Goal: Transaction & Acquisition: Book appointment/travel/reservation

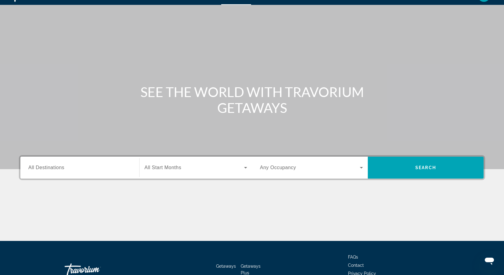
scroll to position [13, 0]
click at [50, 163] on div "Search widget" at bounding box center [79, 167] width 103 height 17
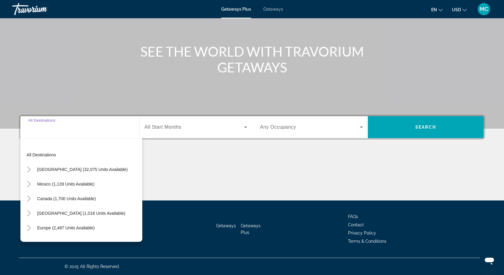
click at [36, 127] on input "Destination All Destinations" at bounding box center [79, 127] width 103 height 7
click at [39, 126] on input "Destination All Destinations" at bounding box center [79, 127] width 103 height 7
click at [37, 131] on input "Destination All Destinations" at bounding box center [79, 127] width 103 height 7
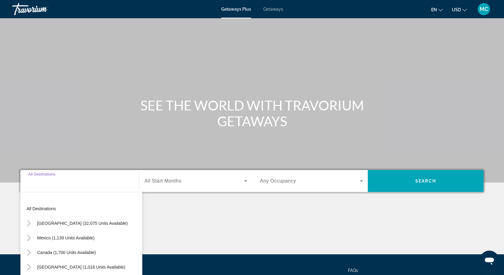
scroll to position [0, 0]
click at [276, 8] on span "Getaways" at bounding box center [273, 9] width 20 height 5
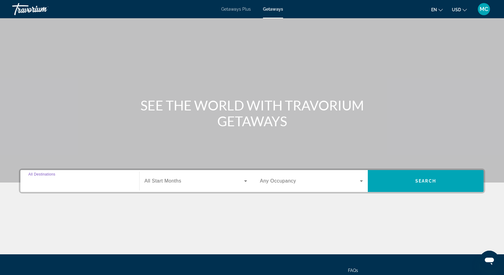
click at [66, 182] on input "Destination All Destinations" at bounding box center [79, 181] width 103 height 7
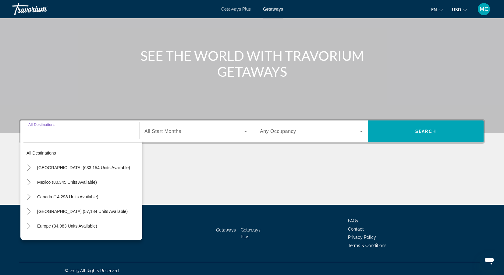
scroll to position [54, 0]
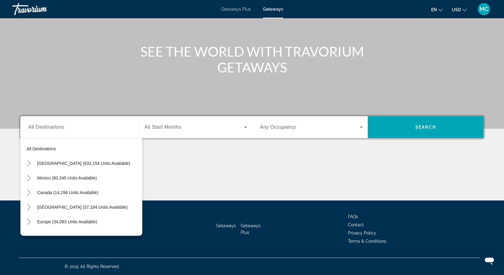
click at [62, 132] on div "Search widget" at bounding box center [79, 127] width 103 height 17
click at [62, 131] on input "Destination All Destinations" at bounding box center [79, 127] width 103 height 7
click at [40, 123] on div "Destination All Destinations" at bounding box center [79, 127] width 103 height 17
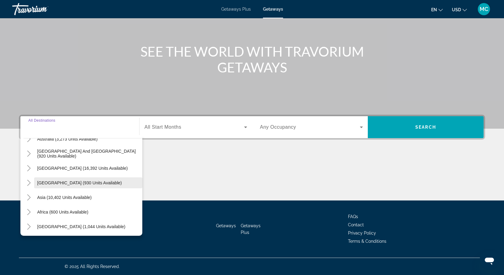
scroll to position [99, 0]
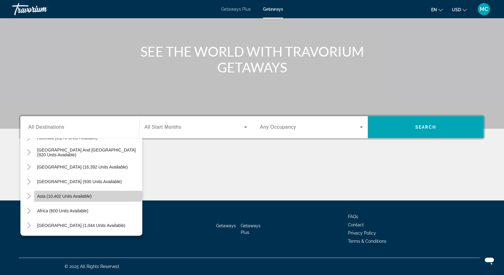
click at [41, 196] on span "Asia (10,402 units available)" at bounding box center [64, 196] width 54 height 5
type input "**********"
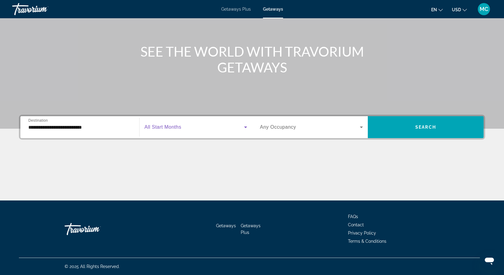
click at [247, 126] on icon "Search widget" at bounding box center [245, 127] width 7 height 7
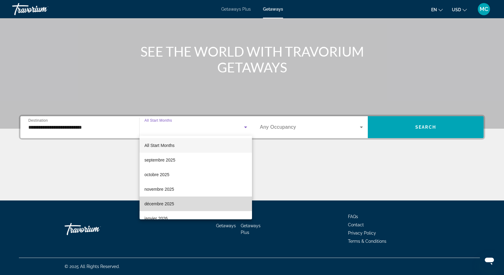
click at [167, 202] on span "décembre 2025" at bounding box center [159, 203] width 30 height 7
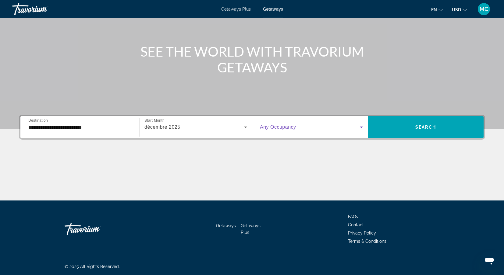
click at [361, 126] on icon "Search widget" at bounding box center [360, 127] width 7 height 7
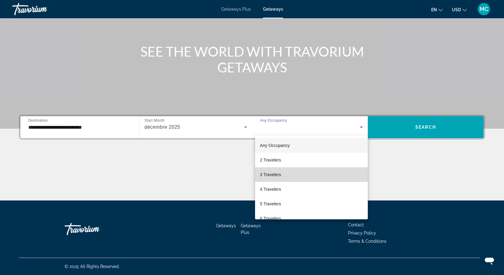
click at [274, 177] on span "3 Travelers" at bounding box center [270, 174] width 21 height 7
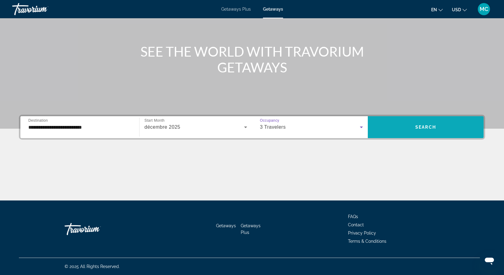
click at [417, 125] on span "Search" at bounding box center [425, 127] width 21 height 5
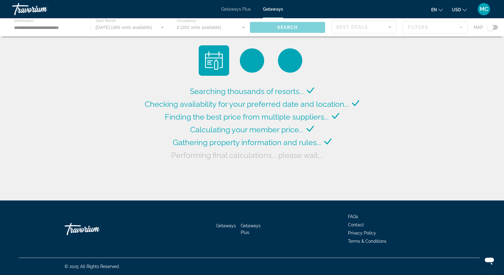
click at [443, 9] on ul "en English Español Français Italiano Português русский USD USD ($) MXN (Mex$) C…" at bounding box center [453, 9] width 45 height 10
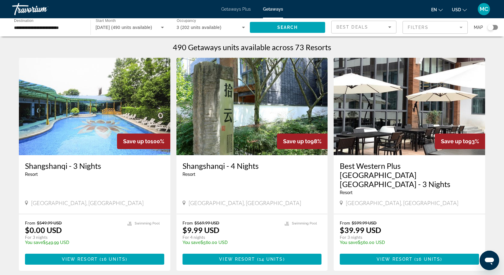
click at [441, 9] on icon "Change language" at bounding box center [440, 10] width 4 height 4
click at [425, 40] on button "Français" at bounding box center [424, 40] width 27 height 8
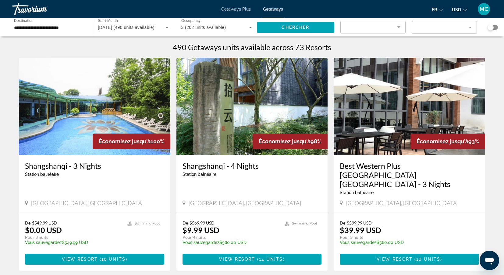
click at [47, 28] on input "**********" at bounding box center [49, 27] width 71 height 7
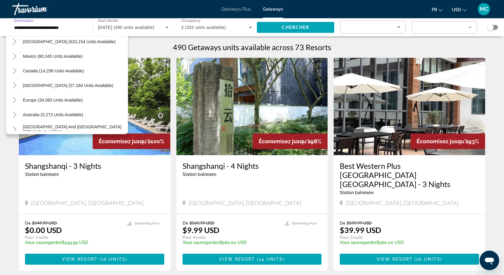
scroll to position [28, 0]
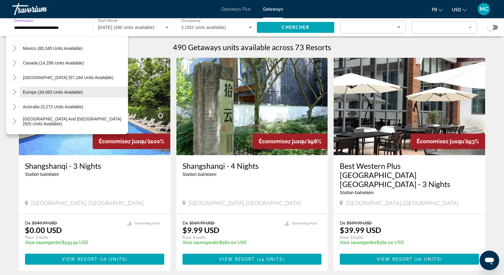
click at [31, 91] on span "Europe (34,083 units available)" at bounding box center [53, 92] width 60 height 5
type input "**********"
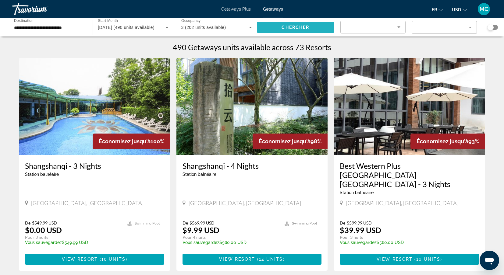
click at [272, 24] on span "Search widget" at bounding box center [295, 27] width 77 height 15
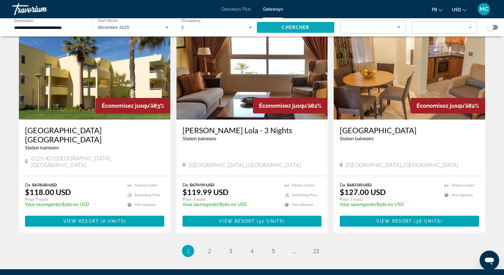
scroll to position [682, 0]
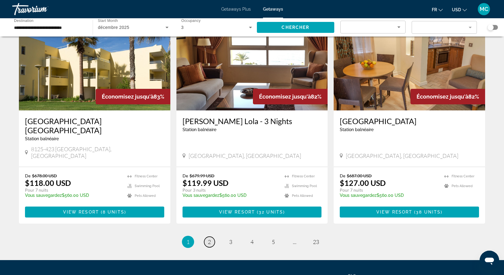
click at [211, 237] on link "page 2" at bounding box center [209, 242] width 11 height 11
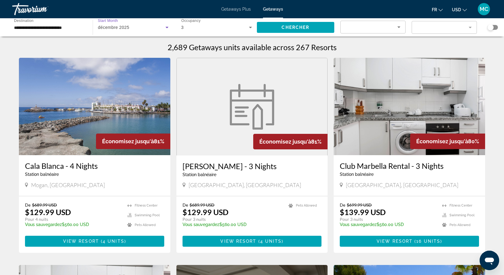
click at [167, 26] on icon "Search widget" at bounding box center [166, 27] width 7 height 7
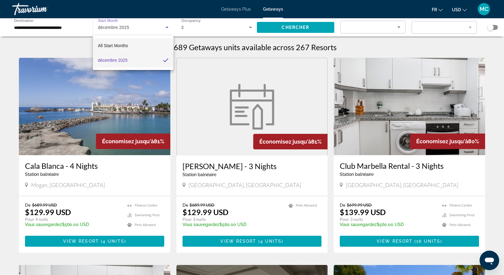
click at [148, 51] on mat-option "All Start Months" at bounding box center [133, 45] width 80 height 15
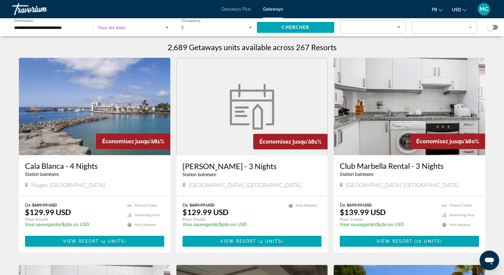
click at [166, 26] on icon "Search widget" at bounding box center [166, 27] width 7 height 7
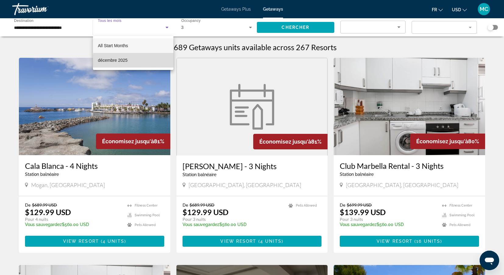
click at [143, 60] on mat-option "décembre 2025" at bounding box center [133, 60] width 80 height 15
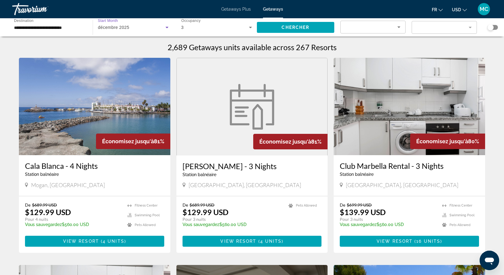
click at [167, 27] on icon "Search widget" at bounding box center [166, 28] width 3 height 2
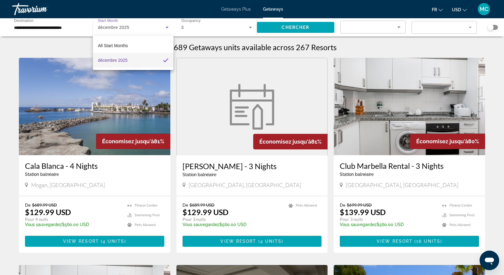
click at [129, 28] on div at bounding box center [252, 137] width 504 height 275
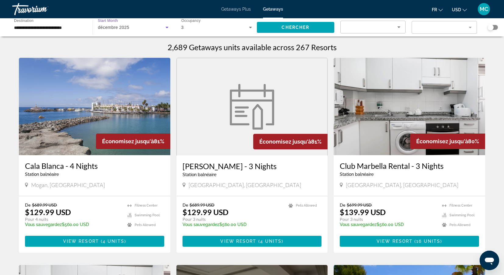
click at [126, 26] on span "décembre 2025" at bounding box center [113, 27] width 31 height 5
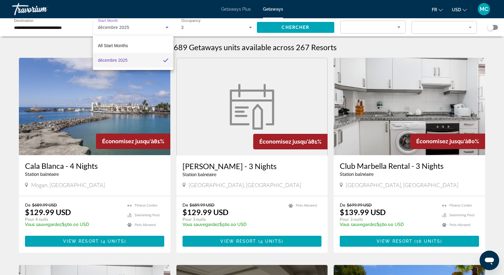
click at [165, 26] on div at bounding box center [252, 137] width 504 height 275
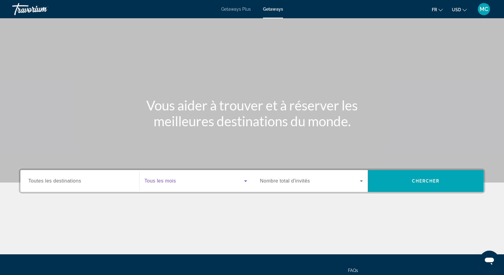
click at [244, 181] on icon "Search widget" at bounding box center [245, 182] width 3 height 2
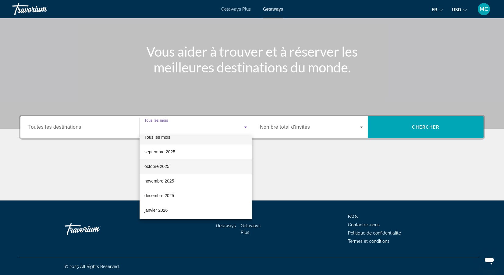
scroll to position [7, 0]
click at [155, 165] on span "octobre 2025" at bounding box center [156, 167] width 25 height 7
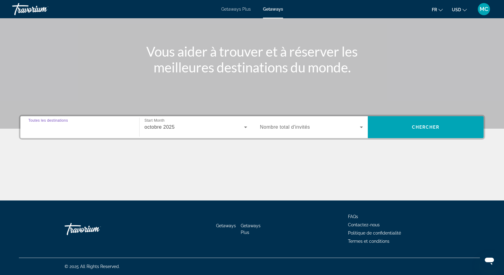
click at [93, 127] on input "Destination Toutes les destinations" at bounding box center [79, 127] width 103 height 7
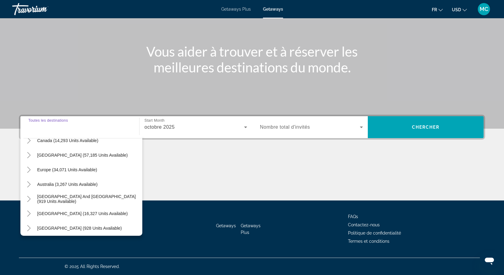
scroll to position [54, 0]
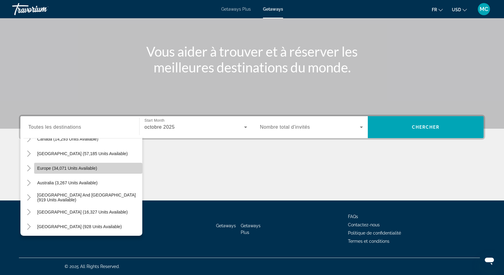
click at [56, 170] on span "Europe (34,071 units available)" at bounding box center [67, 168] width 60 height 5
type input "**********"
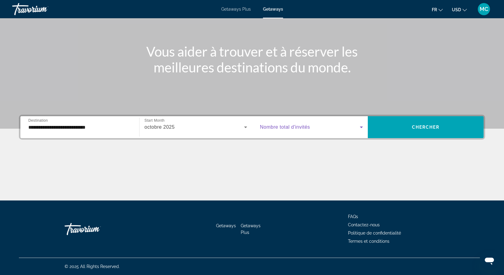
click at [360, 126] on icon "Search widget" at bounding box center [360, 127] width 7 height 7
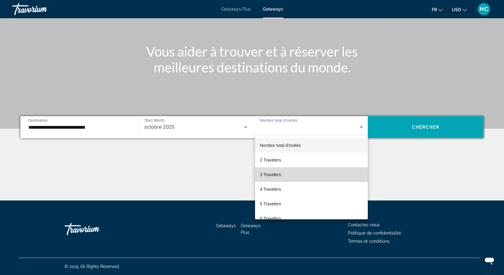
click at [268, 175] on span "3 Travelers" at bounding box center [270, 174] width 21 height 7
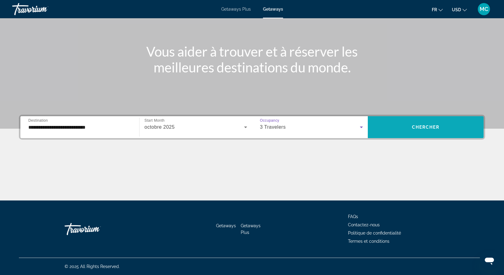
click at [415, 128] on span "Chercher" at bounding box center [426, 127] width 28 height 5
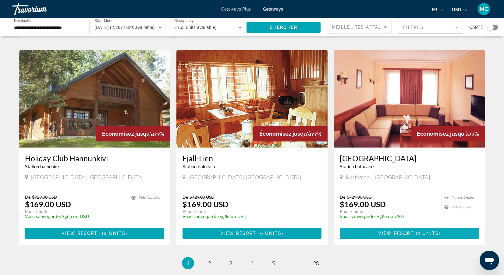
scroll to position [645, 0]
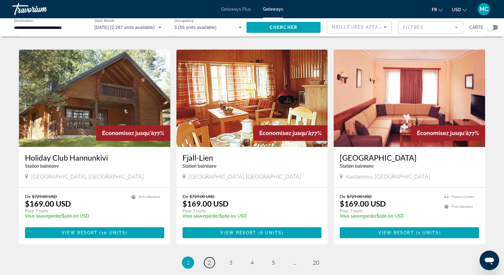
click at [210, 259] on span "2" at bounding box center [209, 262] width 3 height 7
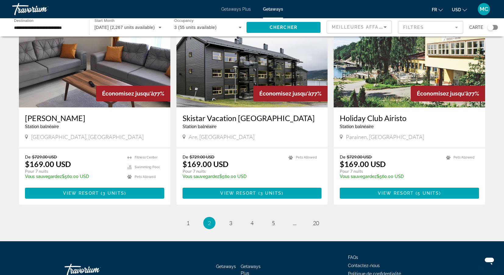
scroll to position [675, 0]
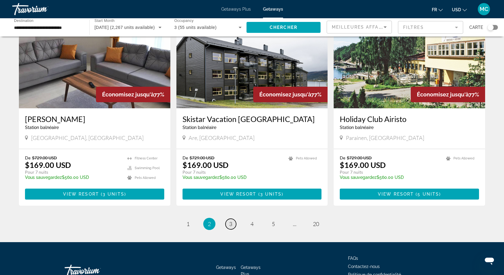
click at [229, 221] on span "3" at bounding box center [230, 224] width 3 height 7
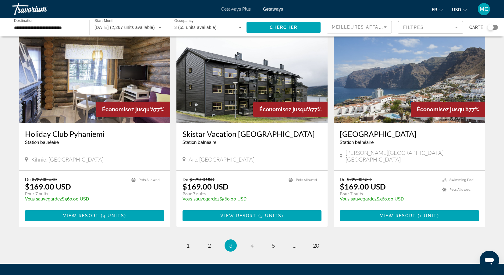
scroll to position [668, 0]
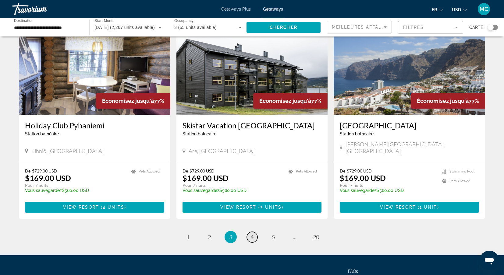
click at [251, 234] on span "4" at bounding box center [251, 237] width 3 height 7
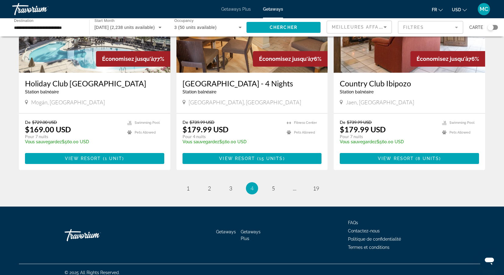
scroll to position [710, 0]
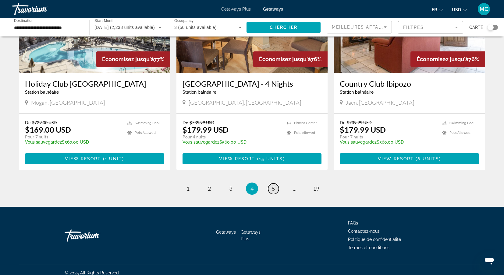
click at [272, 185] on span "5" at bounding box center [273, 188] width 3 height 7
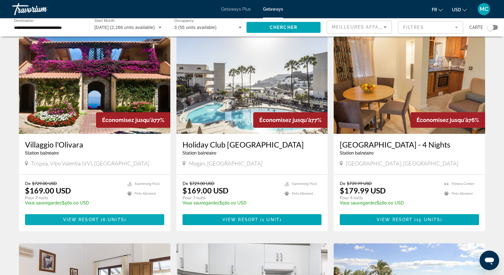
scroll to position [19, 0]
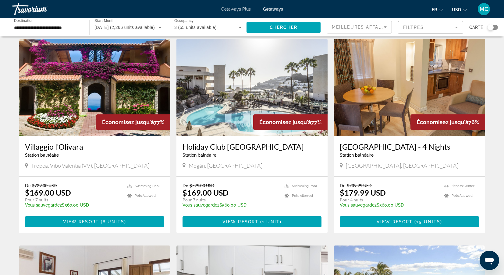
click at [72, 146] on h3 "Villaggio l'Olivara" at bounding box center [94, 146] width 139 height 9
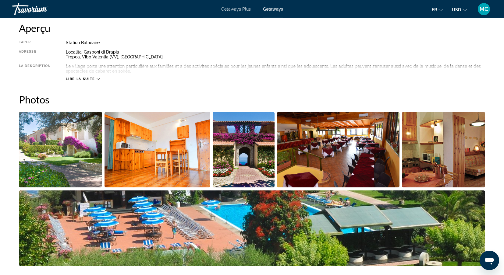
scroll to position [210, 0]
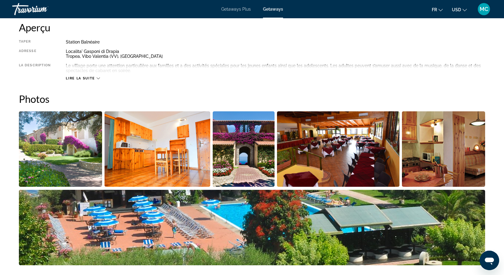
click at [196, 140] on img "Open full-screen image slider" at bounding box center [157, 149] width 106 height 76
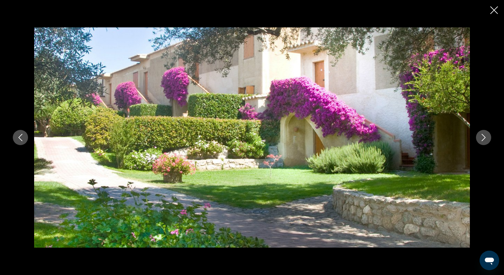
click at [484, 140] on icon "Next image" at bounding box center [483, 137] width 7 height 7
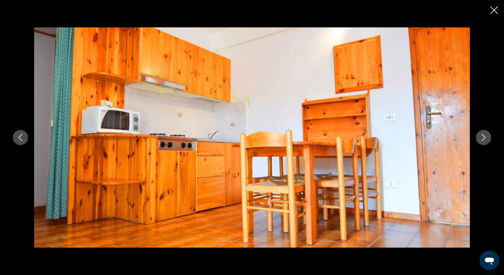
click at [484, 140] on icon "Next image" at bounding box center [483, 137] width 7 height 7
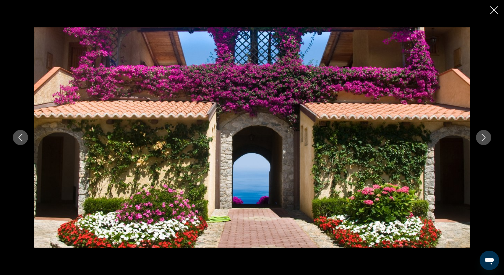
click at [484, 140] on icon "Next image" at bounding box center [483, 137] width 7 height 7
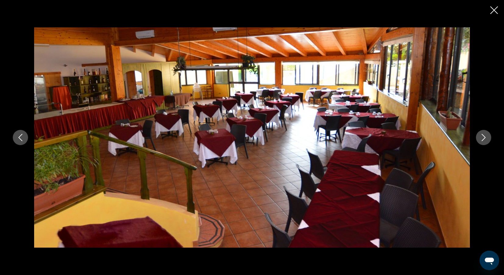
click at [484, 141] on icon "Next image" at bounding box center [483, 137] width 7 height 7
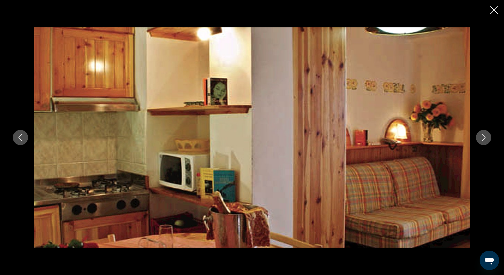
click at [484, 142] on button "Next image" at bounding box center [483, 137] width 15 height 15
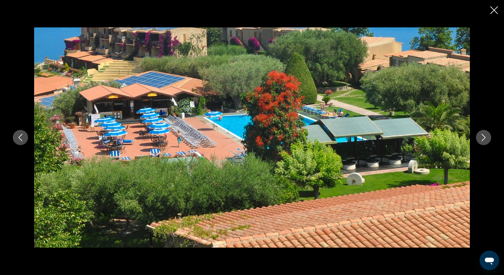
click at [484, 142] on button "Next image" at bounding box center [483, 137] width 15 height 15
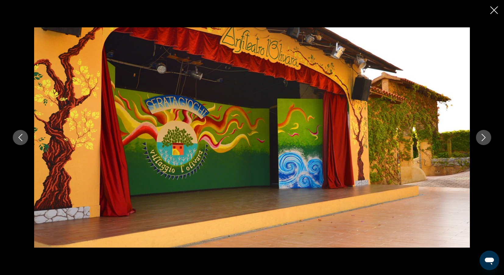
click at [484, 142] on button "Next image" at bounding box center [483, 137] width 15 height 15
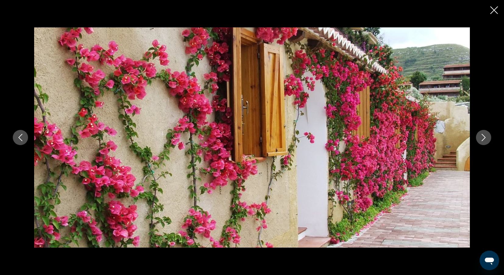
click at [484, 142] on button "Next image" at bounding box center [483, 137] width 15 height 15
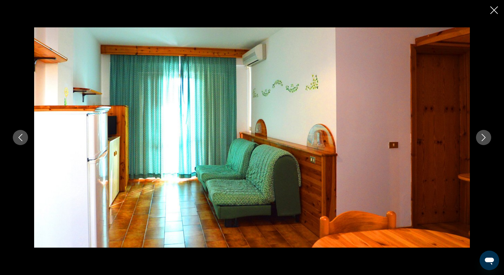
click at [484, 143] on button "Next image" at bounding box center [483, 137] width 15 height 15
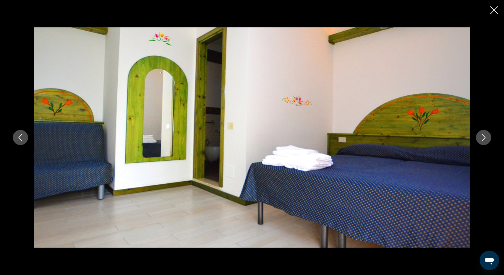
click at [484, 143] on button "Next image" at bounding box center [483, 137] width 15 height 15
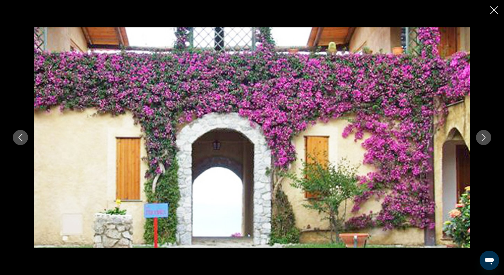
click at [484, 143] on button "Next image" at bounding box center [483, 137] width 15 height 15
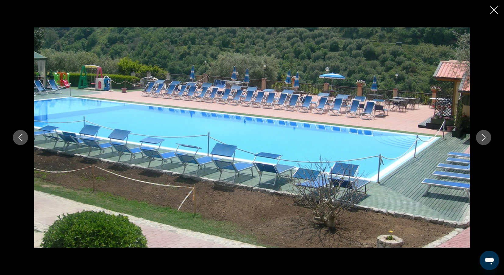
click at [484, 143] on button "Next image" at bounding box center [483, 137] width 15 height 15
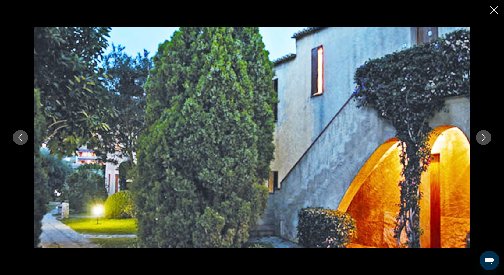
click at [483, 140] on icon "Next image" at bounding box center [483, 137] width 4 height 7
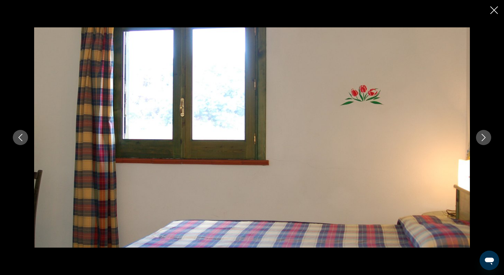
click at [494, 13] on icon "Close slideshow" at bounding box center [494, 10] width 8 height 8
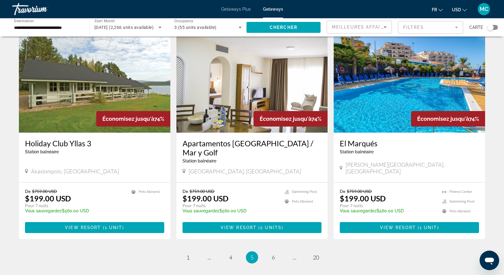
scroll to position [670, 0]
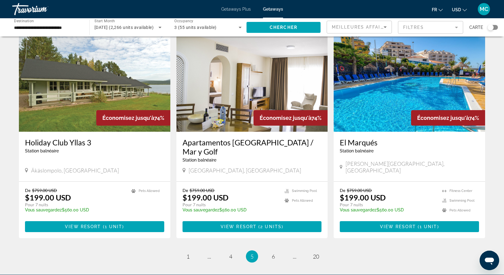
click at [371, 138] on div "El Marqués Station balnéaire - Ceci est une station d'adultes seulement" at bounding box center [408, 148] width 139 height 20
click at [387, 107] on img "Main content" at bounding box center [408, 82] width 151 height 97
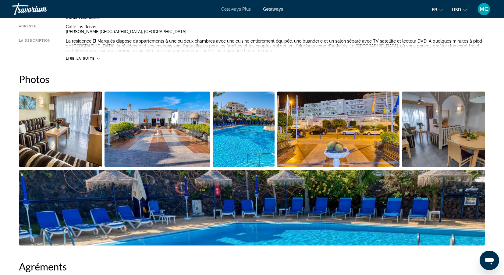
scroll to position [236, 0]
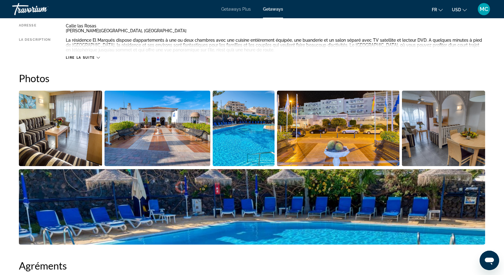
click at [175, 129] on img "Open full-screen image slider" at bounding box center [157, 129] width 106 height 76
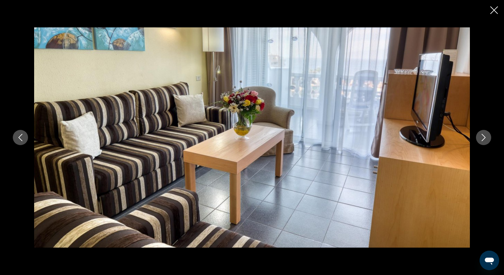
click at [484, 137] on icon "Next image" at bounding box center [483, 137] width 4 height 7
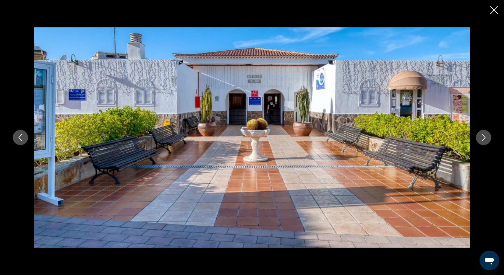
click at [484, 138] on icon "Next image" at bounding box center [483, 137] width 4 height 7
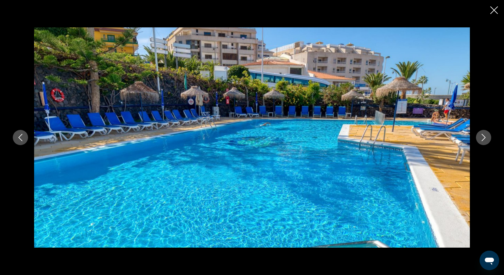
click at [484, 139] on icon "Next image" at bounding box center [483, 137] width 7 height 7
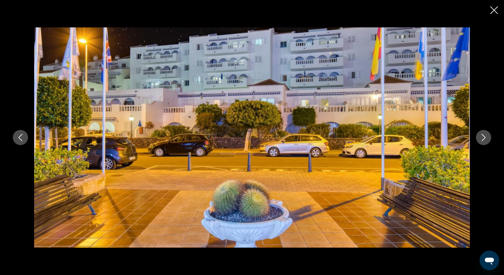
click at [485, 139] on icon "Next image" at bounding box center [483, 137] width 7 height 7
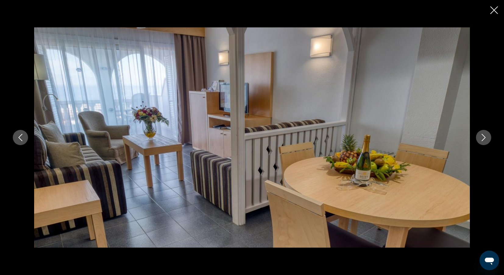
click at [485, 140] on icon "Next image" at bounding box center [483, 137] width 7 height 7
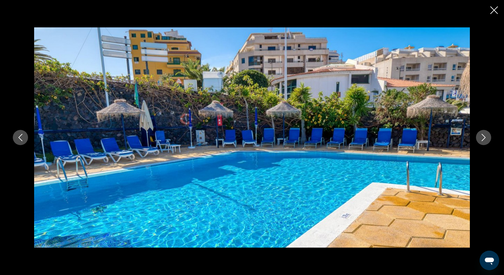
click at [485, 140] on icon "Next image" at bounding box center [483, 137] width 7 height 7
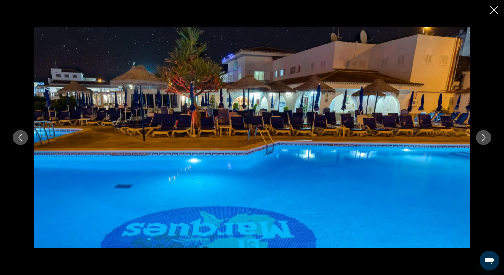
click at [485, 140] on icon "Next image" at bounding box center [483, 137] width 7 height 7
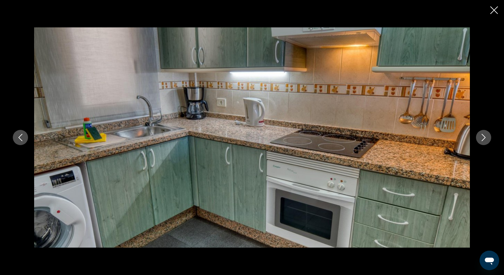
click at [485, 140] on icon "Next image" at bounding box center [483, 137] width 7 height 7
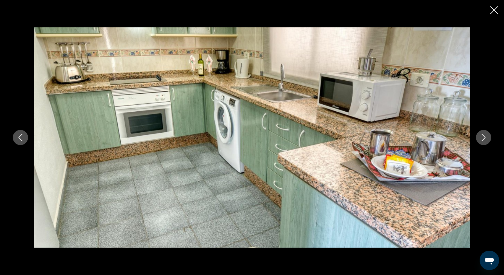
click at [485, 141] on icon "Next image" at bounding box center [483, 137] width 7 height 7
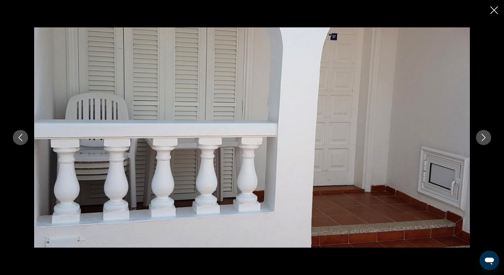
click at [485, 141] on icon "Next image" at bounding box center [483, 137] width 7 height 7
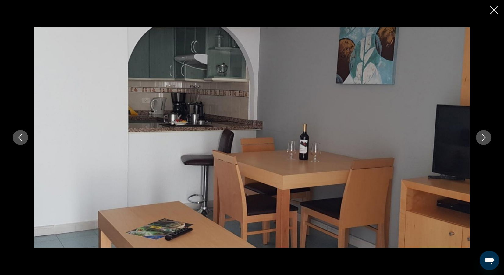
click at [485, 141] on button "Next image" at bounding box center [483, 137] width 15 height 15
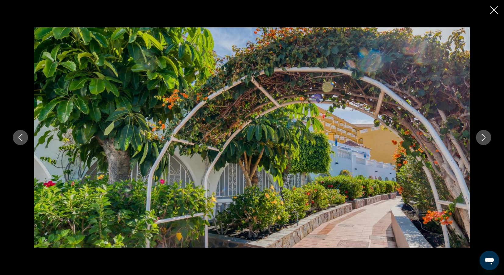
click at [485, 141] on button "Next image" at bounding box center [483, 137] width 15 height 15
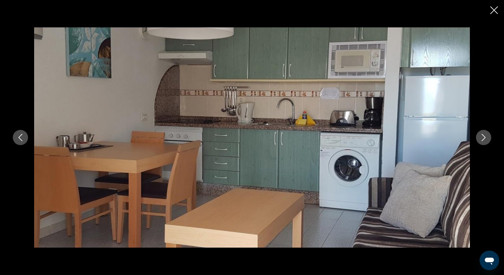
click at [485, 142] on button "Next image" at bounding box center [483, 137] width 15 height 15
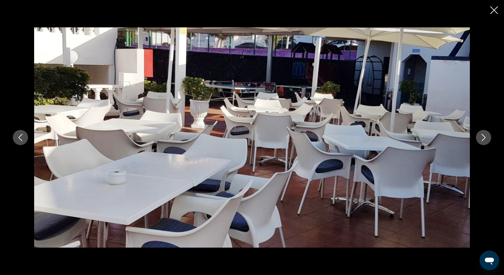
click at [485, 142] on button "Next image" at bounding box center [483, 137] width 15 height 15
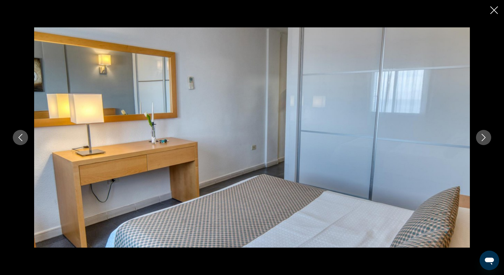
click at [485, 142] on button "Next image" at bounding box center [483, 137] width 15 height 15
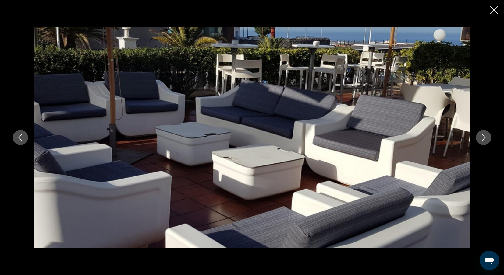
click at [485, 142] on button "Next image" at bounding box center [483, 137] width 15 height 15
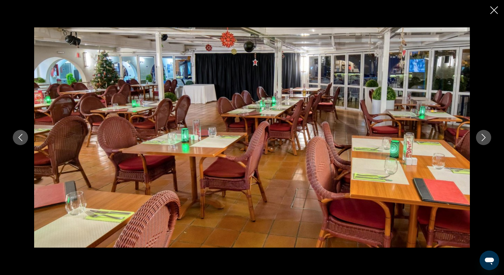
click at [485, 142] on button "Next image" at bounding box center [483, 137] width 15 height 15
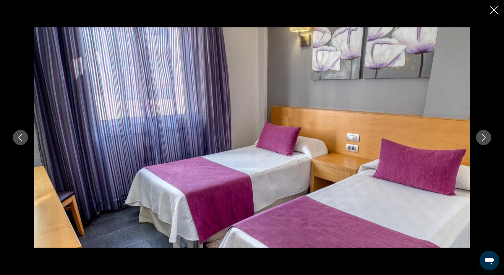
click at [485, 142] on button "Next image" at bounding box center [483, 137] width 15 height 15
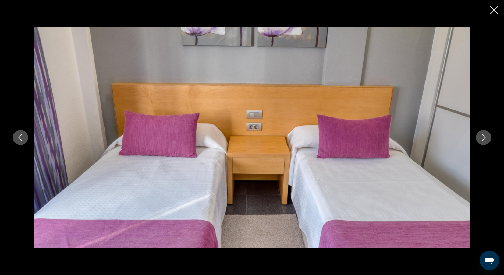
click at [485, 142] on button "Next image" at bounding box center [483, 137] width 15 height 15
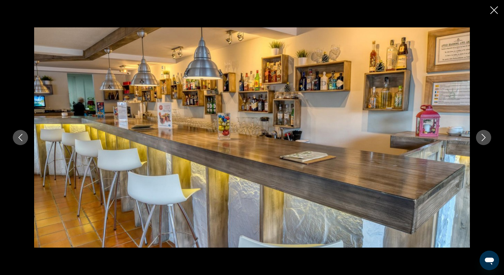
click at [485, 143] on button "Next image" at bounding box center [483, 137] width 15 height 15
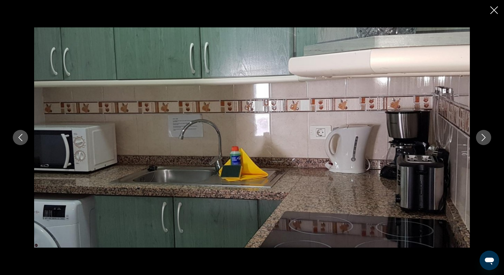
click at [485, 143] on button "Next image" at bounding box center [483, 137] width 15 height 15
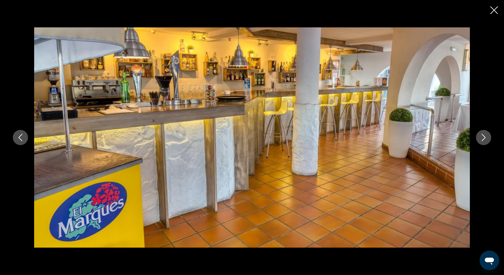
click at [485, 143] on button "Next image" at bounding box center [483, 137] width 15 height 15
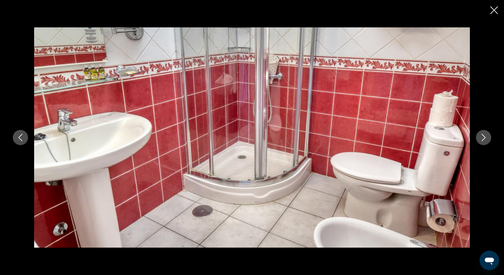
click at [484, 140] on icon "Next image" at bounding box center [483, 137] width 7 height 7
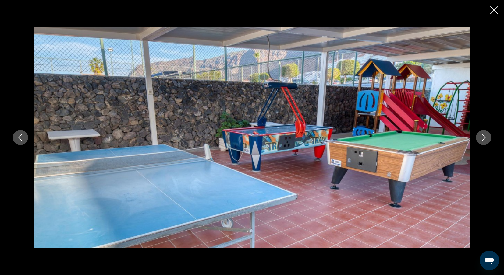
click at [484, 140] on icon "Next image" at bounding box center [483, 137] width 7 height 7
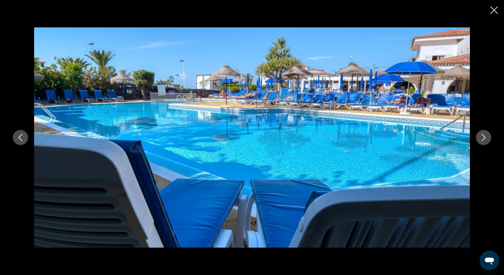
click at [484, 140] on icon "Next image" at bounding box center [483, 137] width 7 height 7
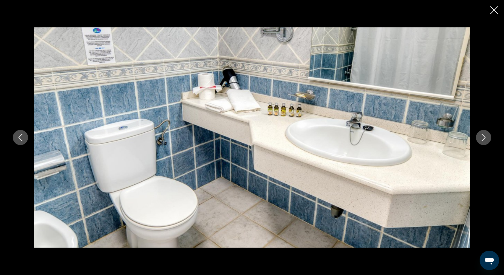
click at [494, 11] on icon "Close slideshow" at bounding box center [494, 10] width 8 height 8
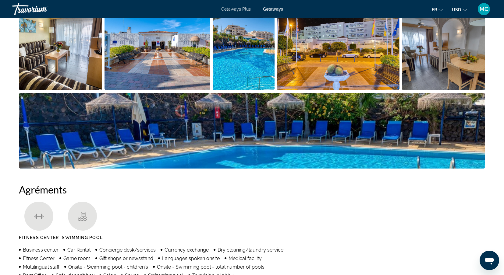
scroll to position [308, 0]
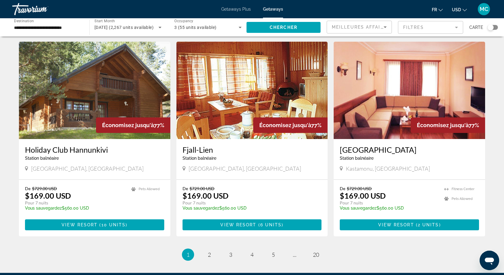
scroll to position [657, 0]
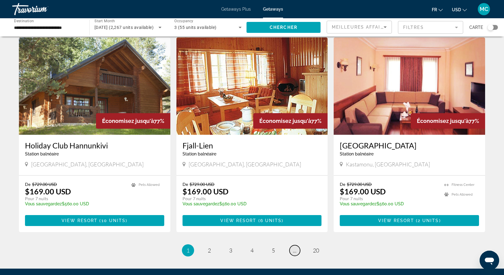
click at [294, 245] on link "page ..." at bounding box center [294, 250] width 11 height 11
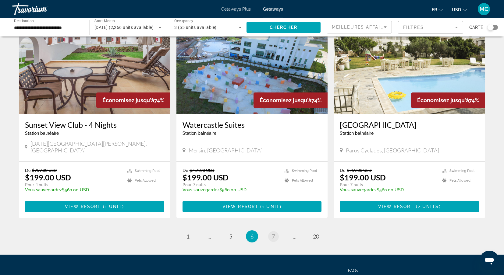
scroll to position [675, 0]
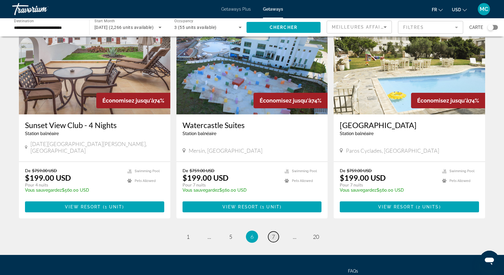
click at [274, 234] on span "7" at bounding box center [273, 237] width 3 height 7
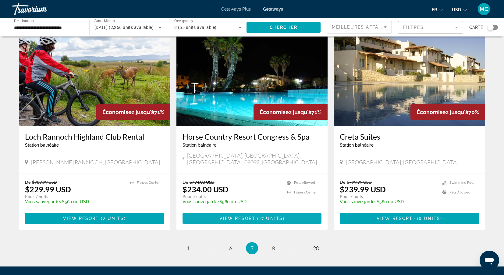
scroll to position [655, 0]
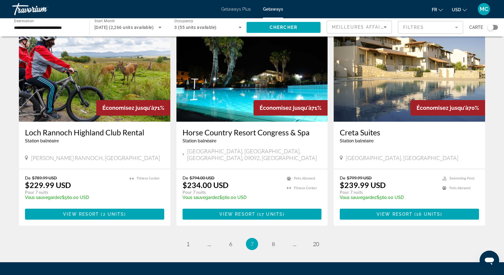
click at [366, 146] on div "Creta Suites Station balnéaire - Ceci est une station d'adultes seulement" at bounding box center [408, 138] width 139 height 20
click at [382, 129] on h3 "Creta Suites" at bounding box center [408, 132] width 139 height 9
click at [0, 0] on div at bounding box center [0, 0] width 0 height 0
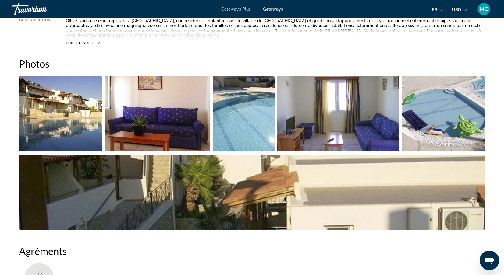
scroll to position [248, 0]
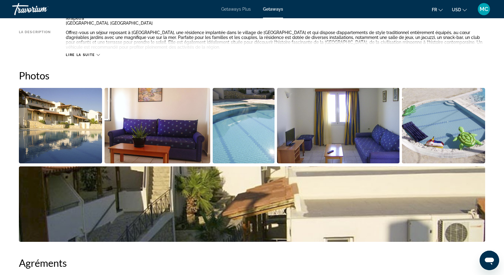
click at [191, 128] on img "Open full-screen image slider" at bounding box center [157, 126] width 106 height 76
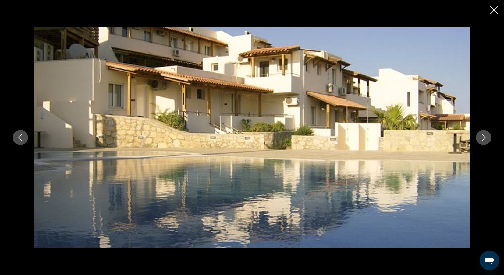
click at [484, 139] on icon "Next image" at bounding box center [483, 137] width 7 height 7
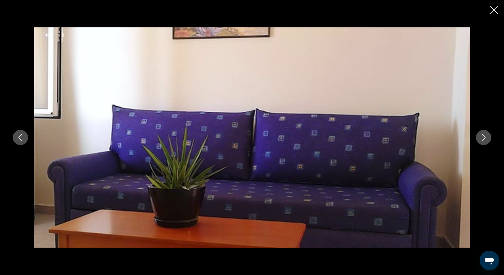
click at [484, 139] on icon "Next image" at bounding box center [483, 137] width 7 height 7
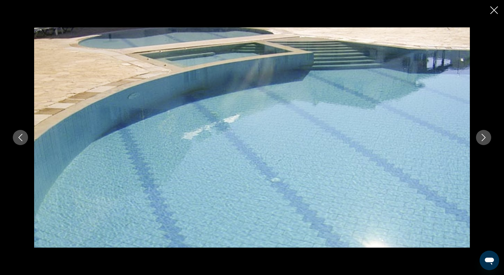
click at [484, 139] on icon "Next image" at bounding box center [483, 137] width 7 height 7
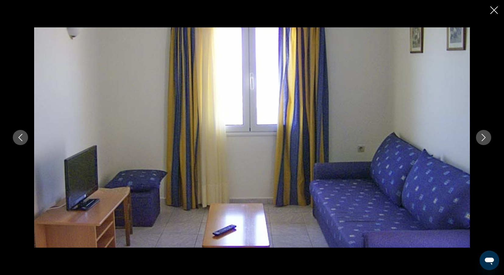
click at [484, 139] on icon "Next image" at bounding box center [483, 137] width 7 height 7
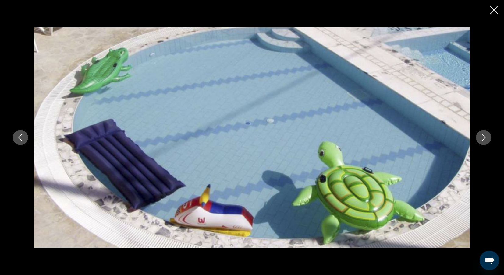
click at [484, 139] on icon "Next image" at bounding box center [483, 137] width 7 height 7
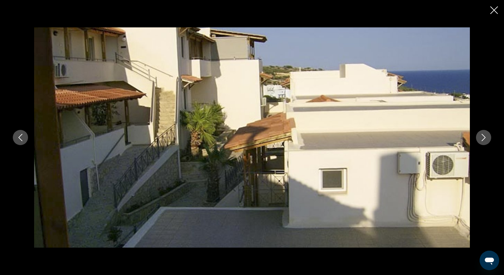
click at [485, 140] on icon "Next image" at bounding box center [483, 137] width 7 height 7
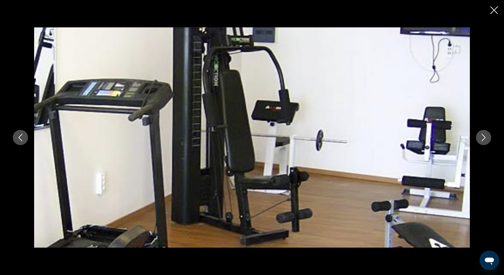
click at [485, 140] on icon "Next image" at bounding box center [483, 137] width 7 height 7
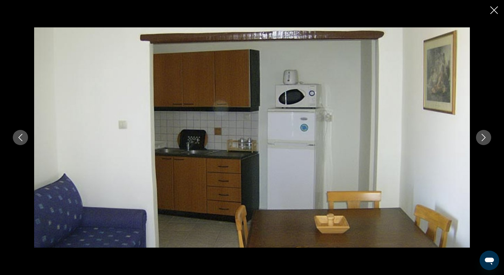
click at [485, 139] on icon "Next image" at bounding box center [483, 137] width 7 height 7
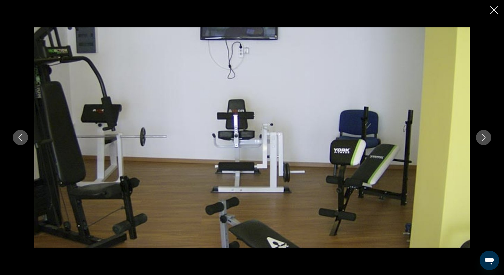
click at [485, 138] on icon "Next image" at bounding box center [483, 137] width 7 height 7
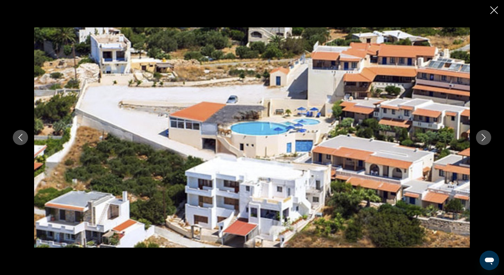
click at [485, 137] on icon "Next image" at bounding box center [483, 137] width 7 height 7
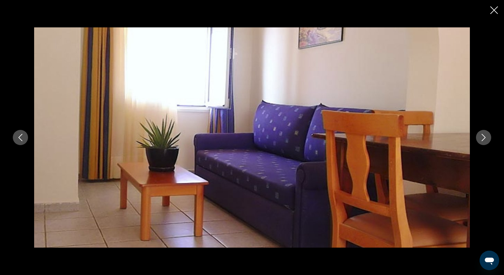
click at [485, 136] on icon "Next image" at bounding box center [483, 137] width 7 height 7
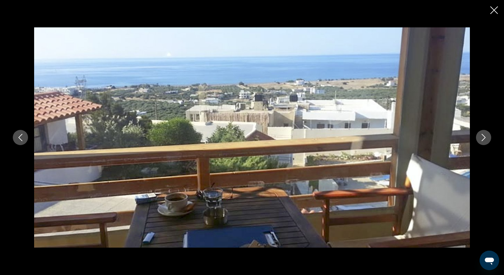
click at [485, 135] on icon "Next image" at bounding box center [483, 137] width 7 height 7
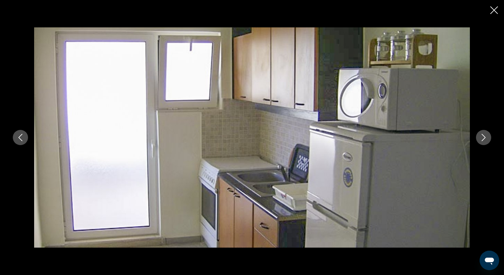
click at [485, 135] on icon "Next image" at bounding box center [483, 137] width 7 height 7
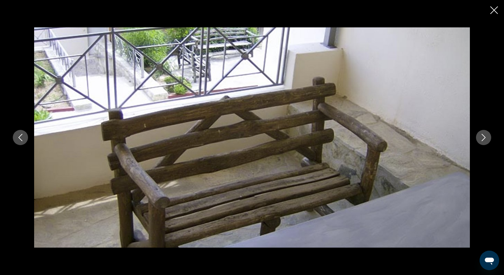
click at [485, 134] on icon "Next image" at bounding box center [483, 137] width 7 height 7
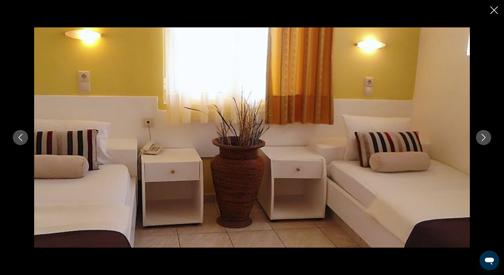
click at [493, 10] on icon "Close slideshow" at bounding box center [494, 10] width 8 height 8
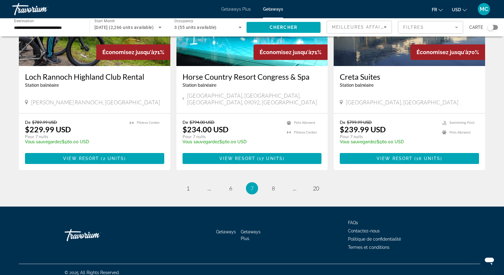
scroll to position [710, 0]
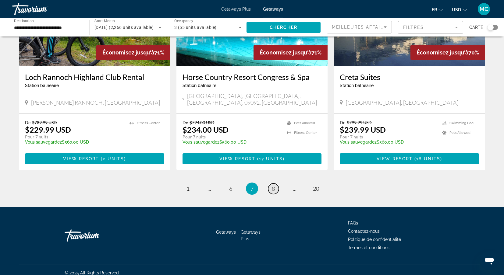
click at [273, 185] on span "8" at bounding box center [273, 188] width 3 height 7
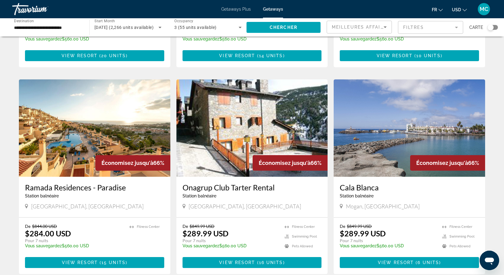
scroll to position [418, 0]
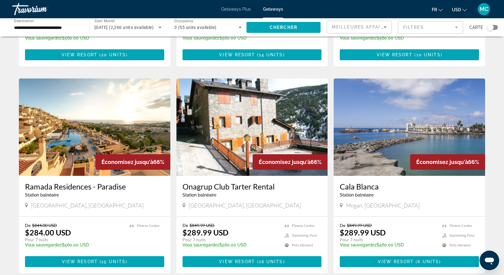
click at [93, 186] on div "Ramada Residences - Paradise Station balnéaire - Ceci est une station d'adultes…" at bounding box center [94, 192] width 139 height 20
click at [63, 182] on h3 "Ramada Residences - Paradise" at bounding box center [94, 186] width 139 height 9
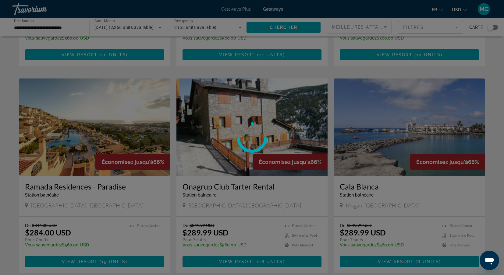
click at [63, 171] on div at bounding box center [252, 137] width 504 height 275
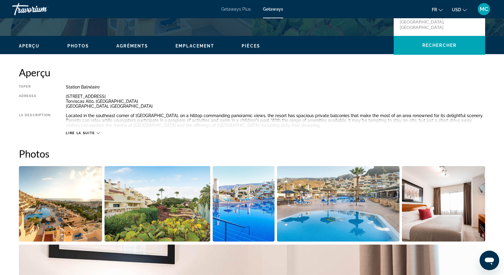
scroll to position [169, 0]
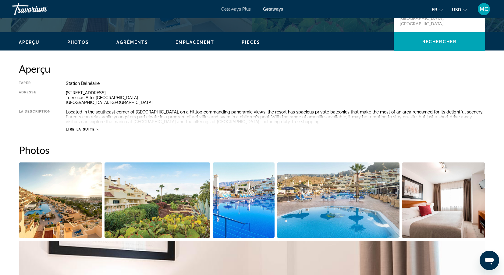
click at [74, 195] on img "Open full-screen image slider" at bounding box center [60, 201] width 83 height 76
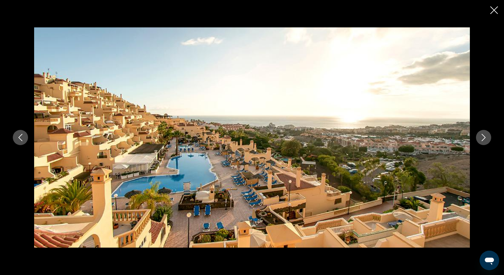
click at [481, 137] on icon "Next image" at bounding box center [483, 137] width 7 height 7
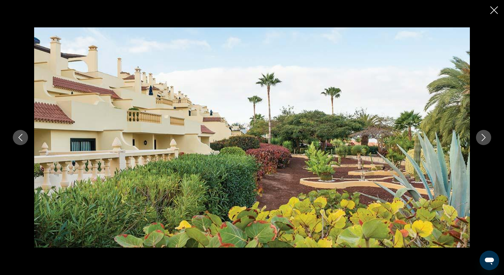
click at [481, 138] on icon "Next image" at bounding box center [483, 137] width 7 height 7
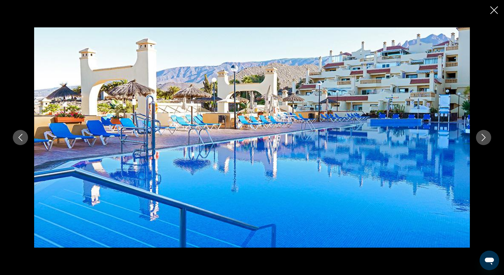
click at [481, 138] on icon "Next image" at bounding box center [483, 137] width 7 height 7
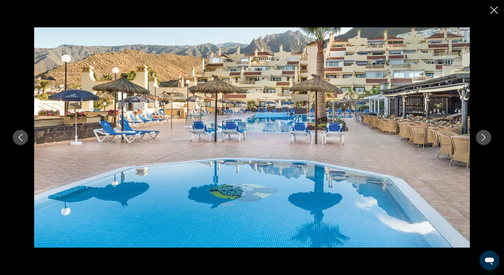
click at [481, 138] on icon "Next image" at bounding box center [483, 137] width 7 height 7
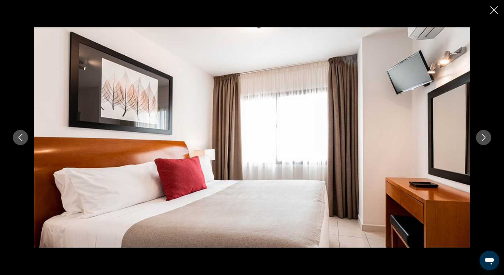
click at [481, 138] on icon "Next image" at bounding box center [483, 137] width 7 height 7
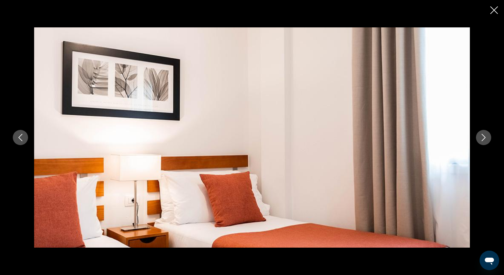
click at [481, 139] on icon "Next image" at bounding box center [483, 137] width 7 height 7
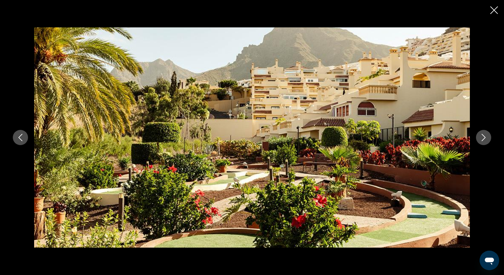
click at [481, 139] on icon "Next image" at bounding box center [483, 137] width 7 height 7
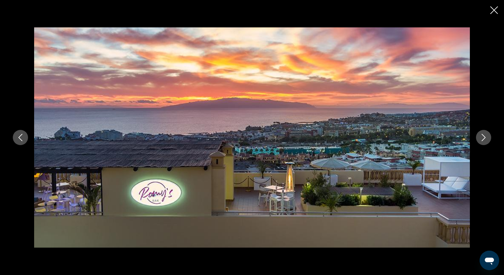
click at [481, 139] on icon "Next image" at bounding box center [483, 137] width 7 height 7
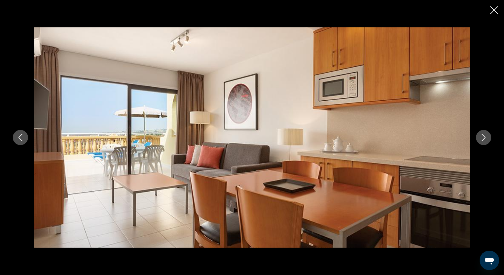
click at [481, 139] on icon "Next image" at bounding box center [483, 137] width 7 height 7
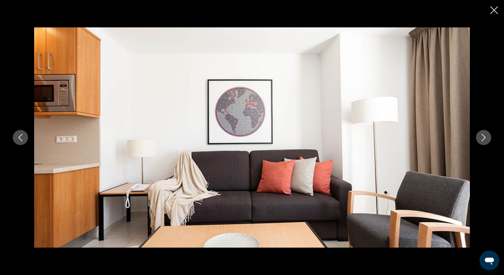
click at [481, 139] on icon "Next image" at bounding box center [483, 137] width 7 height 7
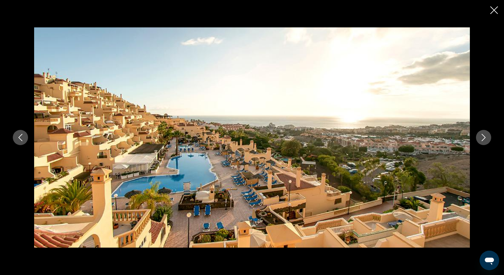
click at [481, 139] on icon "Next image" at bounding box center [483, 137] width 7 height 7
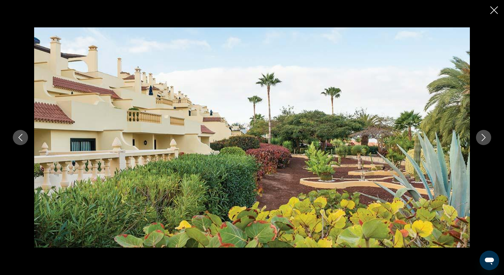
click at [481, 139] on icon "Next image" at bounding box center [483, 137] width 7 height 7
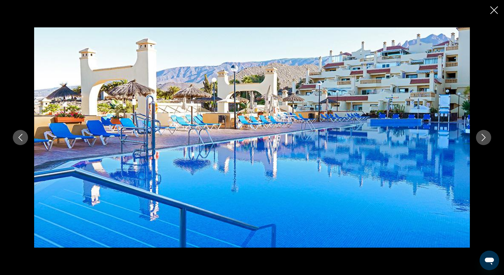
click at [481, 139] on icon "Next image" at bounding box center [483, 137] width 7 height 7
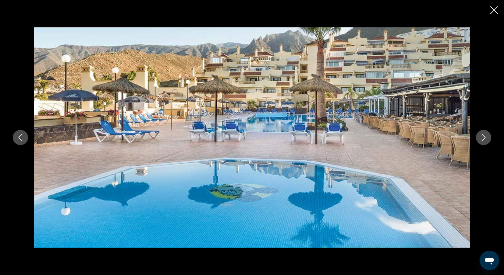
click at [481, 140] on icon "Next image" at bounding box center [483, 137] width 7 height 7
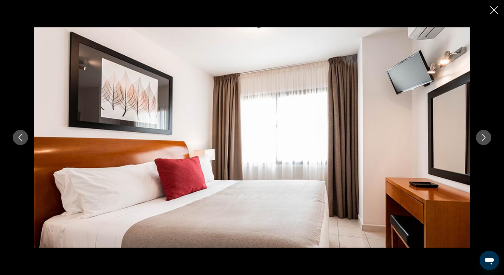
click at [481, 140] on icon "Next image" at bounding box center [483, 137] width 7 height 7
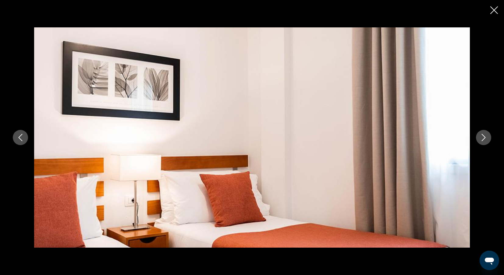
click at [481, 140] on icon "Next image" at bounding box center [483, 137] width 7 height 7
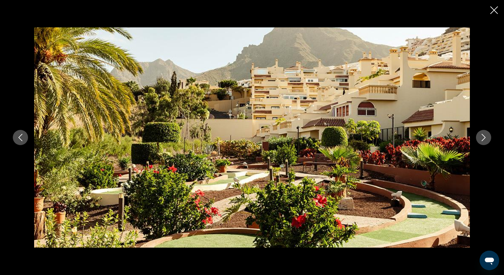
click at [482, 140] on icon "Next image" at bounding box center [483, 137] width 4 height 7
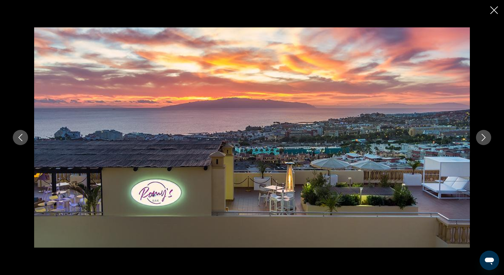
click at [493, 11] on icon "Close slideshow" at bounding box center [494, 10] width 8 height 8
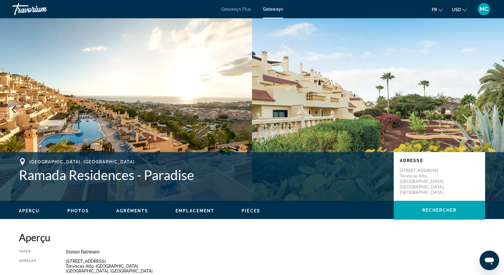
scroll to position [0, 0]
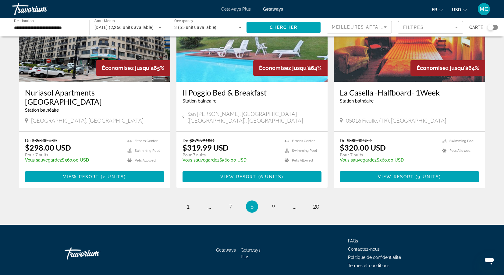
scroll to position [719, 0]
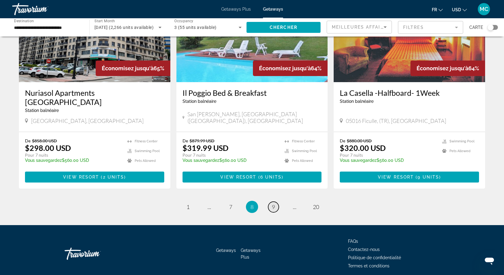
click at [274, 204] on span "9" at bounding box center [273, 207] width 3 height 7
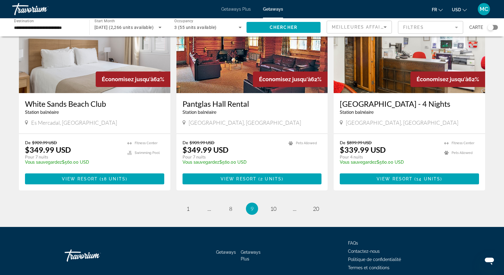
scroll to position [698, 0]
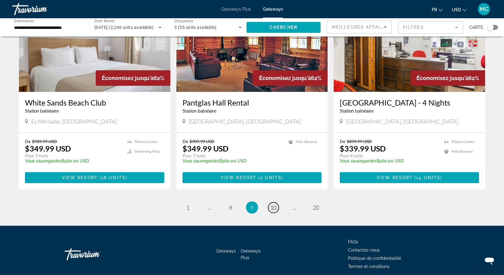
click at [278, 202] on link "page 10" at bounding box center [273, 207] width 11 height 11
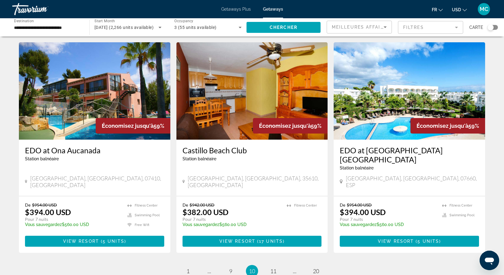
scroll to position [656, 0]
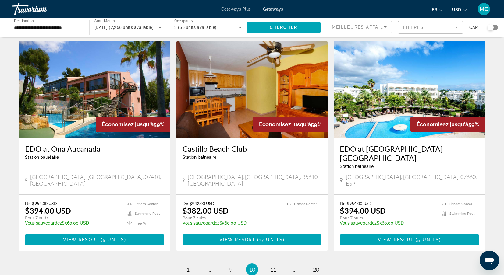
click at [385, 164] on div "Station balnéaire - Ceci est une station d'adultes seulement" at bounding box center [408, 166] width 139 height 5
click at [389, 144] on h3 "EDO at Ona Village Cala d'Or" at bounding box center [408, 153] width 139 height 18
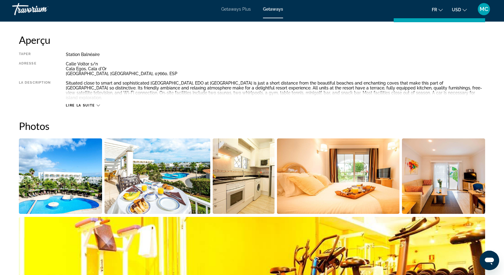
scroll to position [199, 0]
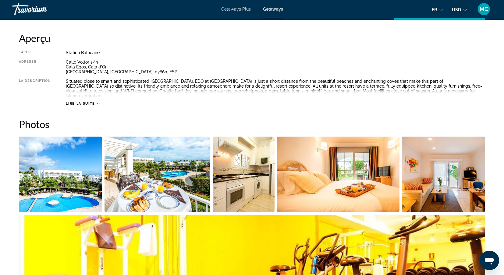
click at [73, 171] on img "Open full-screen image slider" at bounding box center [60, 175] width 83 height 76
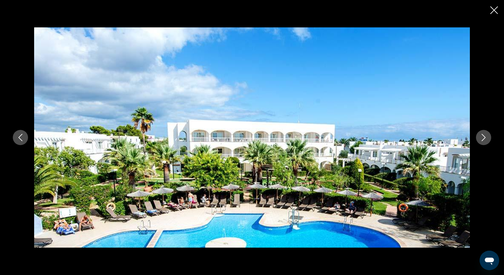
click at [485, 139] on icon "Next image" at bounding box center [483, 137] width 7 height 7
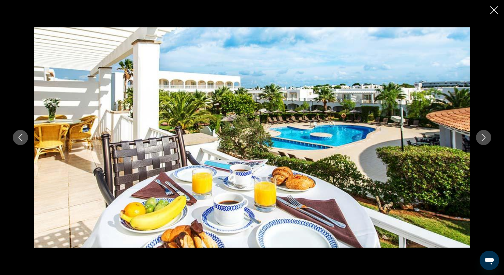
click at [486, 141] on icon "Next image" at bounding box center [483, 137] width 7 height 7
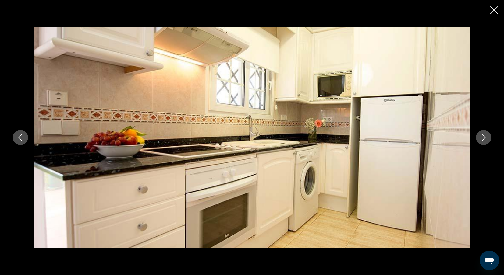
click at [486, 142] on button "Next image" at bounding box center [483, 137] width 15 height 15
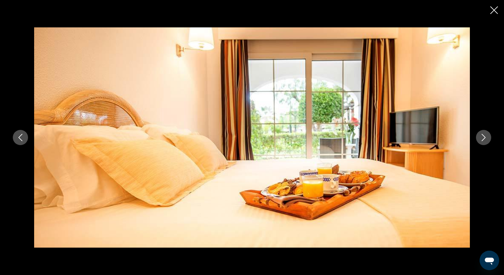
click at [486, 143] on button "Next image" at bounding box center [483, 137] width 15 height 15
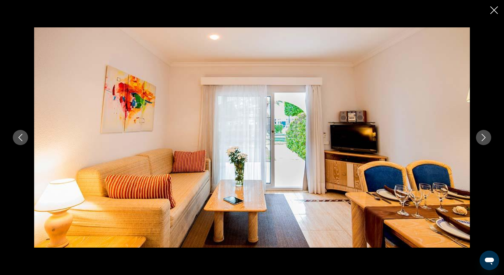
click at [486, 144] on button "Next image" at bounding box center [483, 137] width 15 height 15
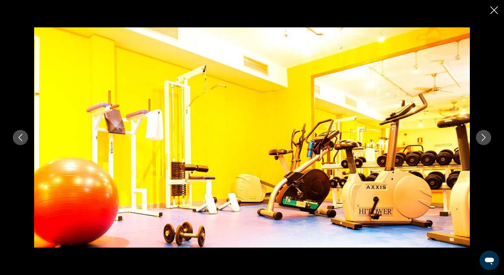
click at [486, 145] on div "prev next" at bounding box center [252, 137] width 490 height 220
click at [487, 146] on div "prev next" at bounding box center [252, 137] width 490 height 220
click at [483, 141] on icon "Next image" at bounding box center [483, 137] width 7 height 7
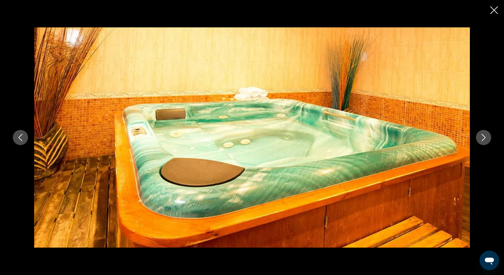
click at [483, 139] on icon "Next image" at bounding box center [483, 137] width 4 height 7
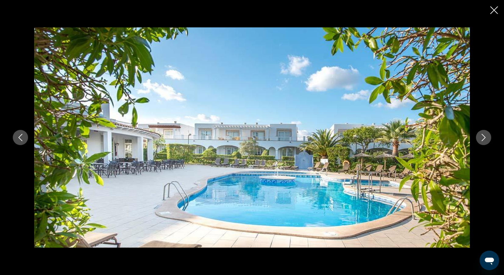
click at [483, 139] on icon "Next image" at bounding box center [483, 137] width 4 height 7
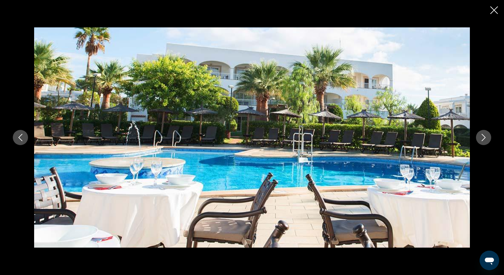
click at [483, 139] on icon "Next image" at bounding box center [483, 137] width 4 height 7
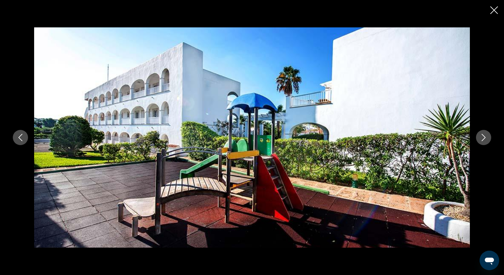
click at [483, 139] on icon "Next image" at bounding box center [483, 137] width 4 height 7
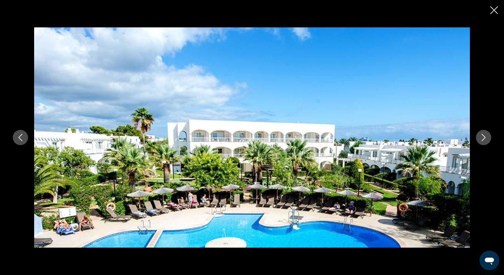
click at [483, 139] on icon "Next image" at bounding box center [483, 137] width 4 height 7
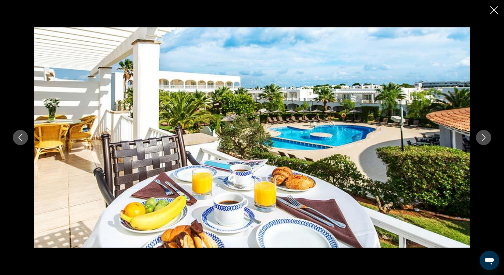
click at [494, 13] on icon "Close slideshow" at bounding box center [494, 10] width 8 height 8
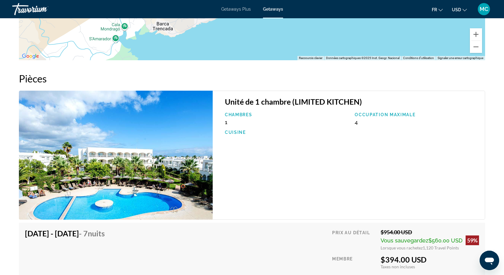
scroll to position [885, 0]
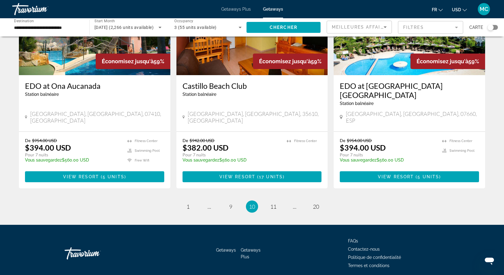
scroll to position [719, 0]
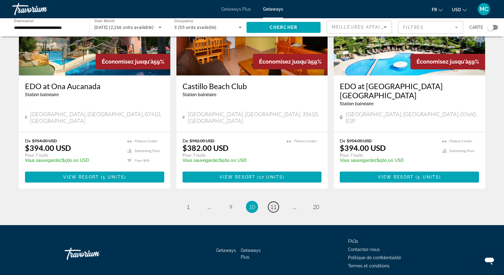
click at [273, 204] on span "11" at bounding box center [273, 207] width 6 height 7
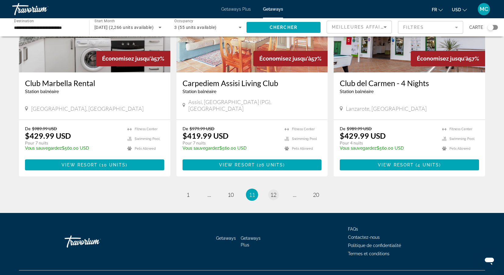
scroll to position [711, 0]
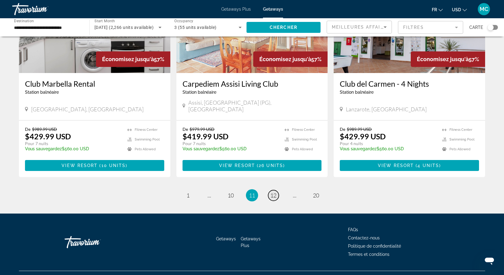
click at [274, 192] on span "12" at bounding box center [273, 195] width 6 height 7
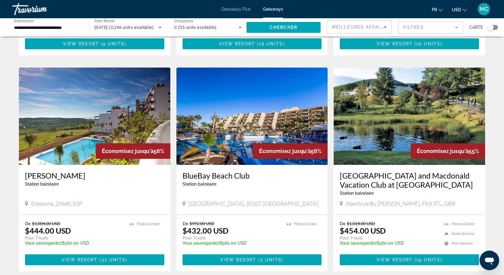
scroll to position [205, 0]
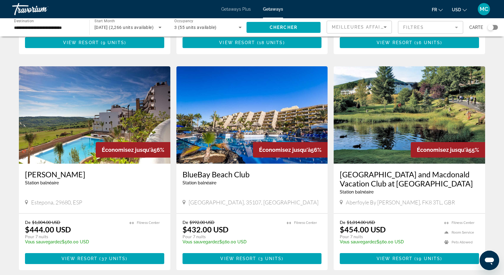
click at [232, 170] on h3 "BlueBay Beach Club" at bounding box center [251, 174] width 139 height 9
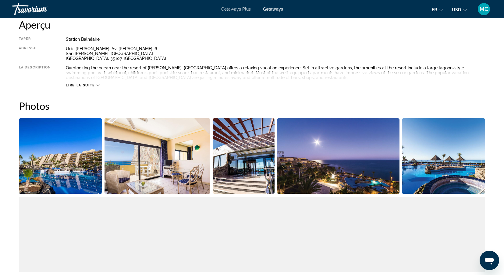
scroll to position [228, 0]
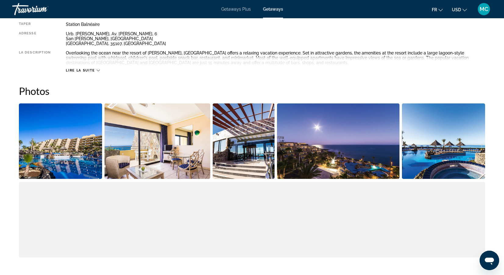
click at [74, 153] on img "Open full-screen image slider" at bounding box center [60, 142] width 83 height 76
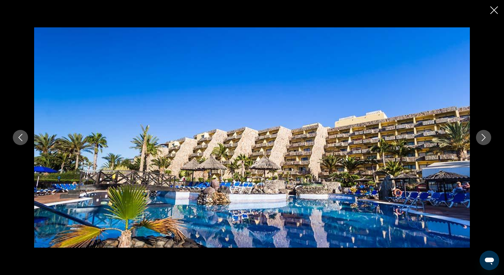
click at [483, 139] on icon "Next image" at bounding box center [483, 137] width 4 height 7
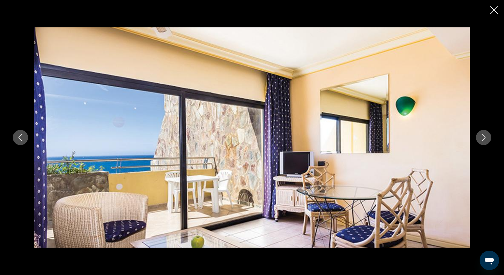
click at [483, 139] on icon "Next image" at bounding box center [483, 137] width 4 height 7
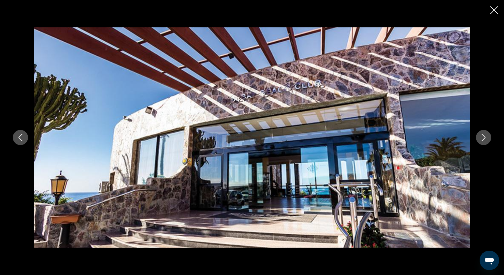
click at [483, 139] on icon "Next image" at bounding box center [483, 137] width 4 height 7
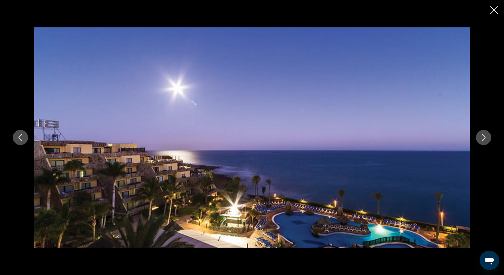
click at [483, 139] on icon "Next image" at bounding box center [483, 137] width 4 height 7
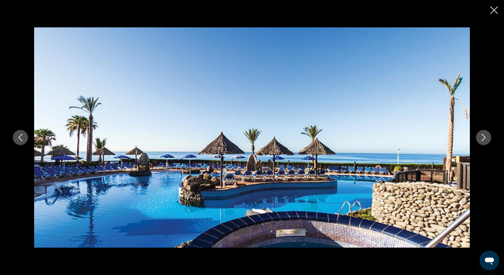
click at [483, 139] on icon "Next image" at bounding box center [483, 137] width 4 height 7
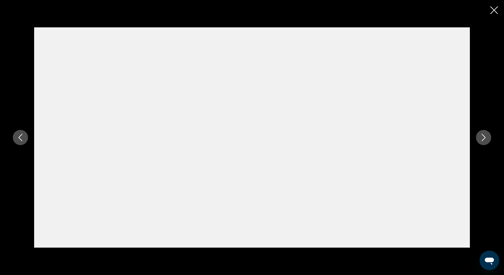
click at [485, 137] on icon "Next image" at bounding box center [483, 137] width 7 height 7
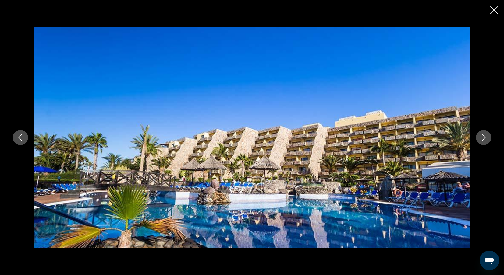
click at [486, 136] on icon "Next image" at bounding box center [483, 137] width 7 height 7
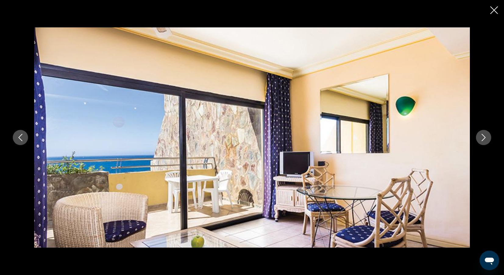
click at [495, 10] on icon "Close slideshow" at bounding box center [494, 10] width 8 height 8
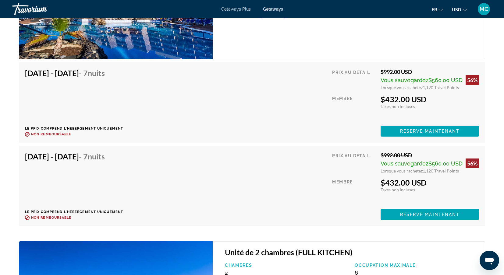
scroll to position [1128, 0]
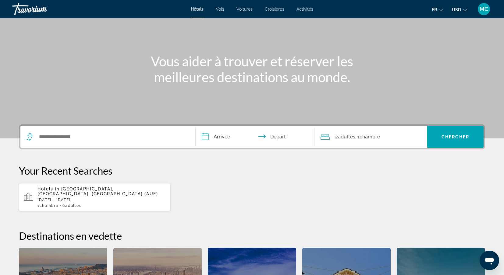
scroll to position [45, 0]
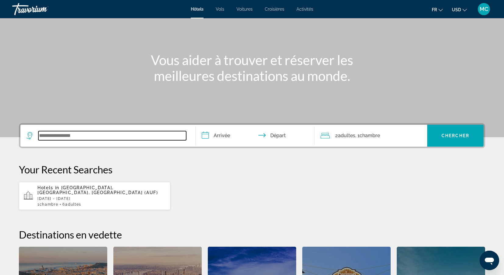
click at [62, 136] on input "Search widget" at bounding box center [112, 135] width 148 height 9
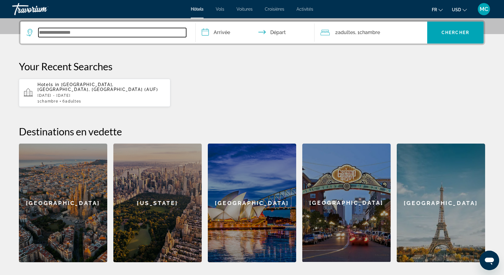
scroll to position [149, 0]
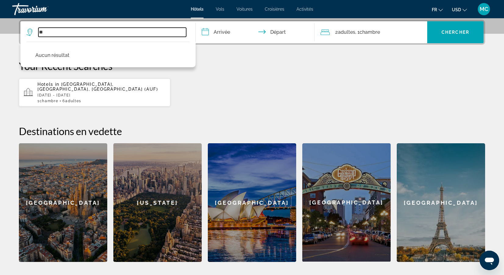
type input "*"
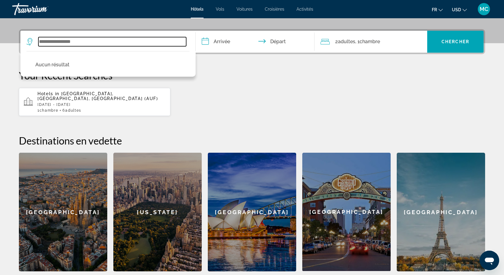
scroll to position [134, 0]
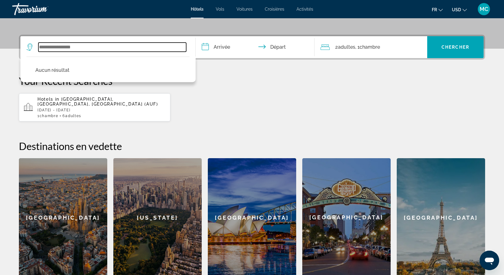
click at [51, 46] on input "Search widget" at bounding box center [112, 47] width 148 height 9
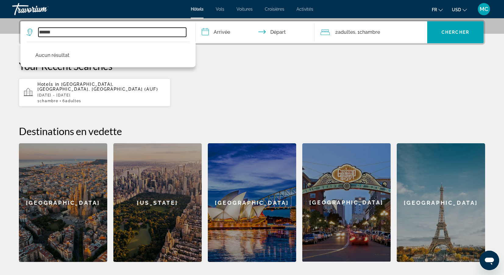
click at [151, 32] on input "******" at bounding box center [112, 32] width 148 height 9
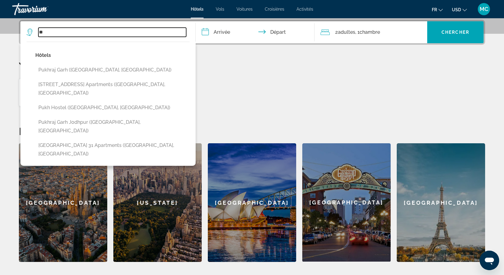
type input "*"
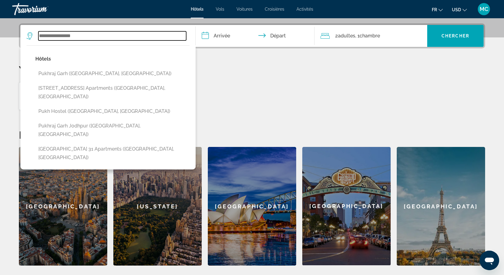
scroll to position [145, 0]
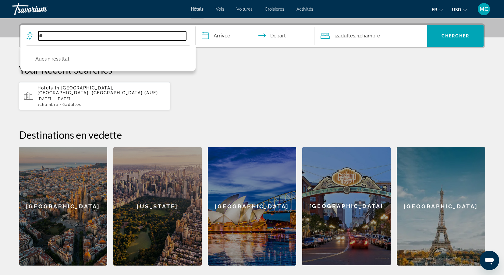
type input "*"
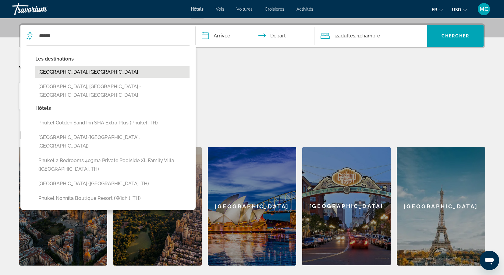
drag, startPoint x: 100, startPoint y: 38, endPoint x: 60, endPoint y: 73, distance: 53.5
click at [60, 73] on button "Phuket Island, Thailand" at bounding box center [112, 72] width 154 height 12
type input "**********"
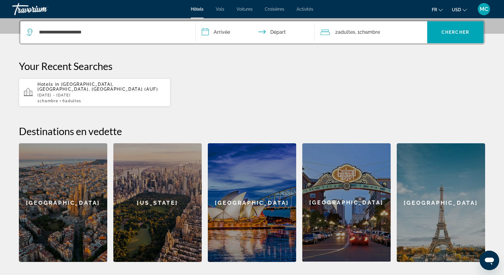
click at [223, 31] on input "**********" at bounding box center [255, 33] width 121 height 24
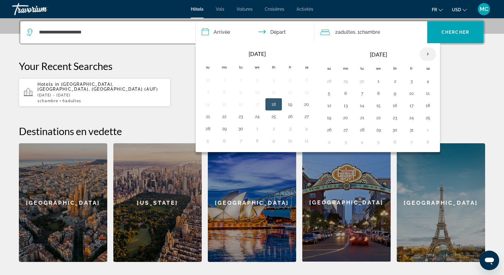
click at [428, 54] on th "Next month" at bounding box center [427, 53] width 16 height 13
click at [347, 120] on button "22" at bounding box center [345, 118] width 10 height 9
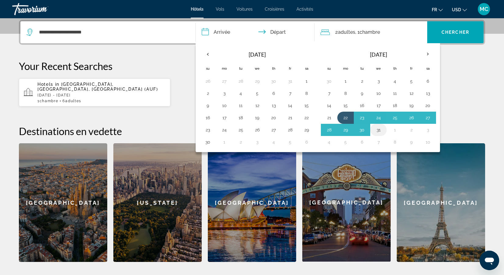
click at [378, 129] on button "31" at bounding box center [378, 130] width 10 height 9
type input "**********"
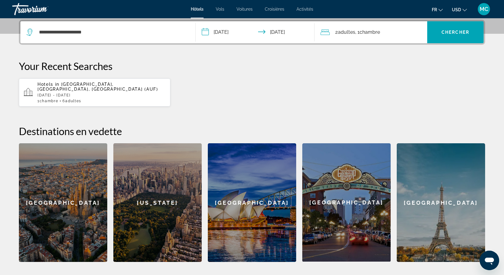
click at [407, 33] on div "2 Adulte Adultes , 1 Chambre pièces" at bounding box center [373, 32] width 107 height 9
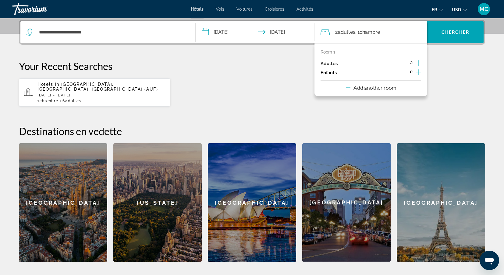
click at [418, 73] on icon "Increment children" at bounding box center [417, 71] width 5 height 5
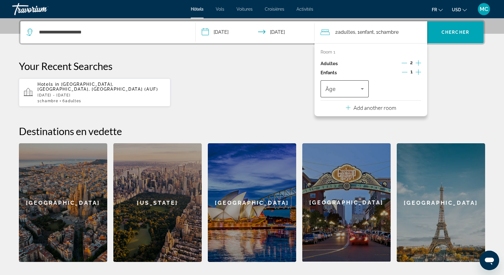
click at [363, 91] on icon "Travelers: 2 adults, 1 child" at bounding box center [361, 88] width 7 height 7
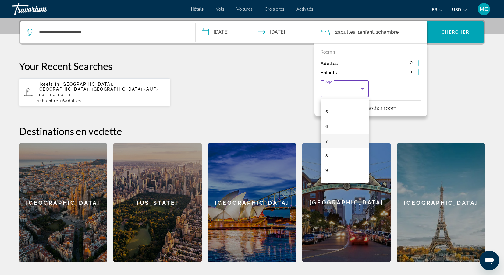
scroll to position [71, 0]
click at [337, 172] on mat-option "9" at bounding box center [344, 169] width 48 height 15
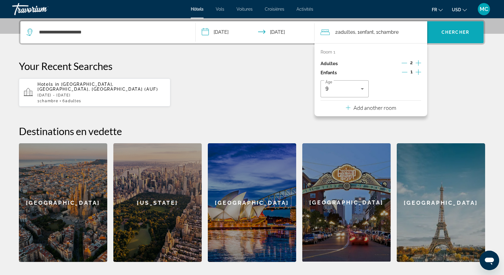
click at [444, 33] on span "Chercher" at bounding box center [455, 32] width 28 height 5
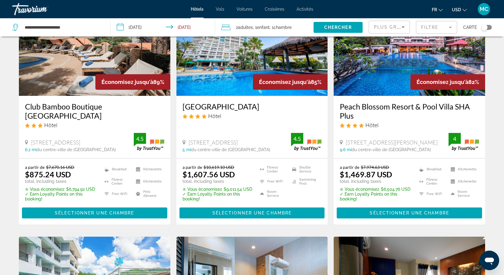
scroll to position [59, 0]
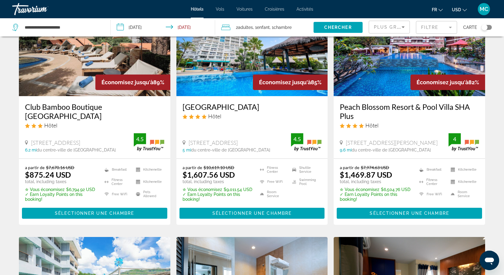
click at [247, 121] on div "Andaman Beach Suites Hotel Hôtel" at bounding box center [251, 113] width 139 height 22
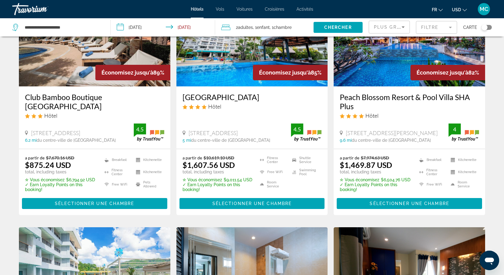
scroll to position [69, 0]
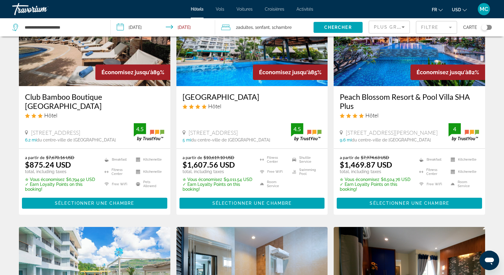
click at [241, 97] on h3 "Andaman Beach Suites Hotel" at bounding box center [251, 96] width 139 height 9
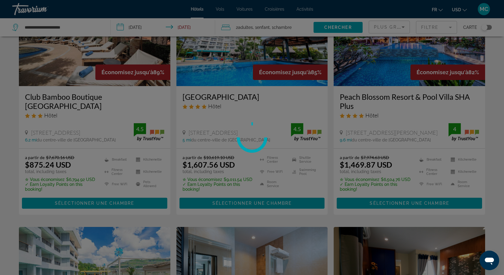
click at [241, 97] on div at bounding box center [252, 137] width 504 height 275
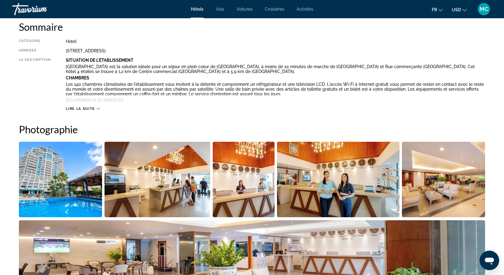
scroll to position [216, 0]
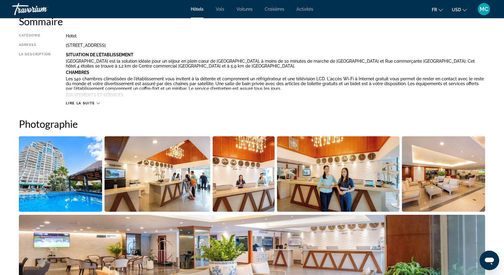
click at [191, 194] on img "Open full-screen image slider" at bounding box center [157, 174] width 106 height 76
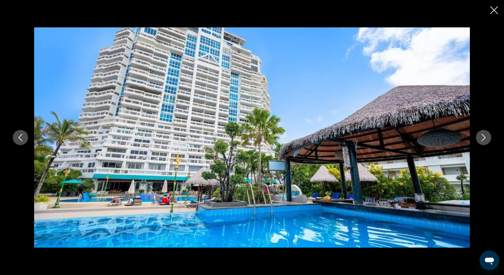
click at [482, 139] on icon "Next image" at bounding box center [483, 137] width 7 height 7
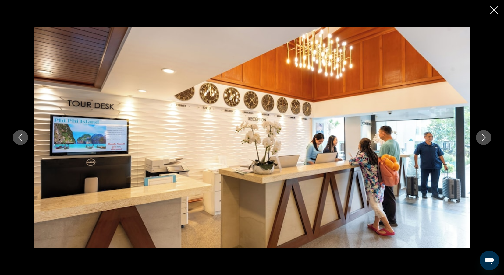
click at [482, 140] on icon "Next image" at bounding box center [483, 137] width 4 height 7
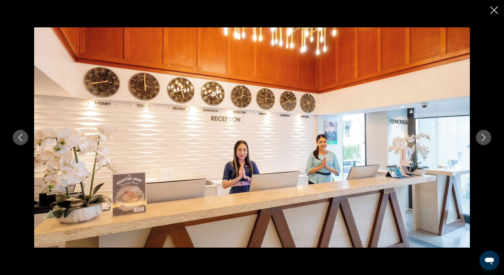
click at [482, 140] on icon "Next image" at bounding box center [483, 137] width 4 height 7
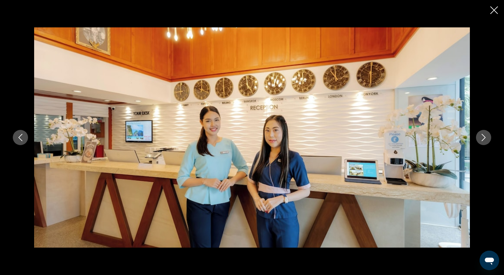
click at [482, 141] on icon "Next image" at bounding box center [483, 137] width 4 height 7
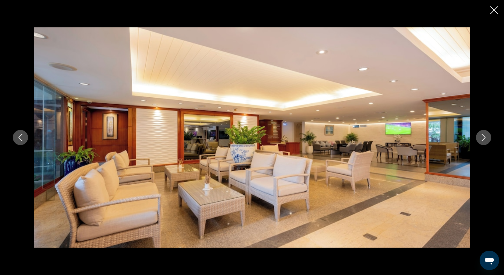
click at [482, 140] on icon "Next image" at bounding box center [483, 137] width 4 height 7
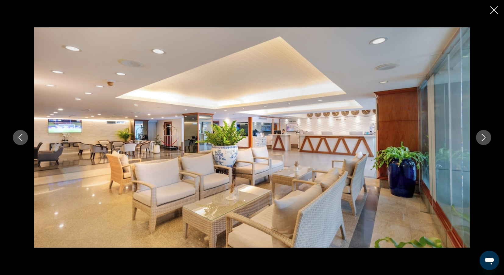
click at [482, 141] on icon "Next image" at bounding box center [483, 137] width 7 height 7
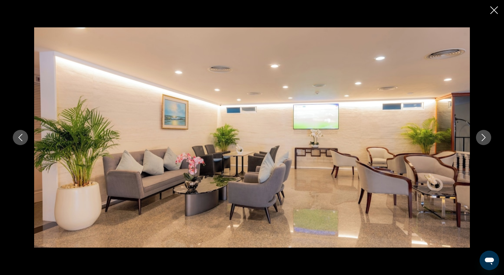
click at [482, 141] on icon "Next image" at bounding box center [483, 137] width 7 height 7
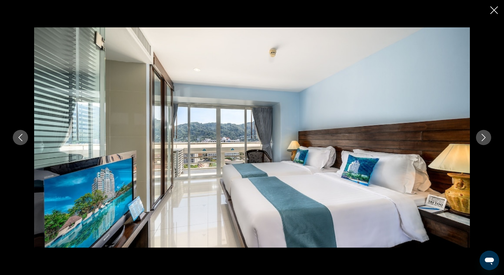
click at [482, 141] on button "Next image" at bounding box center [483, 137] width 15 height 15
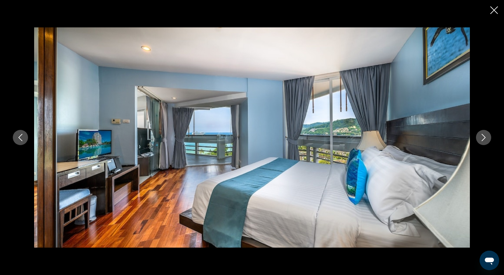
click at [483, 142] on button "Next image" at bounding box center [483, 137] width 15 height 15
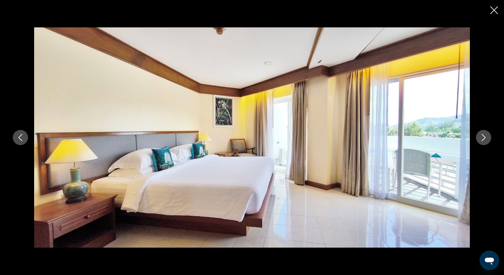
click at [483, 142] on button "Next image" at bounding box center [483, 137] width 15 height 15
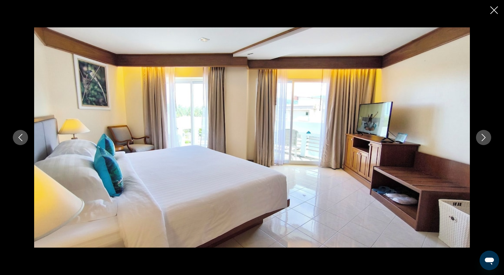
click at [483, 143] on button "Next image" at bounding box center [483, 137] width 15 height 15
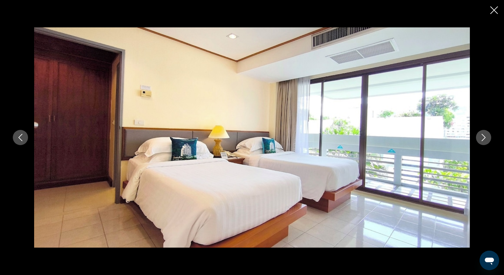
click at [483, 144] on button "Next image" at bounding box center [483, 137] width 15 height 15
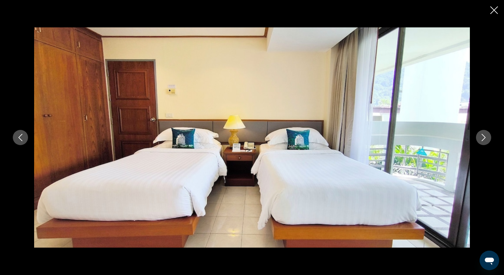
click at [484, 145] on div "prev next" at bounding box center [252, 137] width 490 height 220
click at [484, 147] on div "prev next" at bounding box center [252, 137] width 490 height 220
click at [483, 141] on button "Next image" at bounding box center [483, 137] width 15 height 15
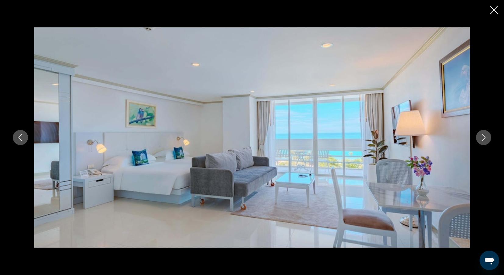
click at [483, 142] on button "Next image" at bounding box center [483, 137] width 15 height 15
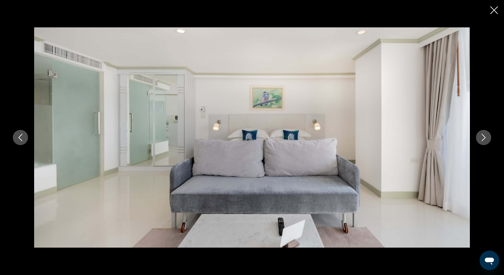
click at [483, 141] on button "Next image" at bounding box center [483, 137] width 15 height 15
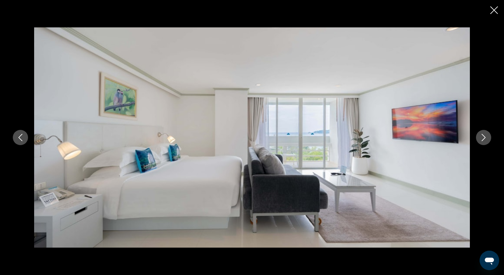
click at [482, 142] on button "Next image" at bounding box center [483, 137] width 15 height 15
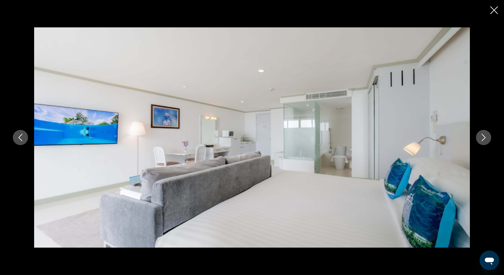
click at [482, 141] on button "Next image" at bounding box center [483, 137] width 15 height 15
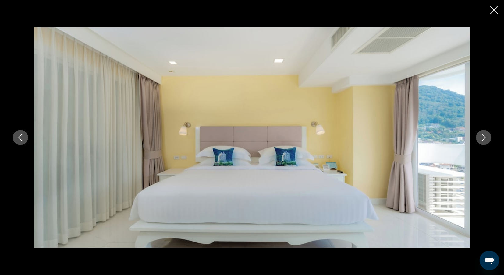
click at [482, 141] on button "Next image" at bounding box center [483, 137] width 15 height 15
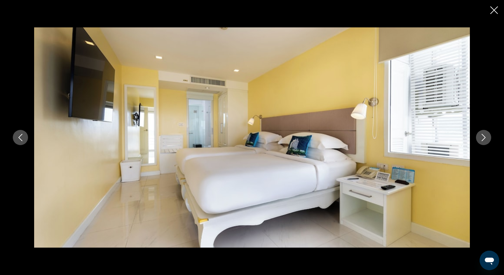
click at [482, 141] on button "Next image" at bounding box center [483, 137] width 15 height 15
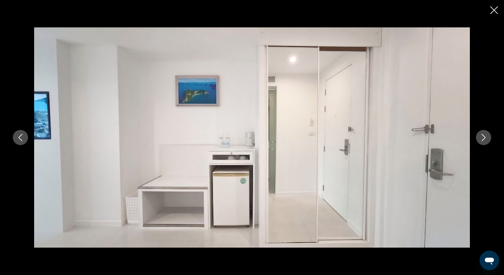
click at [482, 140] on icon "Next image" at bounding box center [483, 137] width 4 height 7
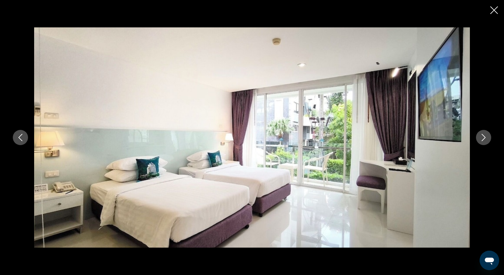
click at [482, 140] on icon "Next image" at bounding box center [483, 137] width 4 height 7
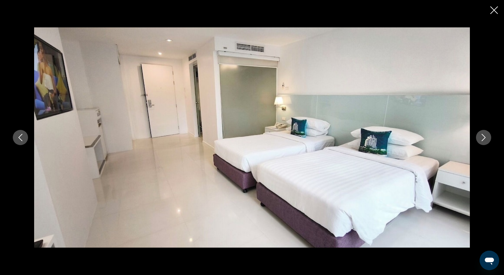
click at [482, 140] on icon "Next image" at bounding box center [483, 137] width 4 height 7
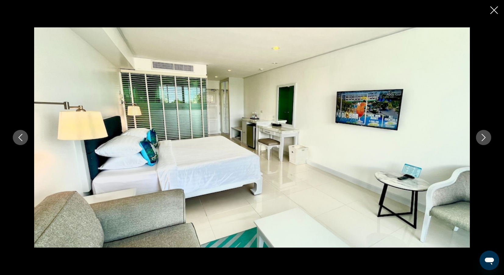
click at [494, 9] on icon "Close slideshow" at bounding box center [494, 10] width 8 height 8
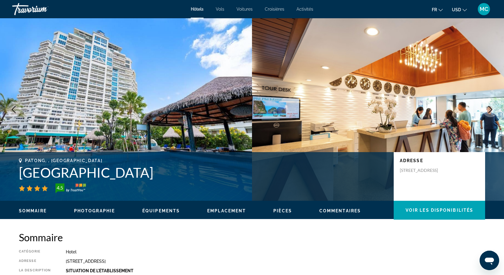
scroll to position [0, 0]
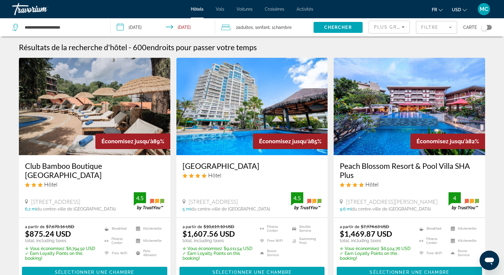
click at [452, 27] on mat-form-field "Filtre" at bounding box center [436, 27] width 41 height 13
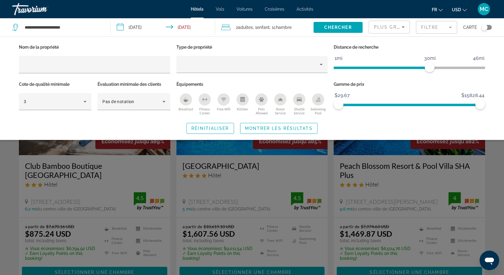
click at [445, 25] on mat-form-field "Filtre" at bounding box center [436, 27] width 41 height 13
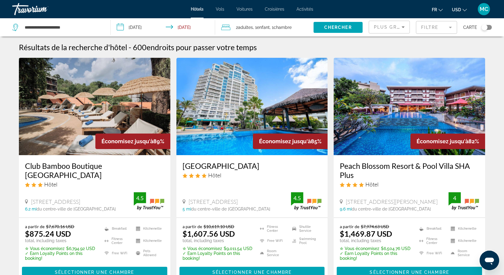
click at [405, 28] on icon "Sort by" at bounding box center [402, 26] width 7 height 7
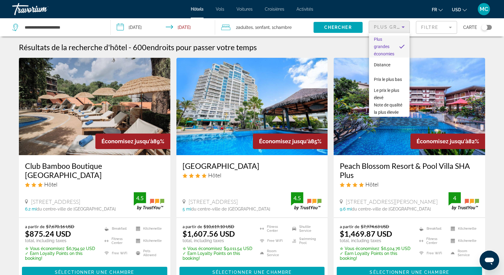
click at [405, 27] on div at bounding box center [252, 137] width 504 height 275
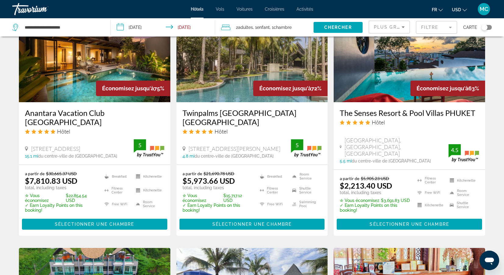
scroll to position [522, 0]
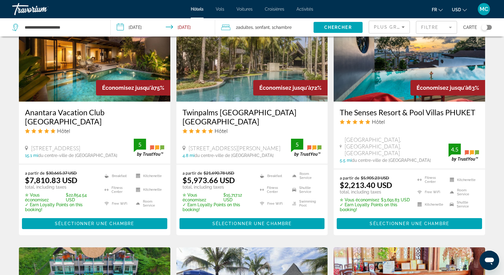
click at [393, 133] on div "The Senses Resort & Pool Villas PHUKET Hôtel Nanai Road, Kathu, Phuket 5.5 mi d…" at bounding box center [408, 135] width 151 height 67
click at [394, 116] on h3 "The Senses Resort & Pool Villas PHUKET" at bounding box center [408, 112] width 139 height 9
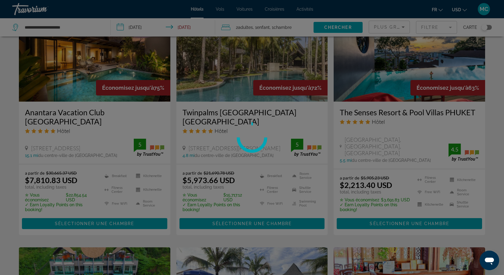
click at [394, 116] on div at bounding box center [252, 137] width 504 height 275
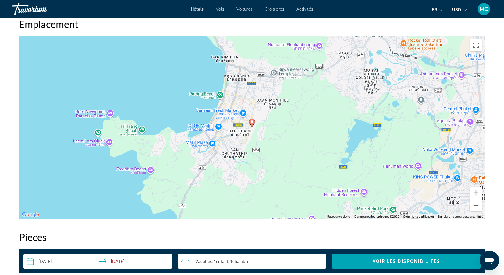
scroll to position [570, 0]
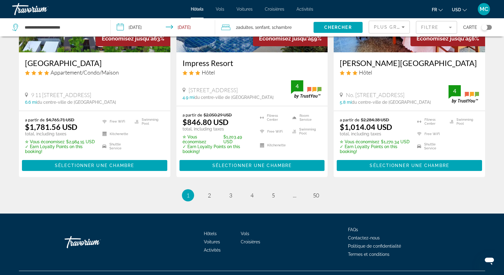
scroll to position [814, 0]
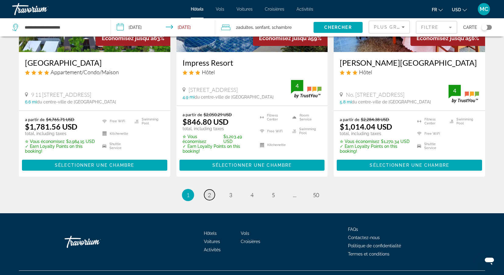
click at [211, 192] on span "2" at bounding box center [209, 195] width 3 height 7
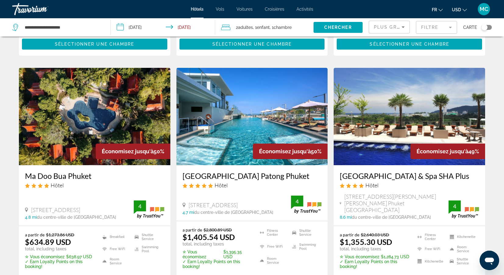
scroll to position [472, 0]
click at [111, 183] on div "Ma Doo Bua Phuket Hôtel" at bounding box center [94, 182] width 139 height 22
click at [99, 171] on h3 "Ma Doo Bua Phuket" at bounding box center [94, 175] width 139 height 9
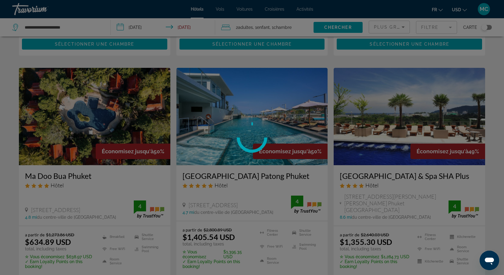
click at [99, 170] on div at bounding box center [252, 137] width 504 height 275
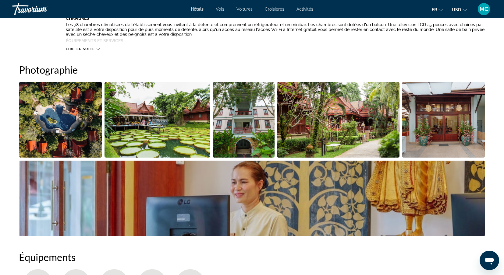
scroll to position [269, 0]
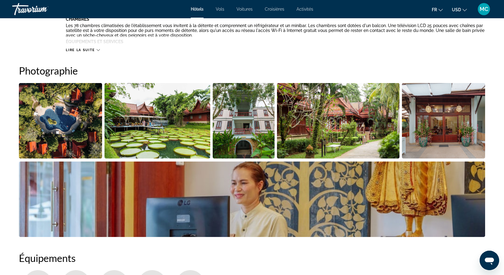
click at [84, 150] on img "Open full-screen image slider" at bounding box center [60, 121] width 83 height 76
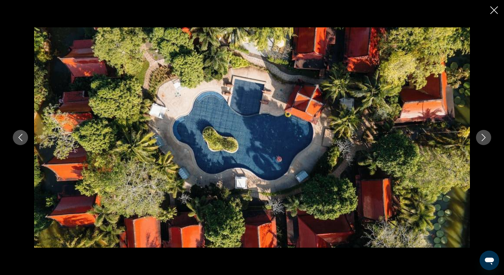
click at [484, 136] on icon "Next image" at bounding box center [483, 137] width 7 height 7
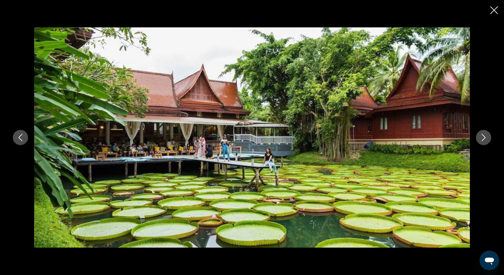
click at [484, 137] on icon "Next image" at bounding box center [483, 137] width 4 height 7
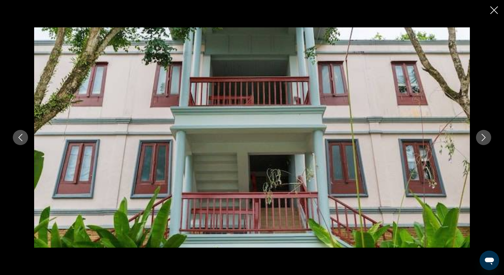
click at [485, 137] on icon "Next image" at bounding box center [483, 137] width 7 height 7
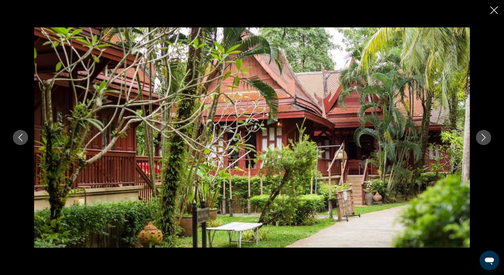
click at [485, 137] on icon "Next image" at bounding box center [483, 137] width 7 height 7
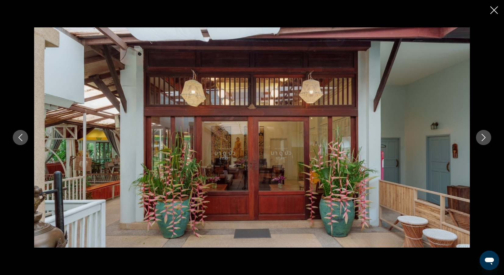
click at [487, 138] on icon "Next image" at bounding box center [483, 137] width 7 height 7
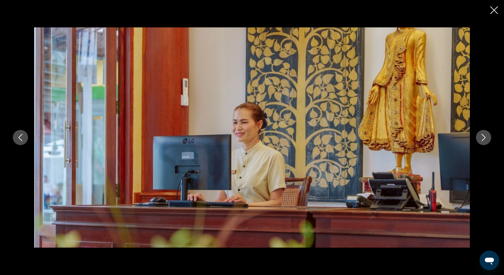
click at [487, 138] on icon "Next image" at bounding box center [483, 137] width 7 height 7
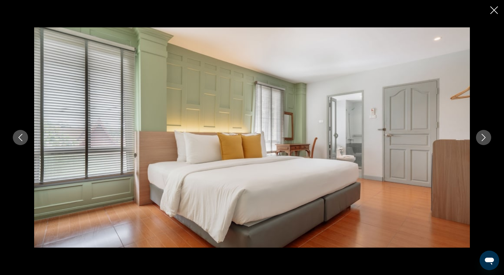
click at [487, 139] on icon "Next image" at bounding box center [483, 137] width 7 height 7
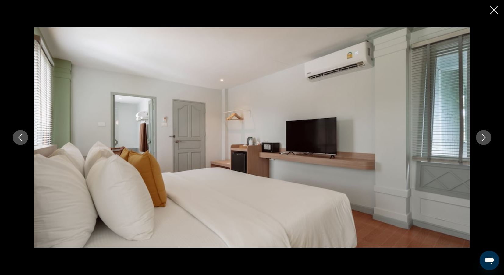
click at [487, 139] on icon "Next image" at bounding box center [483, 137] width 7 height 7
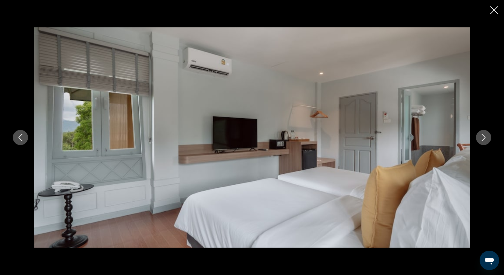
click at [487, 139] on icon "Next image" at bounding box center [483, 137] width 7 height 7
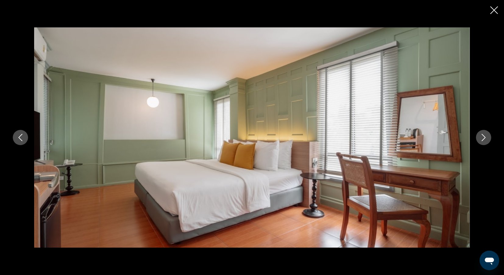
click at [487, 139] on icon "Next image" at bounding box center [483, 137] width 7 height 7
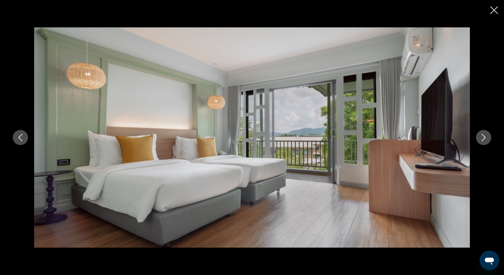
click at [487, 139] on icon "Next image" at bounding box center [483, 137] width 7 height 7
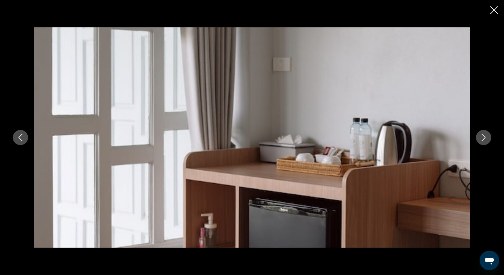
click at [487, 139] on icon "Next image" at bounding box center [483, 137] width 7 height 7
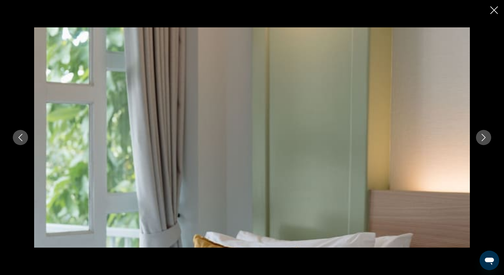
click at [487, 139] on icon "Next image" at bounding box center [483, 137] width 7 height 7
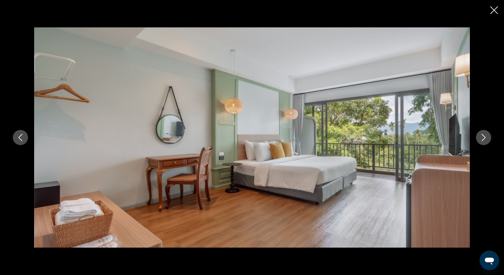
click at [487, 139] on icon "Next image" at bounding box center [483, 137] width 7 height 7
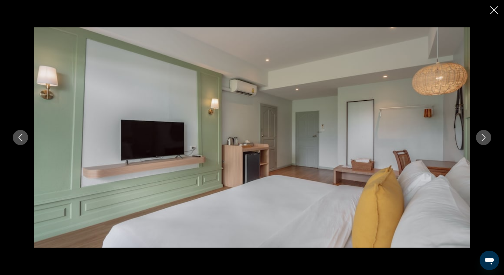
click at [487, 139] on icon "Next image" at bounding box center [483, 137] width 7 height 7
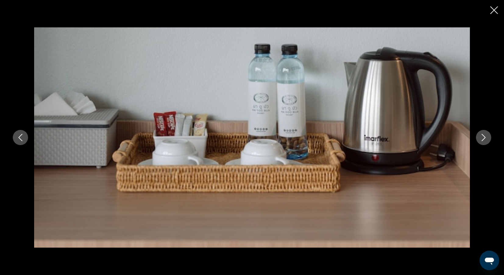
click at [487, 139] on icon "Next image" at bounding box center [483, 137] width 7 height 7
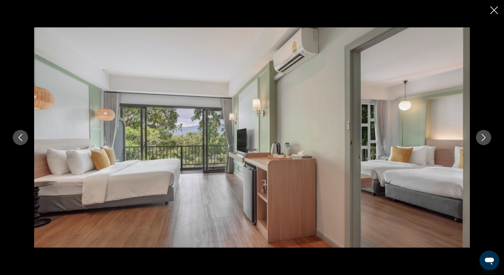
click at [487, 139] on icon "Next image" at bounding box center [483, 137] width 7 height 7
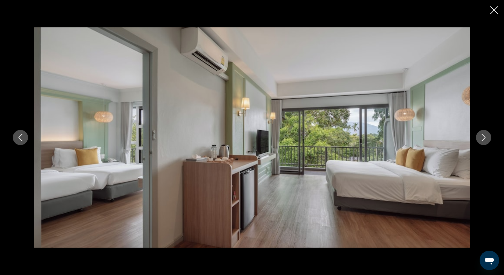
click at [487, 139] on icon "Next image" at bounding box center [483, 137] width 7 height 7
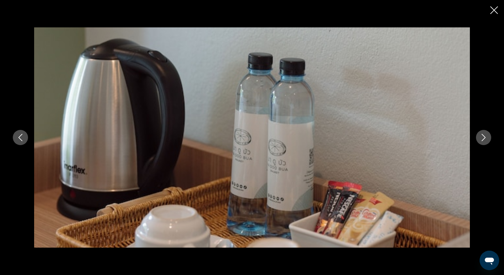
click at [487, 139] on icon "Next image" at bounding box center [483, 137] width 7 height 7
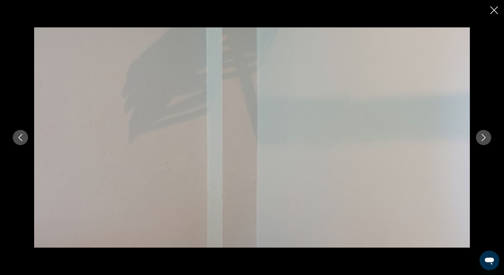
click at [487, 139] on icon "Next image" at bounding box center [483, 137] width 7 height 7
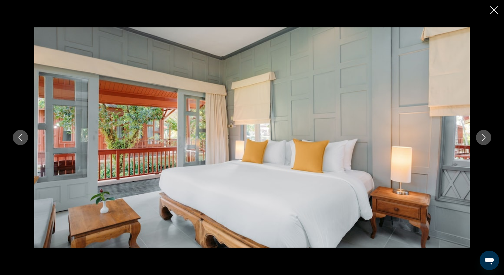
click at [487, 139] on icon "Next image" at bounding box center [483, 137] width 7 height 7
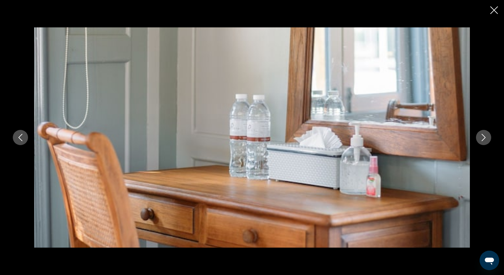
click at [487, 139] on icon "Next image" at bounding box center [483, 137] width 7 height 7
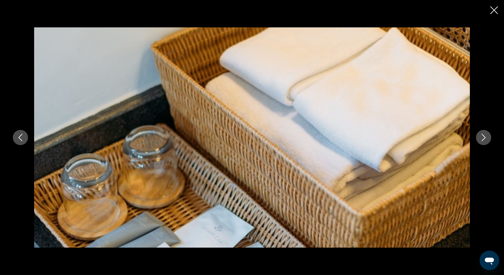
click at [494, 13] on icon "Close slideshow" at bounding box center [494, 10] width 8 height 8
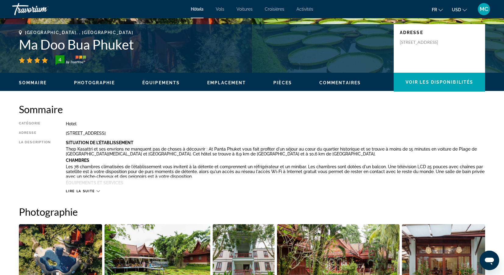
scroll to position [122, 0]
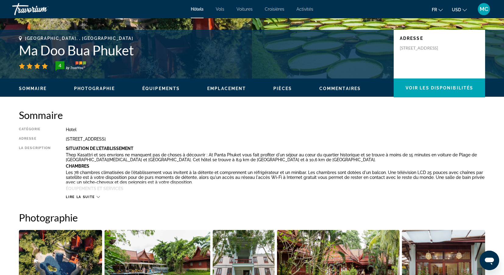
click at [98, 197] on icon "Main content" at bounding box center [98, 196] width 3 height 3
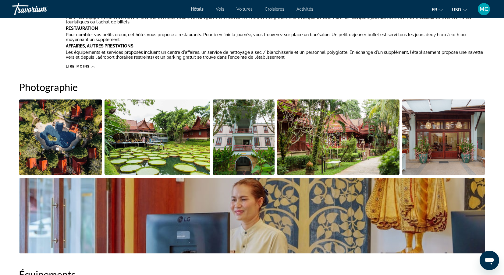
scroll to position [300, 0]
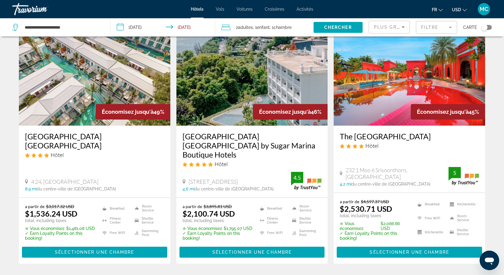
scroll to position [755, 0]
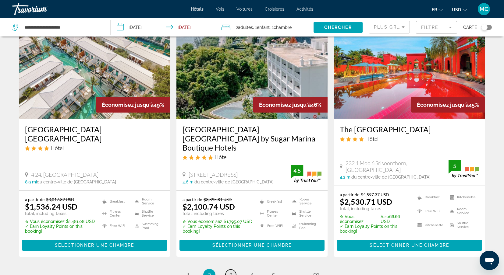
click at [230, 272] on span "3" at bounding box center [230, 275] width 3 height 7
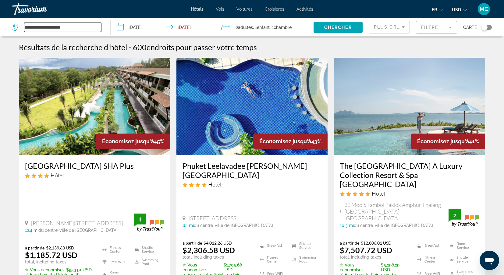
click at [49, 27] on input "**********" at bounding box center [62, 27] width 77 height 9
click at [53, 26] on input "**********" at bounding box center [62, 27] width 77 height 9
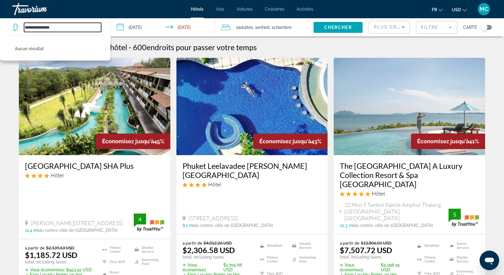
click at [30, 27] on input "**********" at bounding box center [62, 27] width 77 height 9
click at [45, 28] on input "**********" at bounding box center [62, 27] width 77 height 9
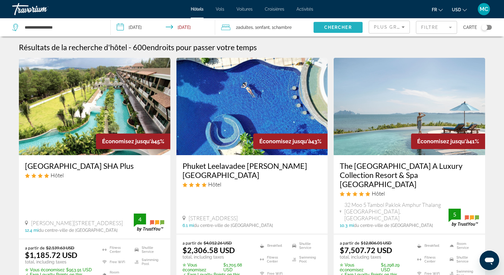
click at [335, 26] on span "Chercher" at bounding box center [338, 27] width 28 height 5
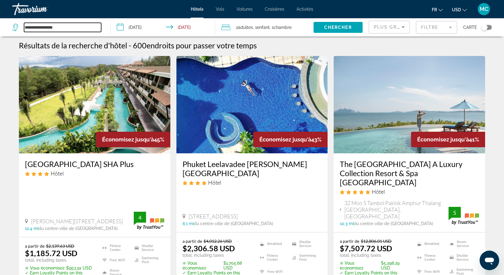
click at [88, 26] on input "**********" at bounding box center [62, 27] width 77 height 9
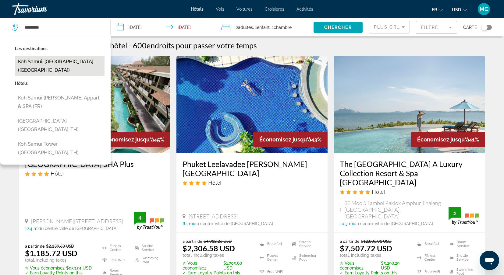
click at [36, 63] on button "Koh Samui, Thailand (USM)" at bounding box center [60, 66] width 90 height 20
type input "**********"
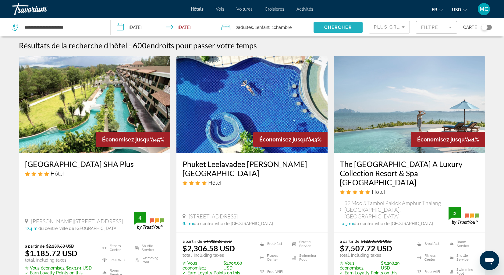
click at [336, 27] on span "Chercher" at bounding box center [338, 27] width 28 height 5
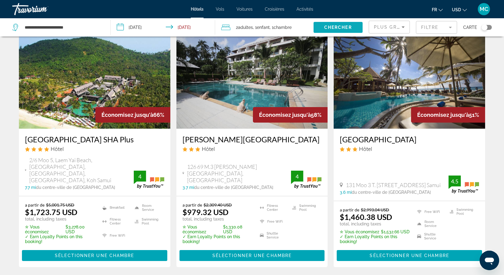
scroll to position [27, 0]
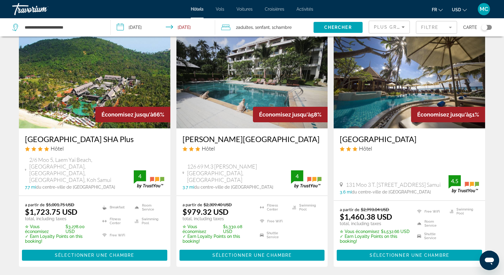
click at [109, 142] on h3 "Mai Samui Beach Resort & Spa SHA Plus" at bounding box center [94, 139] width 139 height 9
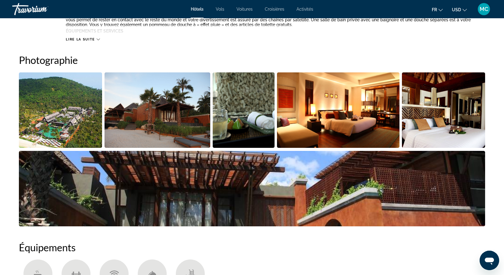
scroll to position [283, 0]
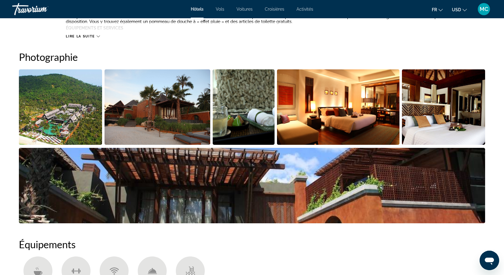
click at [79, 124] on img "Open full-screen image slider" at bounding box center [60, 107] width 83 height 76
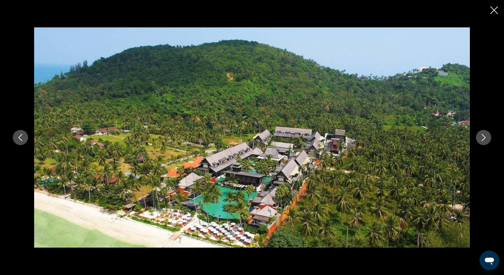
click at [481, 139] on icon "Next image" at bounding box center [483, 137] width 7 height 7
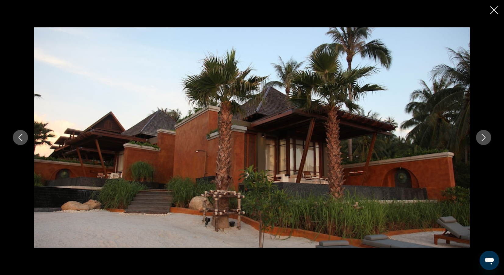
click at [481, 140] on icon "Next image" at bounding box center [483, 137] width 7 height 7
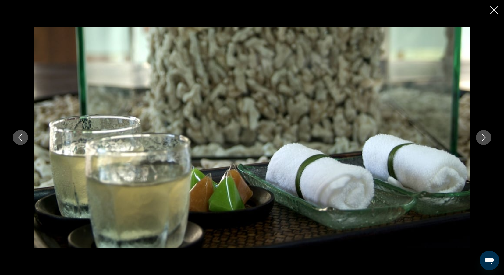
click at [480, 140] on icon "Next image" at bounding box center [483, 137] width 7 height 7
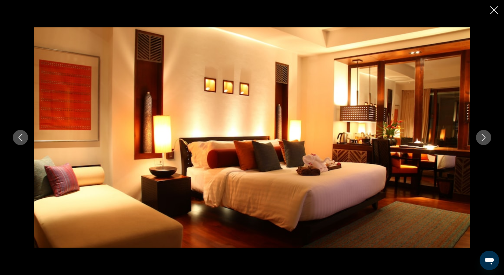
click at [480, 140] on icon "Next image" at bounding box center [483, 137] width 7 height 7
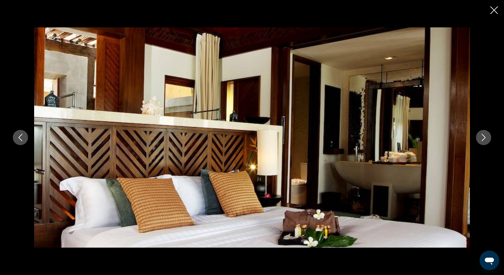
click at [480, 140] on icon "Next image" at bounding box center [483, 137] width 7 height 7
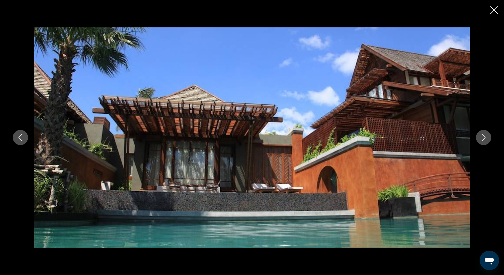
click at [479, 142] on button "Next image" at bounding box center [483, 137] width 15 height 15
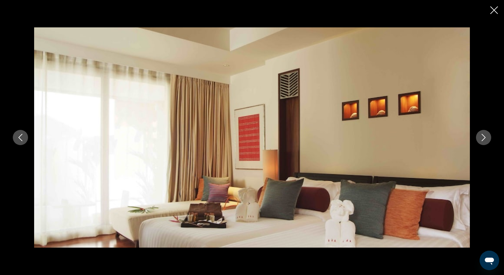
click at [479, 142] on button "Next image" at bounding box center [483, 137] width 15 height 15
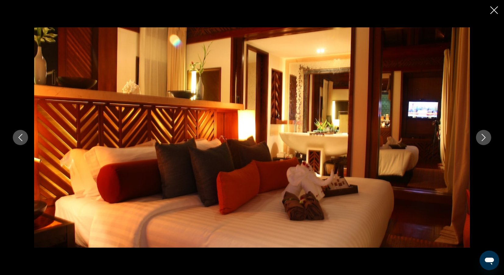
click at [479, 142] on button "Next image" at bounding box center [483, 137] width 15 height 15
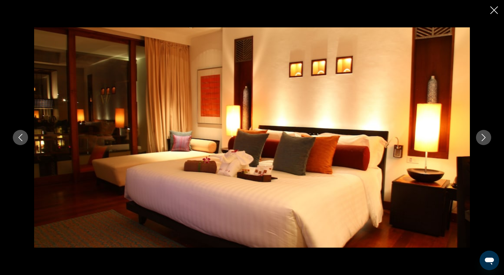
click at [479, 143] on button "Next image" at bounding box center [483, 137] width 15 height 15
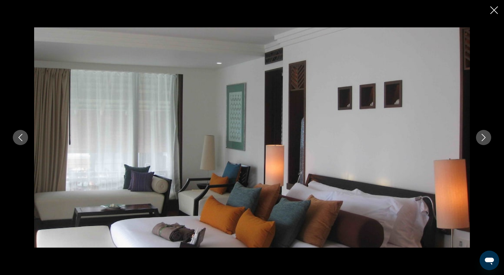
click at [479, 143] on button "Next image" at bounding box center [483, 137] width 15 height 15
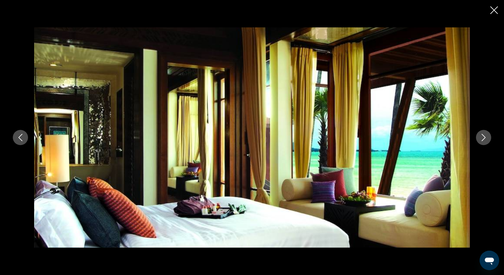
click at [479, 144] on button "Next image" at bounding box center [483, 137] width 15 height 15
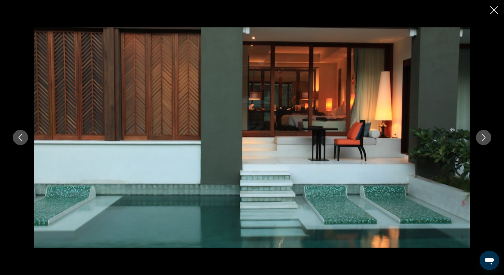
click at [479, 145] on div "prev next" at bounding box center [252, 137] width 490 height 220
click at [481, 146] on div "prev next" at bounding box center [252, 137] width 490 height 220
click at [482, 141] on icon "Next image" at bounding box center [483, 137] width 7 height 7
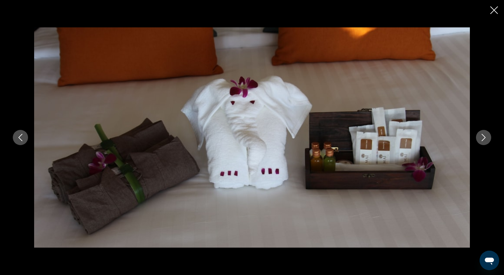
click at [482, 141] on icon "Next image" at bounding box center [483, 137] width 7 height 7
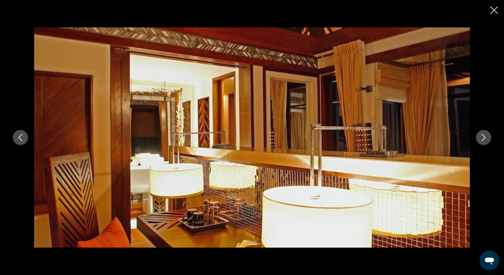
click at [482, 141] on icon "Next image" at bounding box center [483, 137] width 7 height 7
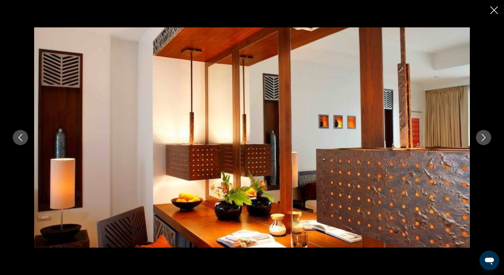
click at [482, 141] on icon "Next image" at bounding box center [483, 137] width 7 height 7
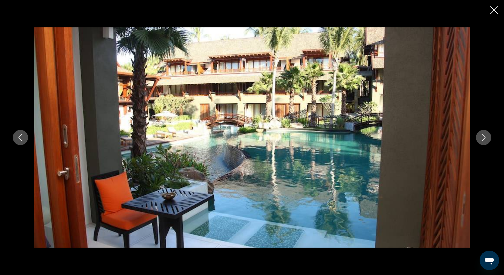
click at [482, 140] on icon "Next image" at bounding box center [483, 137] width 4 height 7
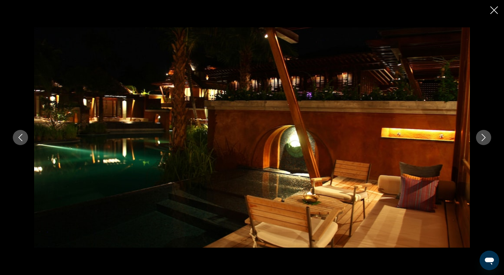
click at [482, 140] on icon "Next image" at bounding box center [483, 137] width 4 height 7
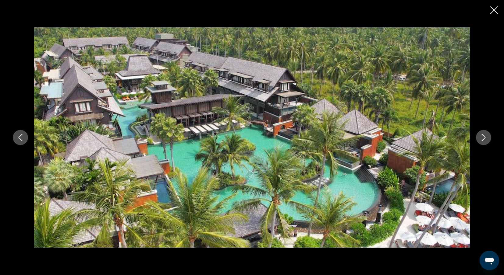
click at [481, 135] on icon "Next image" at bounding box center [483, 137] width 7 height 7
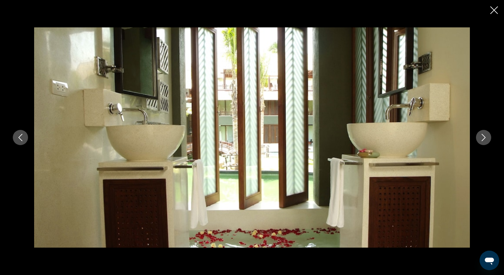
click at [481, 135] on icon "Next image" at bounding box center [483, 137] width 7 height 7
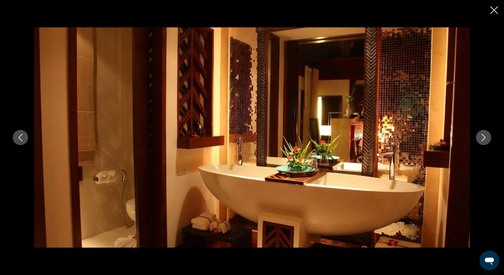
click at [481, 135] on icon "Next image" at bounding box center [483, 137] width 7 height 7
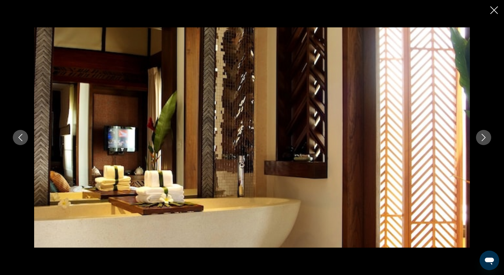
click at [481, 135] on icon "Next image" at bounding box center [483, 137] width 7 height 7
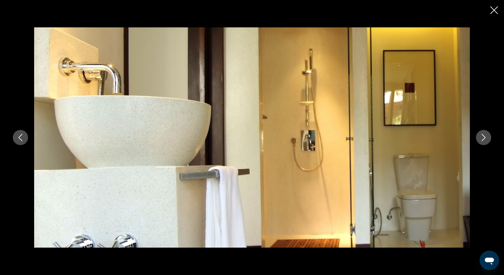
click at [481, 135] on icon "Next image" at bounding box center [483, 137] width 7 height 7
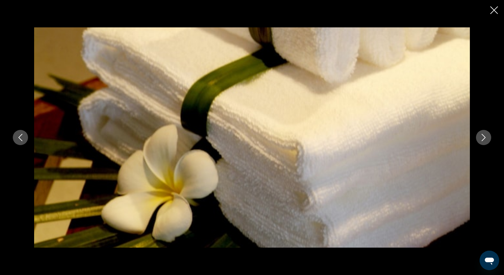
click at [481, 135] on icon "Next image" at bounding box center [483, 137] width 7 height 7
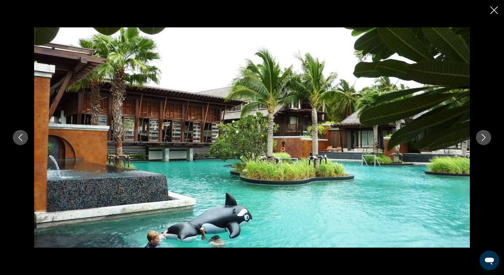
click at [484, 139] on icon "Next image" at bounding box center [483, 137] width 7 height 7
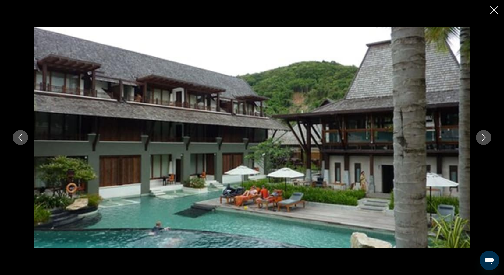
click at [484, 139] on icon "Next image" at bounding box center [483, 137] width 4 height 7
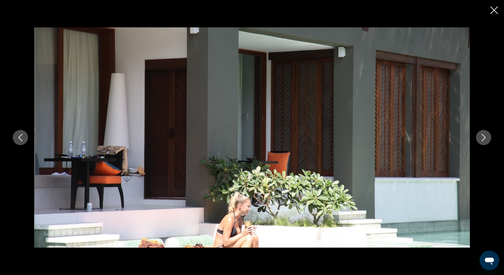
click at [484, 139] on icon "Next image" at bounding box center [483, 137] width 7 height 7
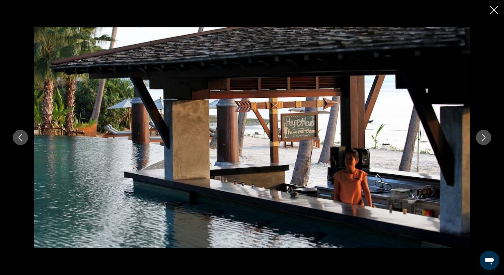
click at [483, 139] on icon "Next image" at bounding box center [483, 137] width 7 height 7
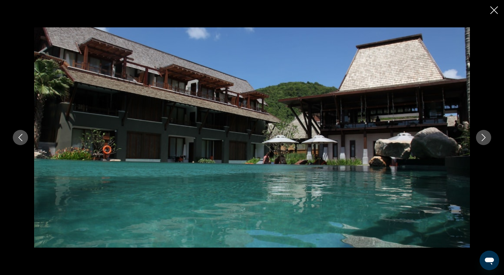
click at [483, 138] on icon "Next image" at bounding box center [483, 137] width 7 height 7
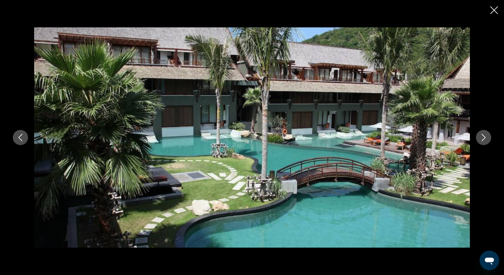
click at [483, 138] on icon "Next image" at bounding box center [483, 137] width 7 height 7
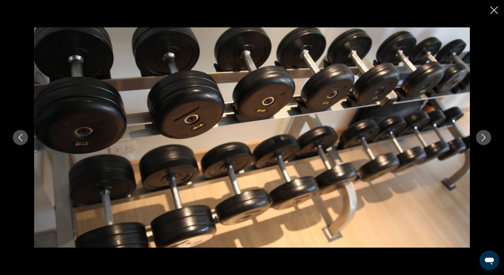
click at [483, 138] on icon "Next image" at bounding box center [483, 137] width 7 height 7
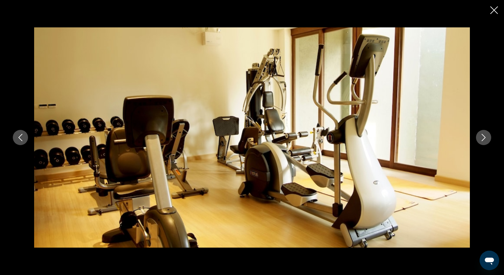
click at [483, 138] on icon "Next image" at bounding box center [483, 137] width 7 height 7
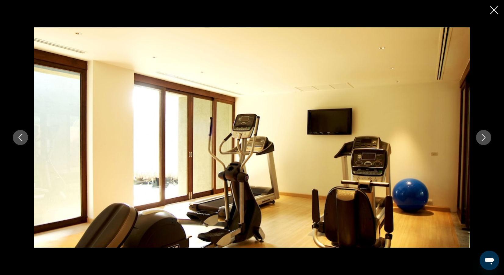
click at [483, 138] on icon "Next image" at bounding box center [483, 137] width 7 height 7
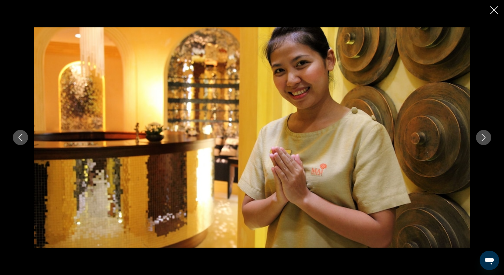
click at [483, 138] on icon "Next image" at bounding box center [483, 137] width 7 height 7
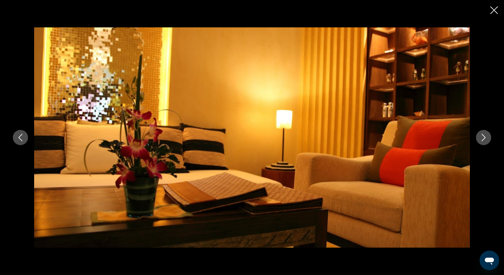
click at [483, 138] on icon "Next image" at bounding box center [483, 137] width 7 height 7
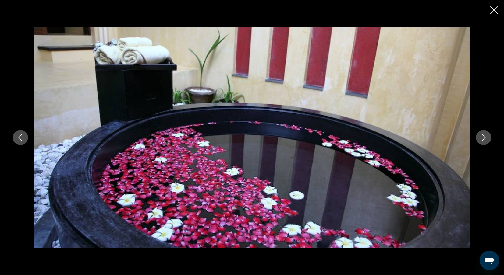
click at [483, 138] on icon "Next image" at bounding box center [483, 137] width 7 height 7
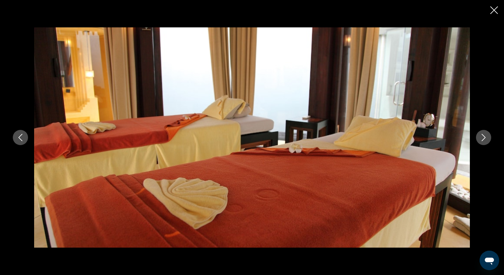
click at [483, 138] on icon "Next image" at bounding box center [483, 137] width 7 height 7
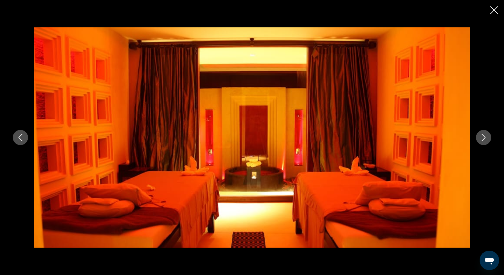
click at [483, 138] on icon "Next image" at bounding box center [483, 137] width 7 height 7
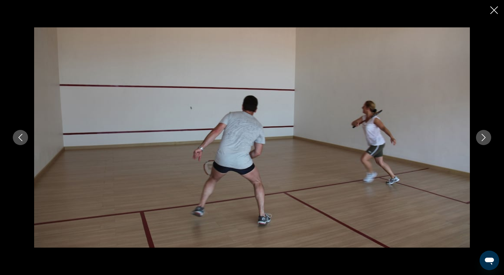
click at [483, 138] on icon "Next image" at bounding box center [483, 137] width 7 height 7
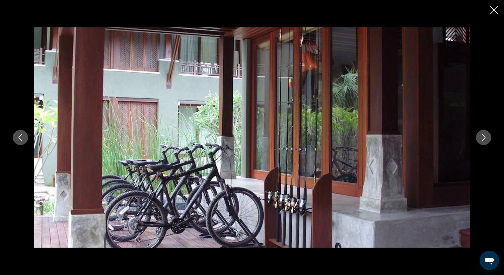
click at [494, 14] on icon "Close slideshow" at bounding box center [494, 10] width 8 height 8
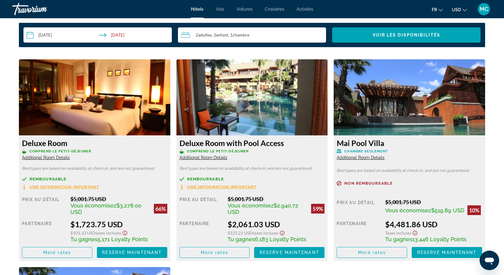
scroll to position [806, 0]
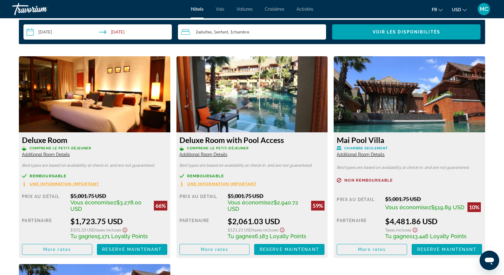
click at [255, 108] on img "Main content" at bounding box center [251, 94] width 151 height 76
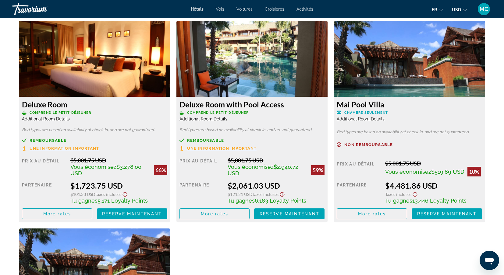
scroll to position [842, 0]
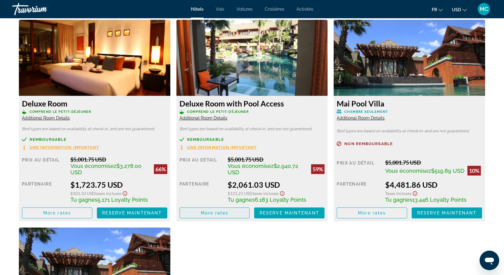
click at [222, 215] on span "More rates" at bounding box center [215, 213] width 28 height 5
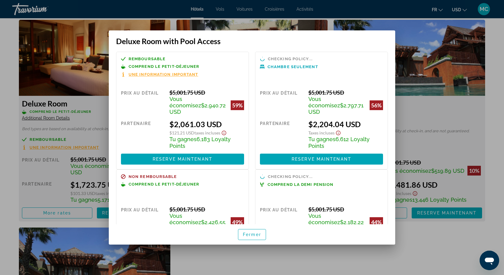
scroll to position [0, 0]
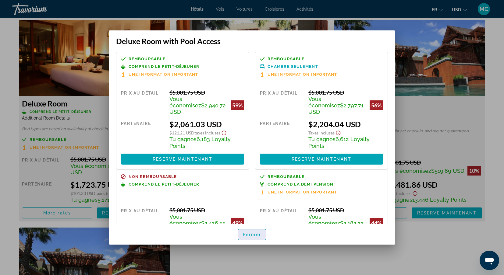
click at [251, 233] on span "Fermer" at bounding box center [252, 234] width 18 height 5
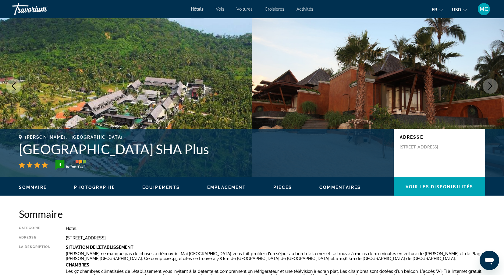
scroll to position [14, 0]
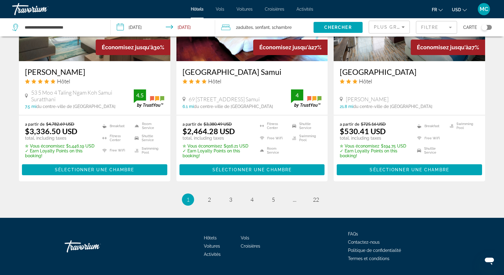
scroll to position [810, 0]
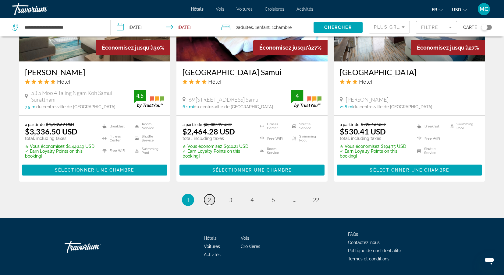
click at [212, 195] on link "page 2" at bounding box center [209, 200] width 11 height 11
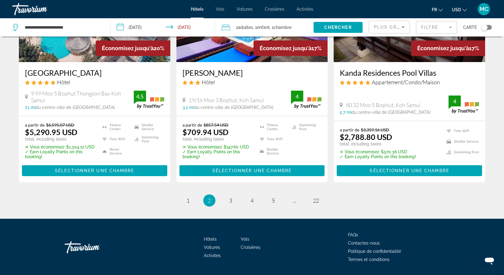
scroll to position [800, 0]
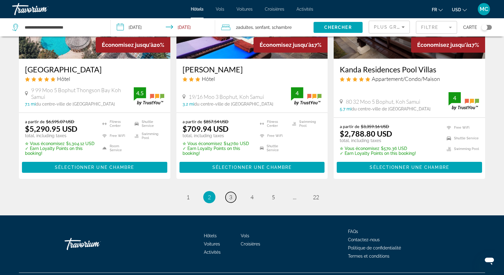
click at [231, 196] on span "3" at bounding box center [230, 197] width 3 height 7
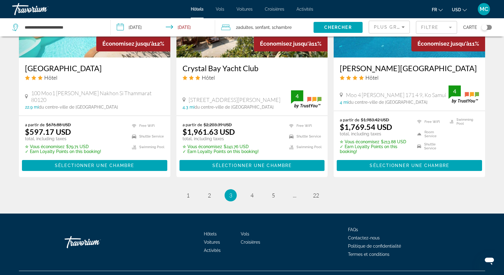
scroll to position [800, 0]
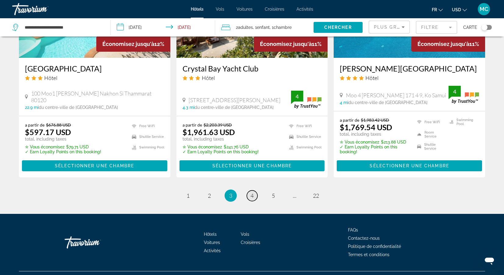
click at [252, 192] on span "4" at bounding box center [251, 195] width 3 height 7
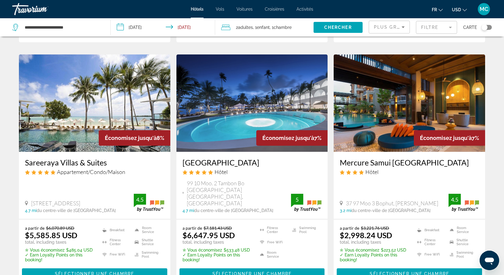
scroll to position [712, 0]
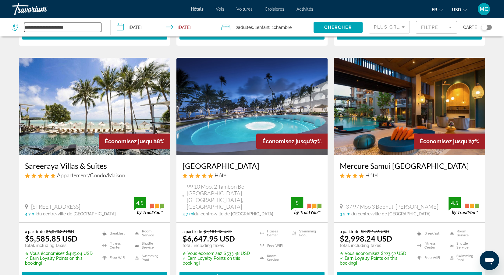
click at [80, 25] on input "**********" at bounding box center [62, 27] width 77 height 9
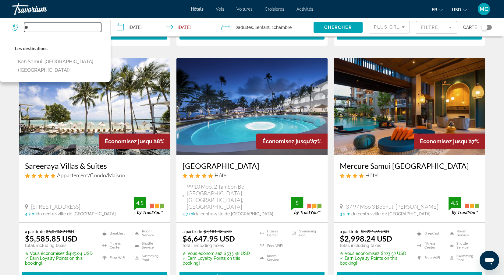
type input "*"
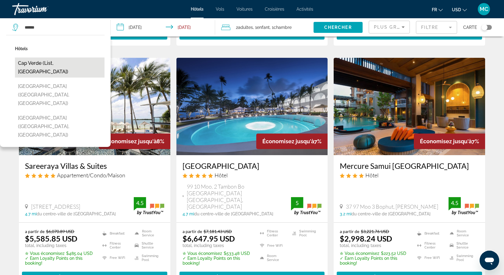
click at [35, 62] on button "Cap Verde (List, DE)" at bounding box center [60, 68] width 90 height 20
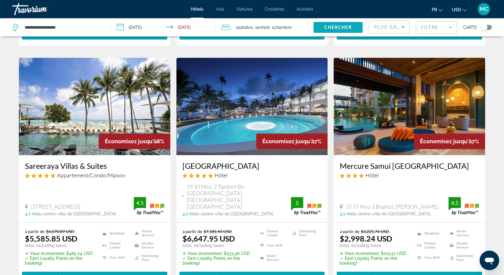
click at [331, 26] on span "Chercher" at bounding box center [338, 27] width 28 height 5
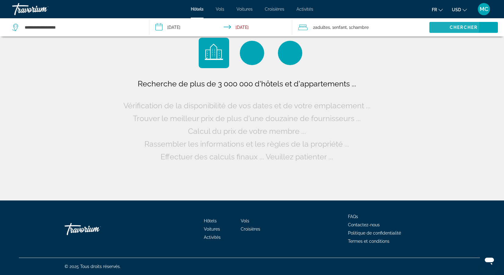
scroll to position [0, 0]
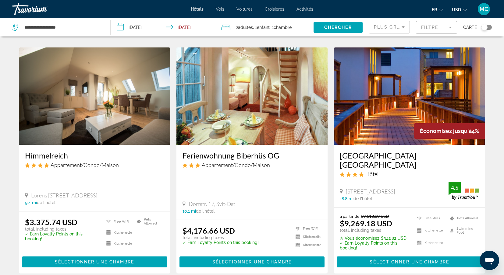
scroll to position [426, 0]
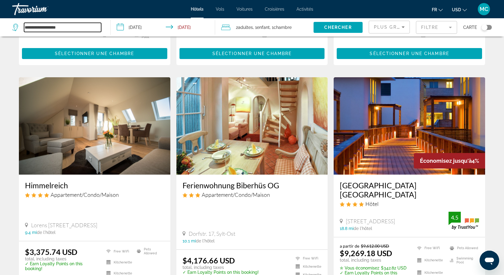
click at [62, 27] on input "**********" at bounding box center [62, 27] width 77 height 9
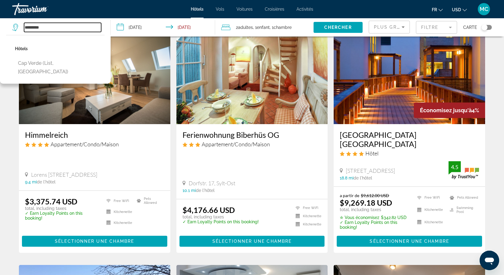
scroll to position [481, 0]
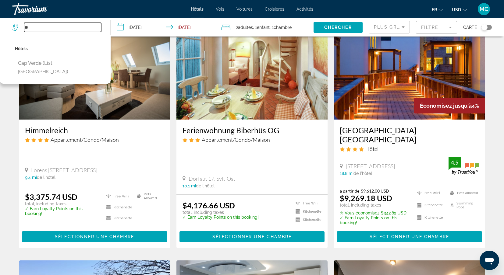
type input "*"
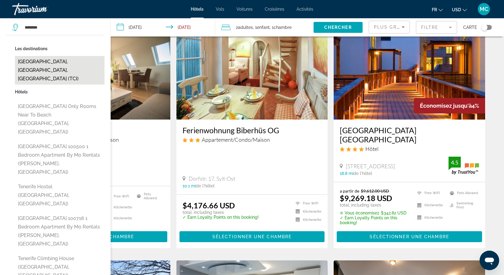
click at [47, 61] on button "Tenerife, Canary Islands, Spain (TCI)" at bounding box center [60, 70] width 90 height 29
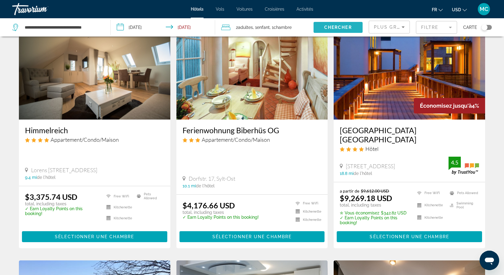
click at [328, 29] on span "Chercher" at bounding box center [338, 27] width 28 height 5
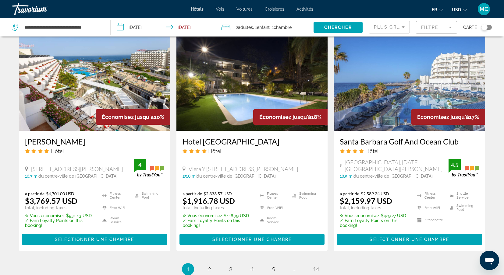
scroll to position [727, 0]
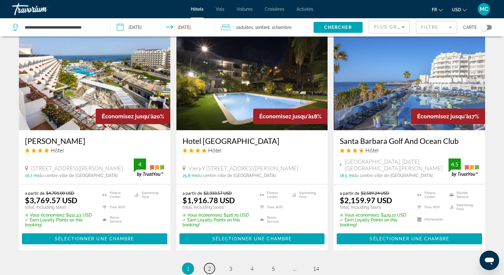
click at [209, 265] on span "2" at bounding box center [209, 268] width 3 height 7
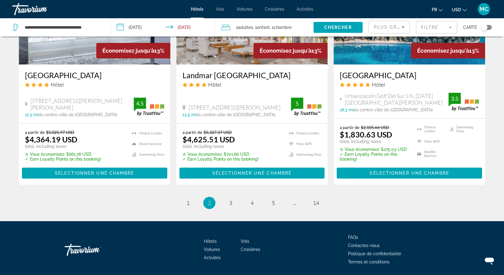
scroll to position [782, 0]
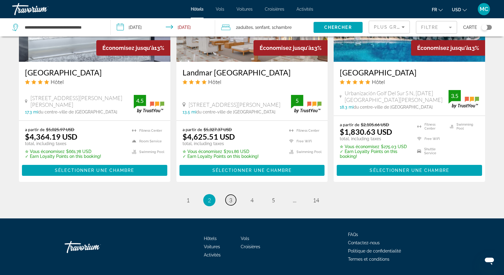
click at [228, 197] on link "page 3" at bounding box center [230, 200] width 11 height 11
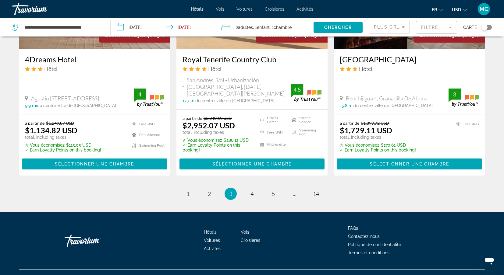
scroll to position [807, 0]
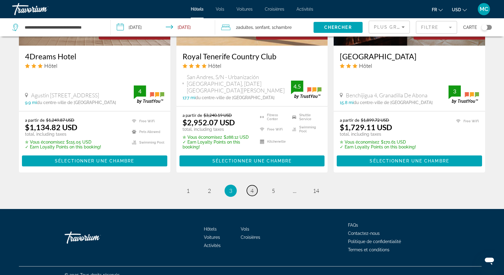
click at [251, 188] on span "4" at bounding box center [251, 191] width 3 height 7
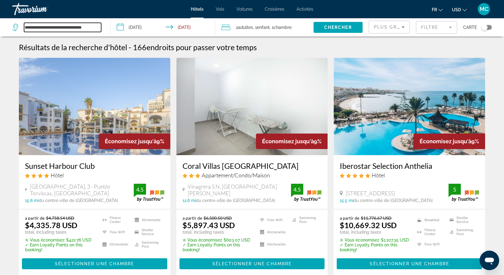
click at [99, 28] on input "**********" at bounding box center [62, 27] width 77 height 9
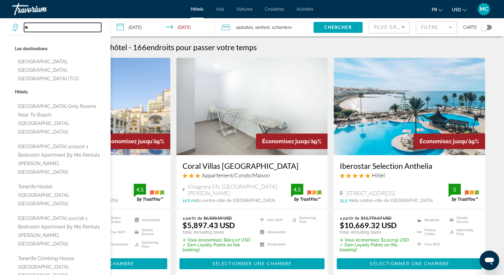
type input "*"
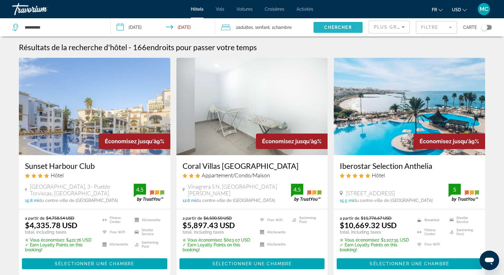
click at [334, 23] on span "Search widget" at bounding box center [337, 27] width 49 height 15
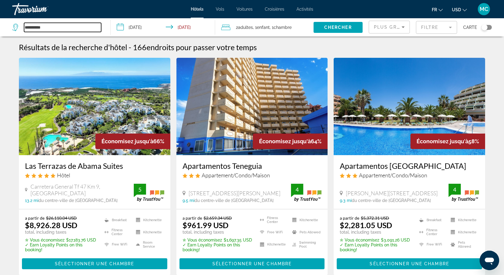
click at [60, 26] on input "**********" at bounding box center [62, 27] width 77 height 9
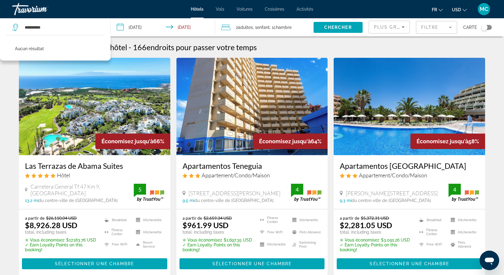
drag, startPoint x: 60, startPoint y: 26, endPoint x: 63, endPoint y: 33, distance: 7.2
click at [63, 33] on div "**********" at bounding box center [58, 27] width 92 height 18
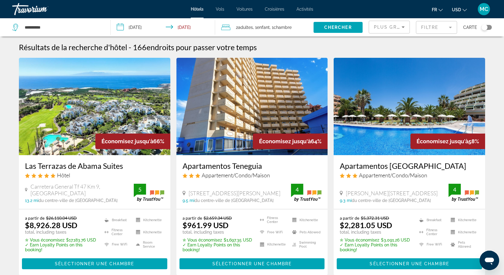
click at [63, 33] on div "**********" at bounding box center [58, 27] width 92 height 18
click at [52, 30] on input "**********" at bounding box center [62, 27] width 77 height 9
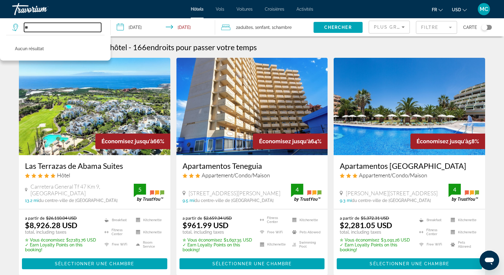
type input "*"
click at [331, 28] on span "Chercher" at bounding box center [338, 27] width 28 height 5
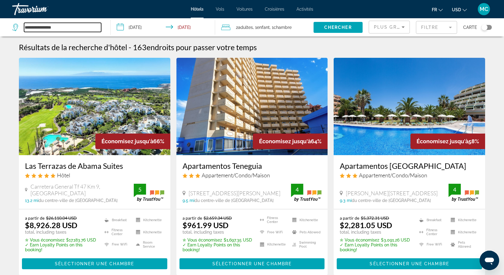
click at [64, 25] on input "**********" at bounding box center [62, 27] width 77 height 9
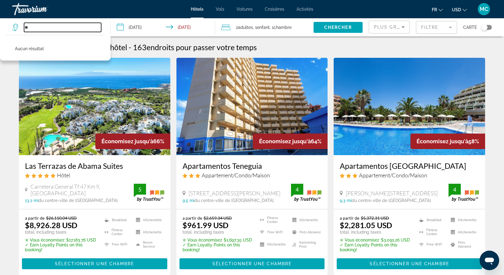
type input "*"
click at [83, 25] on input "Search widget" at bounding box center [62, 27] width 77 height 9
click at [44, 29] on input "Search widget" at bounding box center [62, 27] width 77 height 9
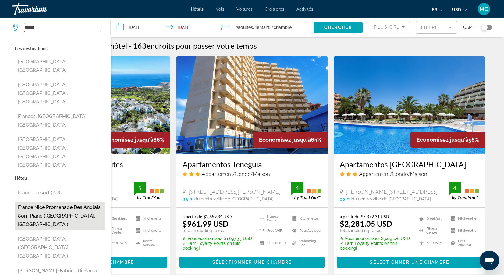
scroll to position [2, 0]
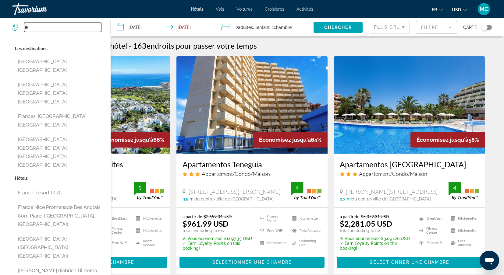
type input "*"
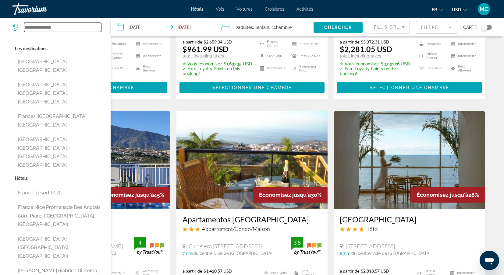
scroll to position [175, 0]
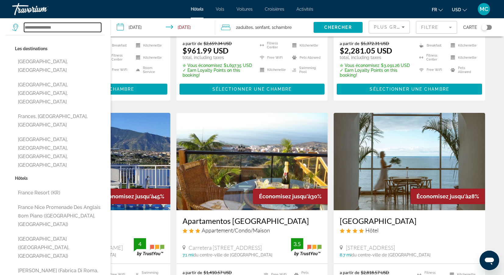
click at [53, 24] on input "Search widget" at bounding box center [62, 27] width 77 height 9
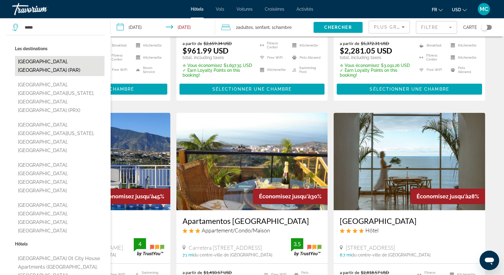
click at [41, 62] on button "[GEOGRAPHIC_DATA], [GEOGRAPHIC_DATA] (PAR)" at bounding box center [60, 66] width 90 height 20
type input "**********"
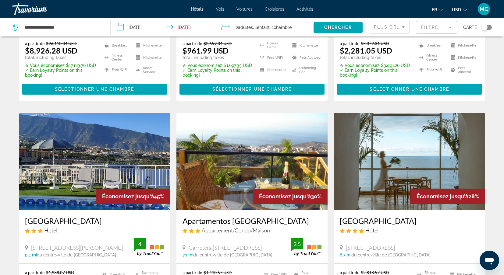
click at [201, 27] on input "**********" at bounding box center [164, 28] width 107 height 20
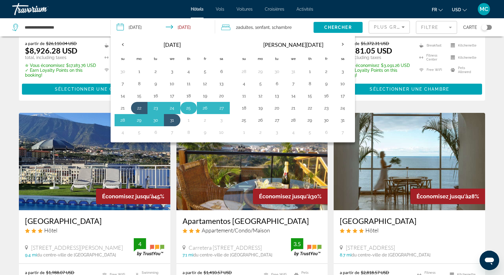
click at [191, 108] on button "25" at bounding box center [189, 108] width 10 height 9
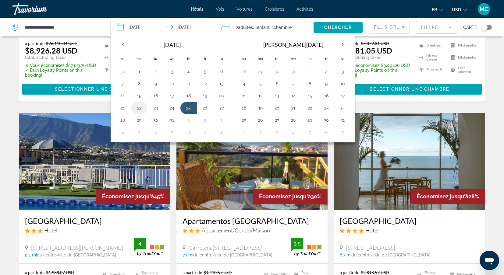
click at [136, 109] on button "22" at bounding box center [139, 108] width 10 height 9
type input "**********"
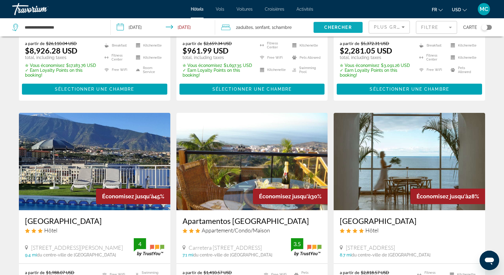
click at [343, 30] on span "Search widget" at bounding box center [337, 27] width 49 height 15
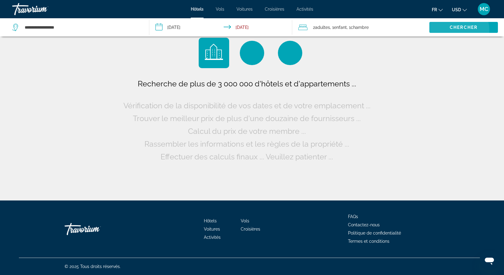
scroll to position [0, 0]
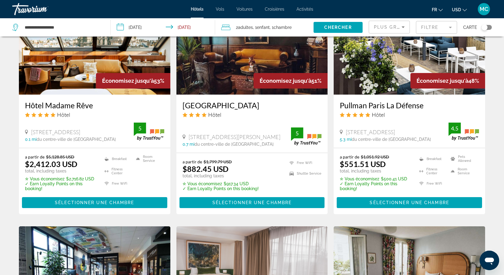
scroll to position [529, 0]
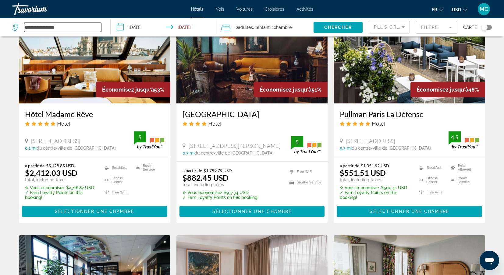
click at [65, 29] on input "**********" at bounding box center [62, 27] width 77 height 9
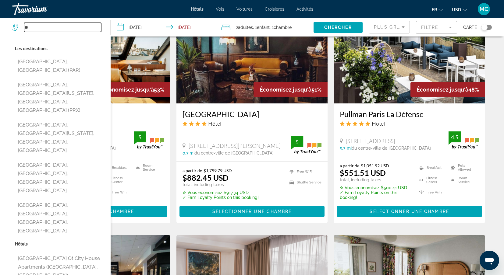
type input "*"
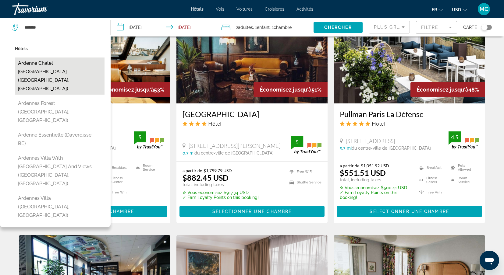
drag, startPoint x: 65, startPoint y: 29, endPoint x: 29, endPoint y: 64, distance: 50.2
click at [29, 64] on button "Ardenne Chalet [GEOGRAPHIC_DATA] ([GEOGRAPHIC_DATA], [GEOGRAPHIC_DATA])" at bounding box center [60, 76] width 90 height 37
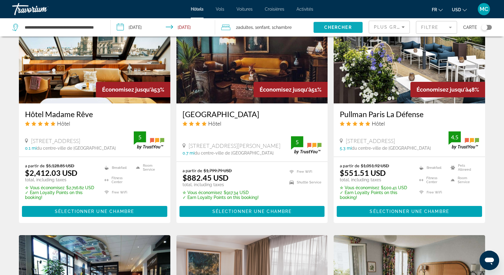
click at [333, 25] on span "Chercher" at bounding box center [338, 27] width 28 height 5
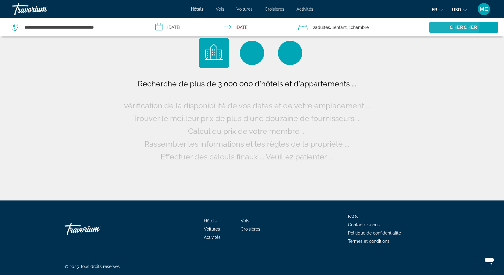
scroll to position [0, 0]
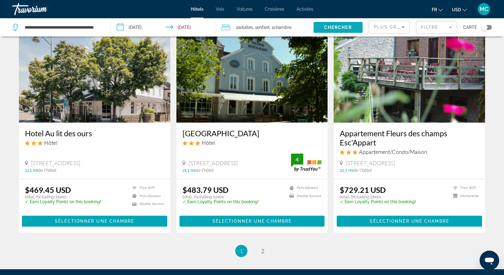
scroll to position [702, 0]
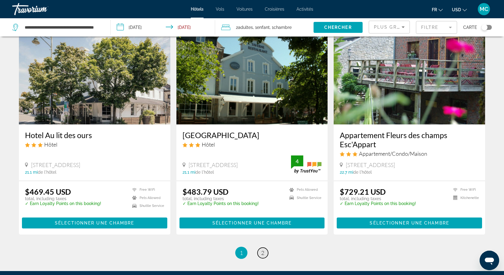
click at [262, 252] on span "2" at bounding box center [262, 253] width 3 height 7
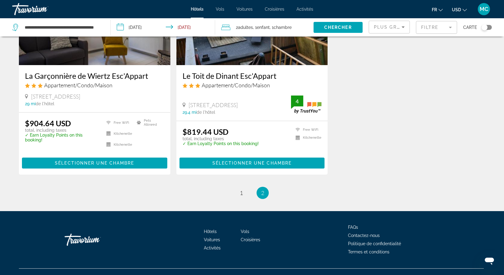
scroll to position [318, 0]
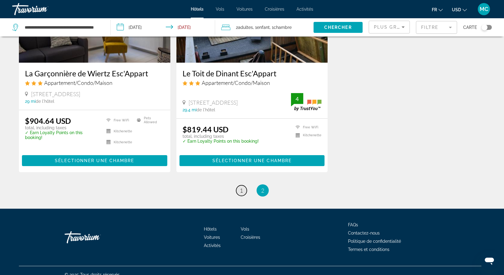
click at [240, 191] on span "1" at bounding box center [241, 190] width 3 height 7
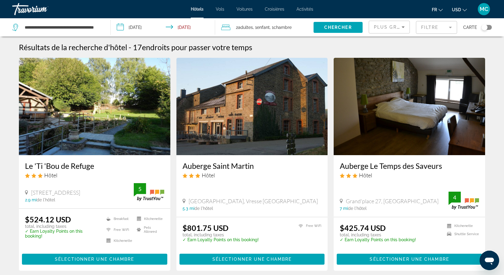
click at [102, 27] on div "**********" at bounding box center [58, 27] width 92 height 18
click at [101, 27] on input "**********" at bounding box center [62, 27] width 77 height 9
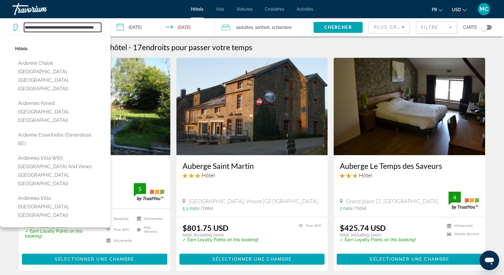
click at [100, 28] on input "**********" at bounding box center [62, 27] width 77 height 9
click at [43, 27] on input "*********" at bounding box center [62, 27] width 77 height 9
type input "*"
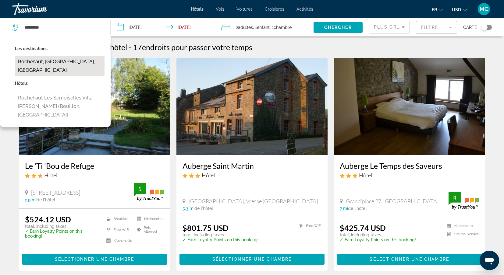
click at [28, 62] on button "Rochehaut, [GEOGRAPHIC_DATA], [GEOGRAPHIC_DATA]" at bounding box center [60, 66] width 90 height 20
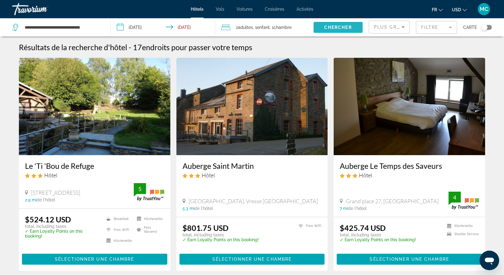
click at [330, 29] on span "Chercher" at bounding box center [338, 27] width 28 height 5
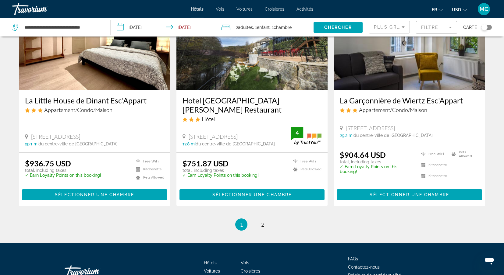
scroll to position [736, 0]
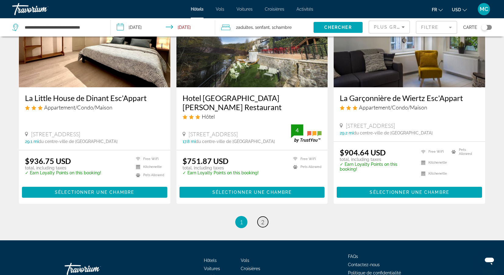
click at [263, 223] on span "2" at bounding box center [262, 222] width 3 height 7
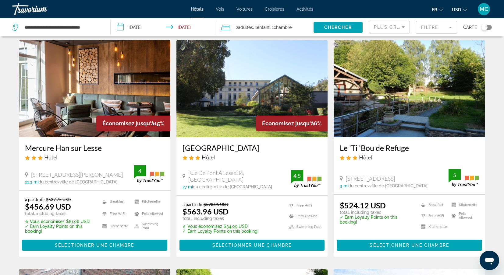
scroll to position [17, 0]
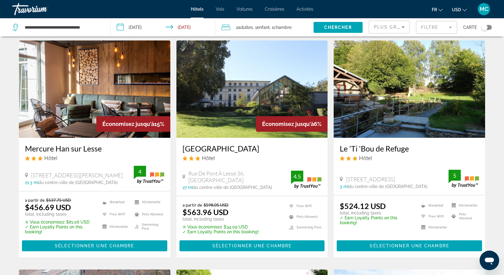
click at [104, 27] on app-destination-search "**********" at bounding box center [55, 27] width 111 height 18
click at [102, 27] on div "**********" at bounding box center [58, 27] width 92 height 18
click at [100, 27] on input "**********" at bounding box center [62, 27] width 77 height 9
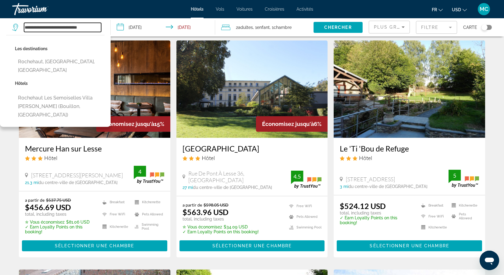
click at [100, 25] on input "**********" at bounding box center [62, 27] width 77 height 9
type input "*"
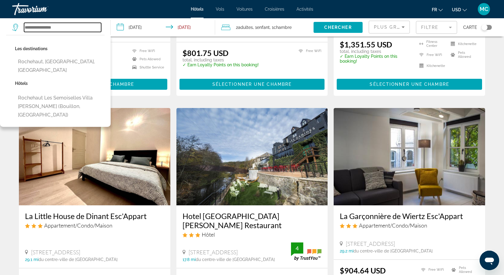
scroll to position [619, 0]
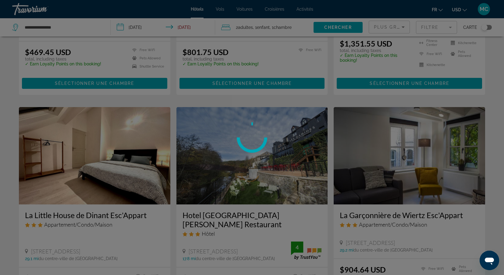
click at [79, 27] on div at bounding box center [252, 137] width 504 height 275
click at [79, 23] on div at bounding box center [252, 137] width 504 height 275
click at [64, 28] on div at bounding box center [252, 137] width 504 height 275
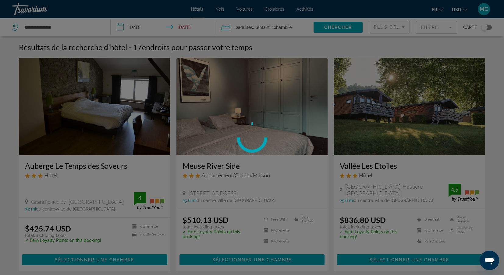
click at [65, 27] on div at bounding box center [252, 137] width 504 height 275
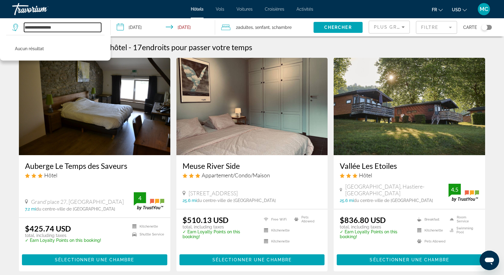
click at [68, 29] on input "**********" at bounding box center [62, 27] width 77 height 9
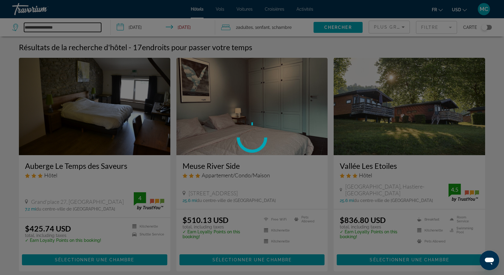
type input "**********"
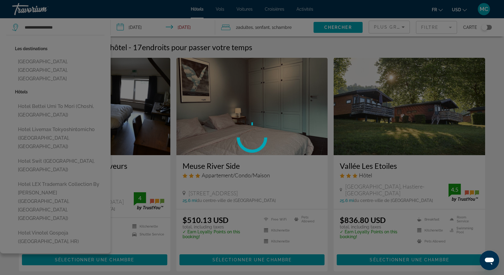
click at [70, 26] on div at bounding box center [252, 137] width 504 height 275
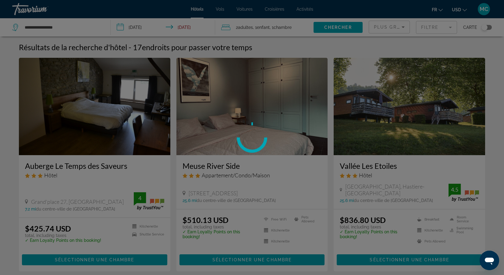
click at [69, 26] on div at bounding box center [252, 137] width 504 height 275
click at [67, 29] on div at bounding box center [252, 137] width 504 height 275
click at [65, 25] on div at bounding box center [252, 137] width 504 height 275
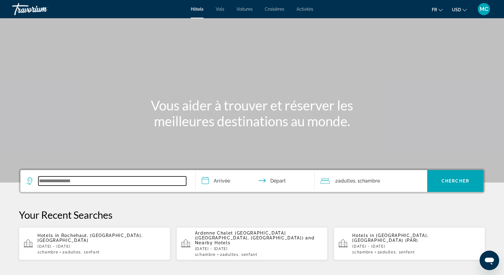
click at [62, 180] on input "Search widget" at bounding box center [112, 181] width 148 height 9
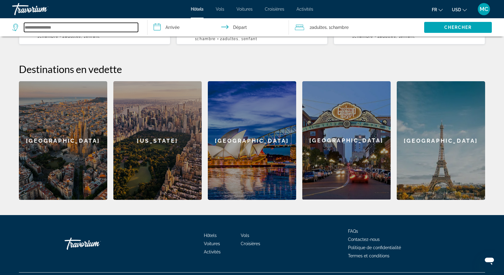
scroll to position [216, 0]
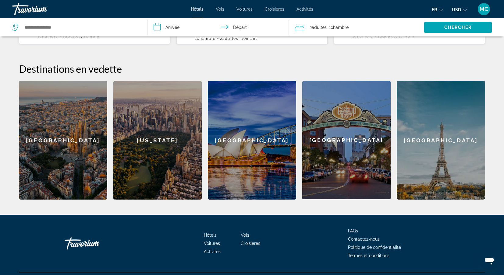
click at [438, 137] on div "[GEOGRAPHIC_DATA]" at bounding box center [440, 140] width 88 height 119
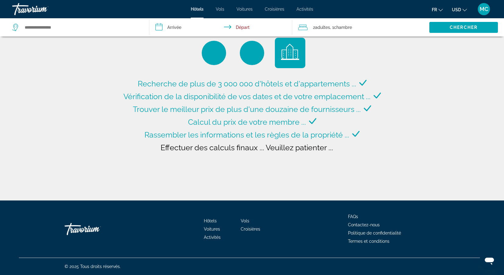
type input "**********"
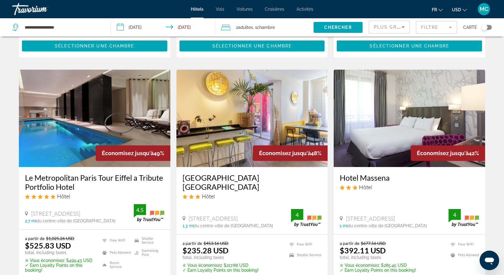
scroll to position [238, 0]
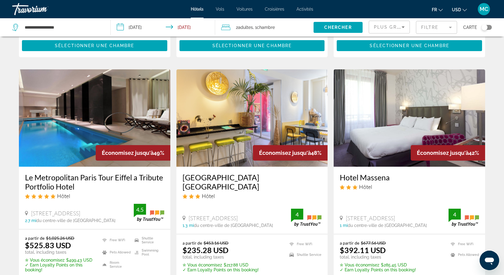
click at [152, 28] on input "**********" at bounding box center [164, 28] width 107 height 20
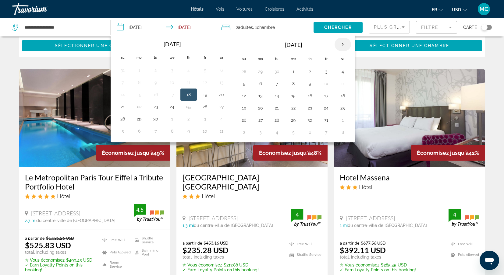
click at [344, 45] on th "Next month" at bounding box center [342, 44] width 16 height 13
click at [342, 45] on th "Next month" at bounding box center [342, 44] width 16 height 13
click at [261, 109] on button "22" at bounding box center [260, 108] width 10 height 9
click at [309, 109] on button "25" at bounding box center [310, 108] width 10 height 9
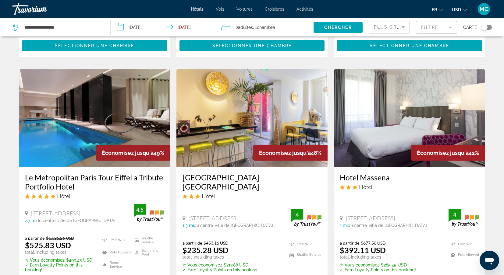
click at [204, 29] on input "**********" at bounding box center [164, 28] width 107 height 20
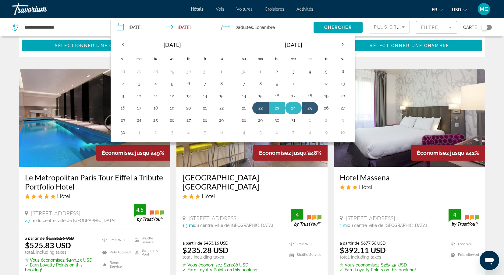
click at [295, 109] on button "24" at bounding box center [293, 108] width 10 height 9
click at [259, 106] on button "22" at bounding box center [260, 108] width 10 height 9
type input "**********"
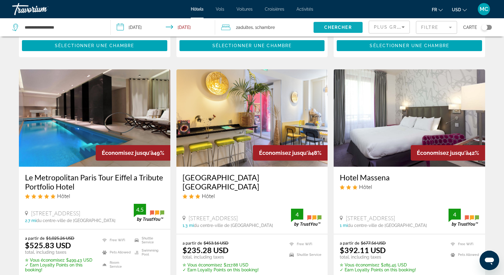
click at [329, 29] on span "Chercher" at bounding box center [338, 27] width 28 height 5
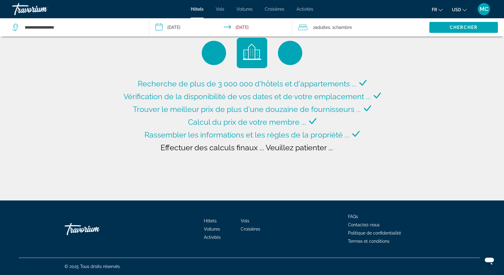
scroll to position [0, 0]
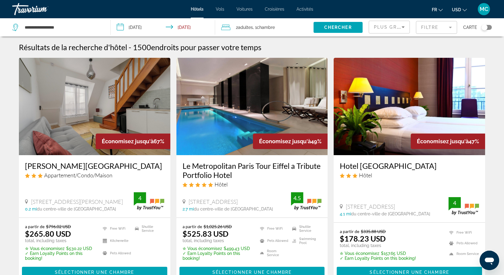
click at [237, 167] on h3 "Le Metropolitan Paris Tour Eiffel a Tribute Portfolio Hotel" at bounding box center [251, 170] width 139 height 18
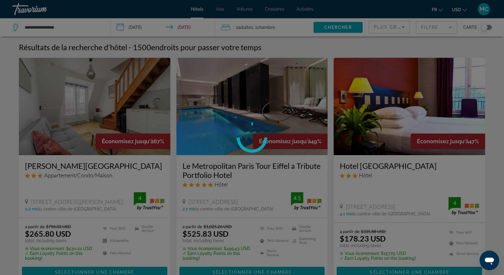
click at [237, 167] on div at bounding box center [252, 137] width 504 height 275
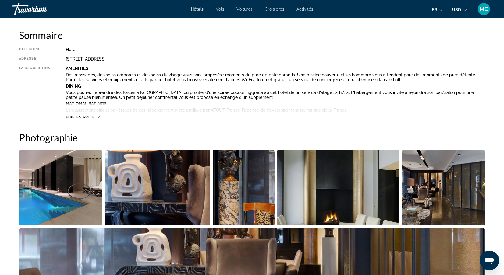
scroll to position [204, 0]
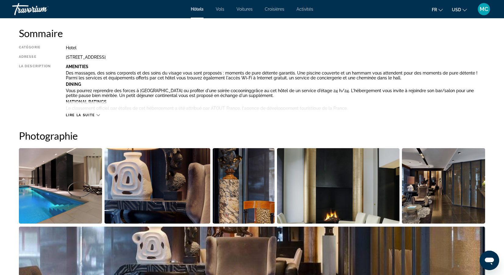
click at [145, 192] on img "Open full-screen image slider" at bounding box center [157, 186] width 106 height 76
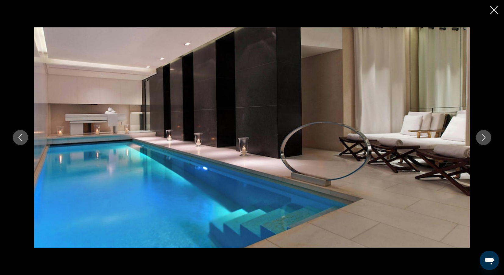
click at [483, 137] on icon "Next image" at bounding box center [483, 137] width 7 height 7
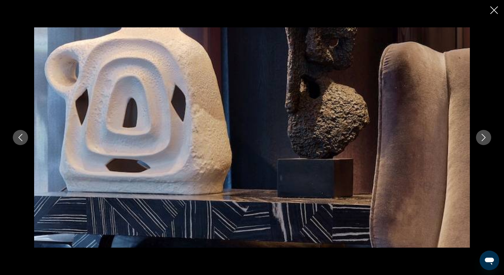
click at [483, 137] on icon "Next image" at bounding box center [483, 137] width 7 height 7
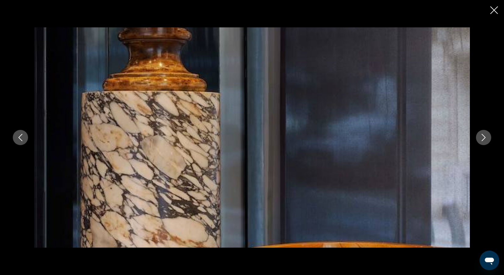
click at [483, 137] on icon "Next image" at bounding box center [483, 137] width 7 height 7
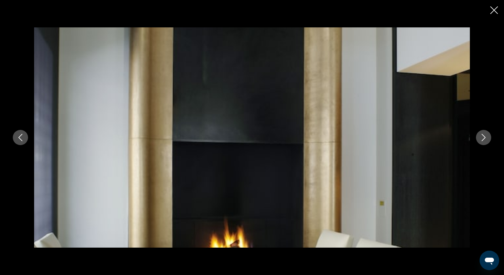
click at [483, 137] on icon "Next image" at bounding box center [483, 137] width 7 height 7
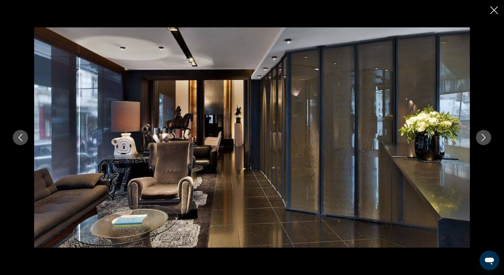
click at [483, 137] on icon "Next image" at bounding box center [483, 137] width 7 height 7
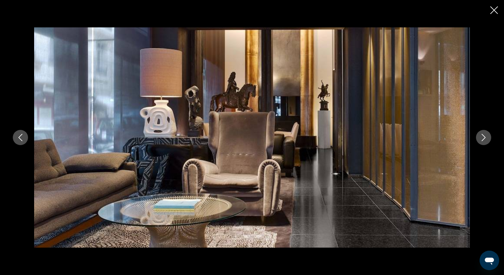
click at [483, 137] on icon "Next image" at bounding box center [483, 137] width 7 height 7
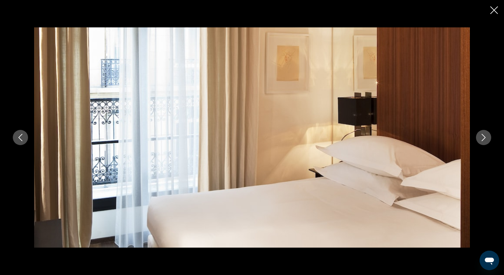
click at [483, 137] on icon "Next image" at bounding box center [483, 137] width 7 height 7
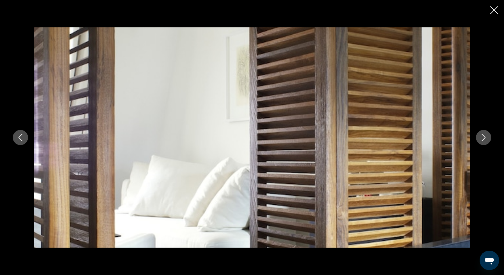
click at [483, 137] on icon "Next image" at bounding box center [483, 137] width 7 height 7
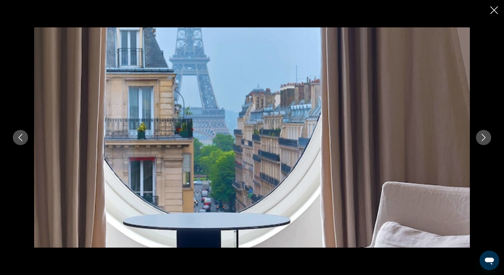
click at [483, 137] on icon "Next image" at bounding box center [483, 137] width 7 height 7
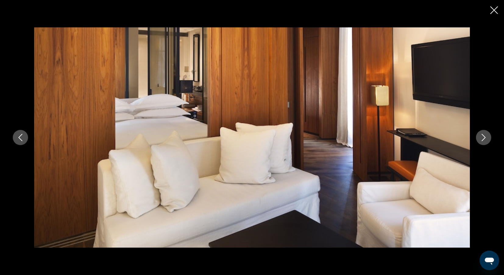
click at [483, 137] on icon "Next image" at bounding box center [483, 137] width 7 height 7
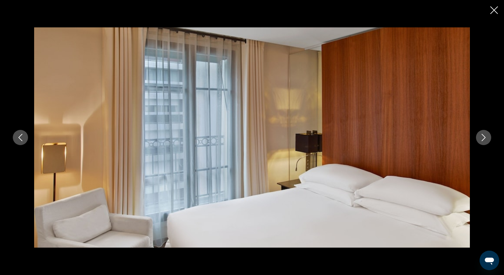
click at [483, 137] on icon "Next image" at bounding box center [483, 137] width 7 height 7
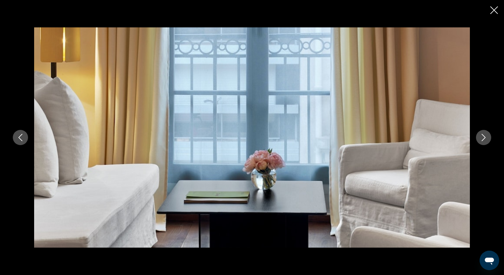
click at [483, 137] on icon "Next image" at bounding box center [483, 137] width 7 height 7
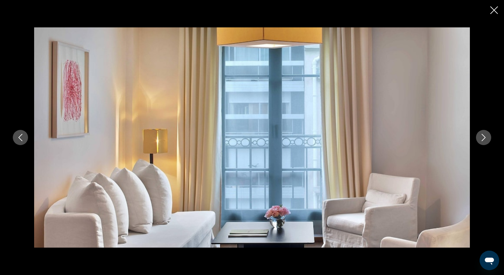
click at [483, 137] on icon "Next image" at bounding box center [483, 137] width 7 height 7
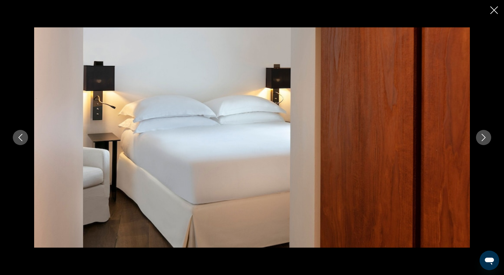
click at [483, 137] on icon "Next image" at bounding box center [483, 137] width 7 height 7
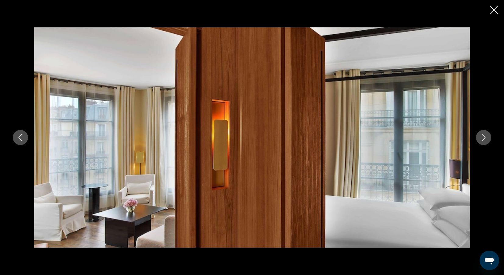
click at [483, 137] on icon "Next image" at bounding box center [483, 137] width 7 height 7
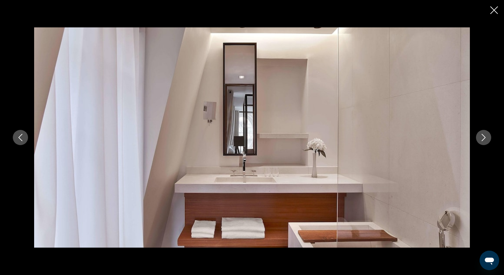
click at [483, 137] on icon "Next image" at bounding box center [483, 137] width 7 height 7
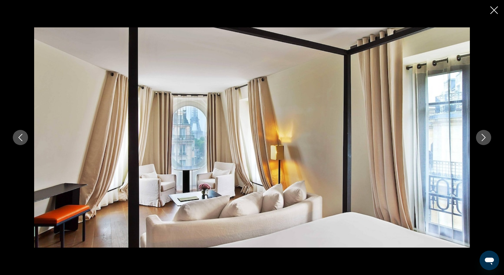
click at [483, 137] on icon "Next image" at bounding box center [483, 137] width 7 height 7
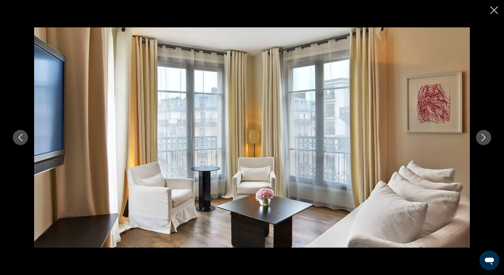
click at [483, 137] on icon "Next image" at bounding box center [483, 137] width 7 height 7
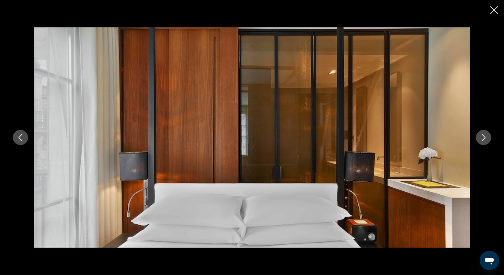
click at [483, 137] on icon "Next image" at bounding box center [483, 137] width 7 height 7
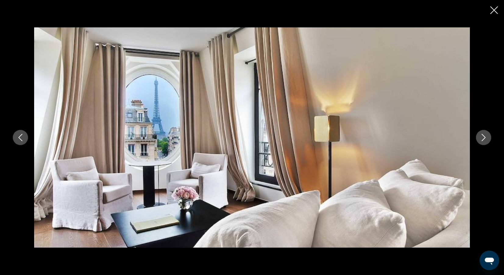
click at [483, 137] on icon "Next image" at bounding box center [483, 137] width 7 height 7
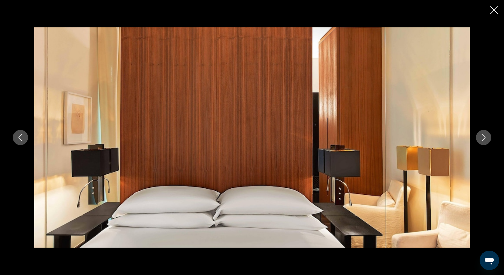
click at [483, 138] on icon "Next image" at bounding box center [483, 137] width 7 height 7
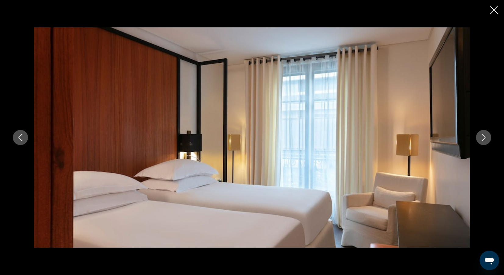
click at [483, 138] on icon "Next image" at bounding box center [483, 137] width 7 height 7
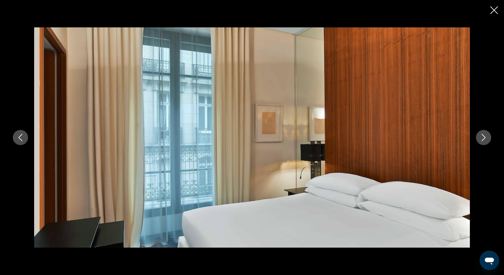
click at [483, 138] on icon "Next image" at bounding box center [483, 137] width 7 height 7
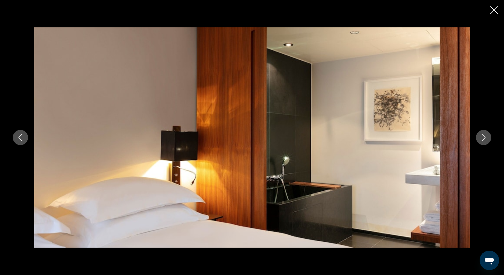
click at [483, 138] on icon "Next image" at bounding box center [483, 137] width 7 height 7
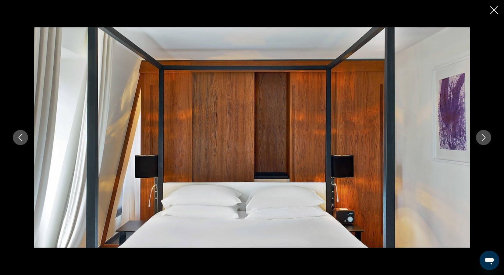
click at [482, 140] on icon "Next image" at bounding box center [483, 137] width 4 height 7
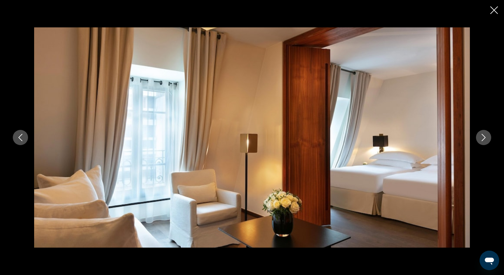
click at [487, 143] on button "Next image" at bounding box center [483, 137] width 15 height 15
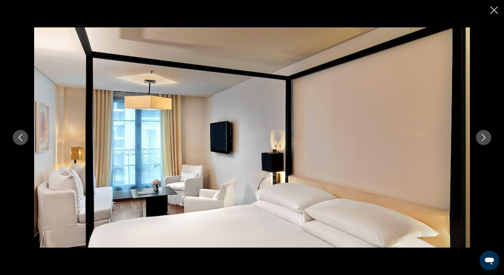
click at [487, 143] on button "Next image" at bounding box center [483, 137] width 15 height 15
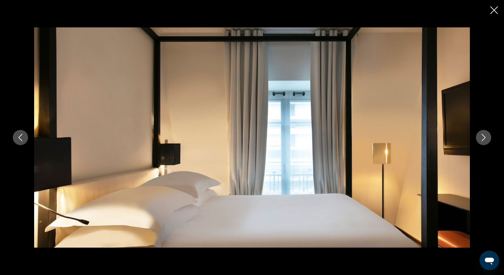
click at [487, 143] on button "Next image" at bounding box center [483, 137] width 15 height 15
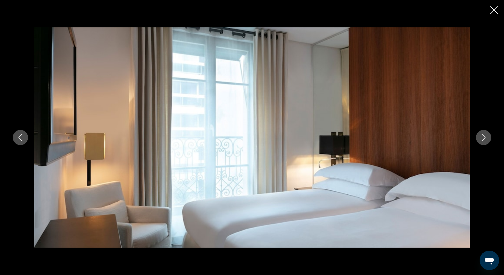
click at [487, 143] on button "Next image" at bounding box center [483, 137] width 15 height 15
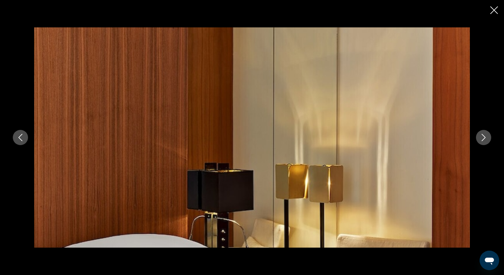
click at [487, 143] on button "Next image" at bounding box center [483, 137] width 15 height 15
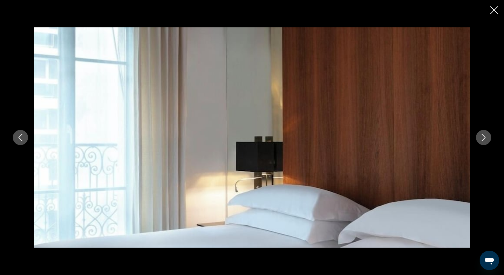
click at [487, 143] on button "Next image" at bounding box center [483, 137] width 15 height 15
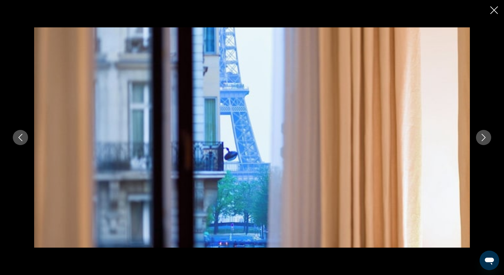
click at [487, 143] on button "Next image" at bounding box center [483, 137] width 15 height 15
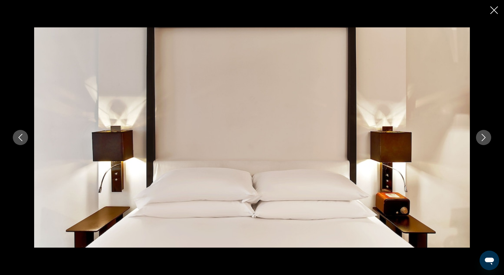
click at [487, 145] on div "prev next" at bounding box center [252, 137] width 490 height 220
click at [493, 8] on icon "Close slideshow" at bounding box center [494, 10] width 8 height 8
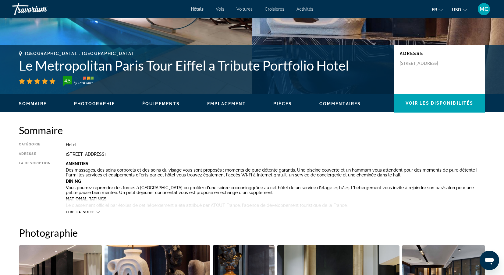
scroll to position [107, 0]
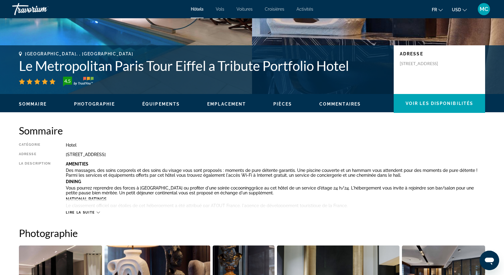
click at [92, 211] on span "Lire la suite" at bounding box center [80, 213] width 29 height 4
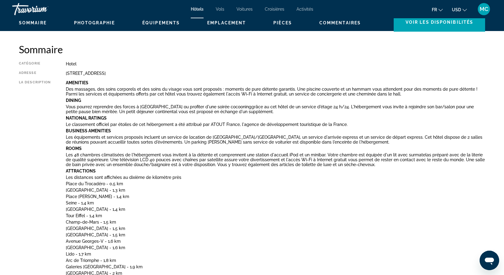
scroll to position [184, 0]
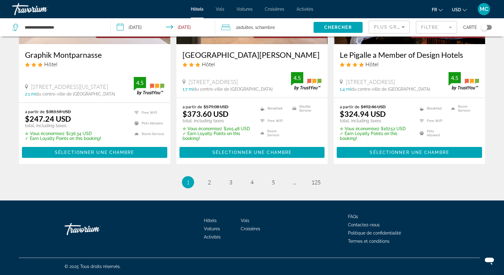
scroll to position [817, 0]
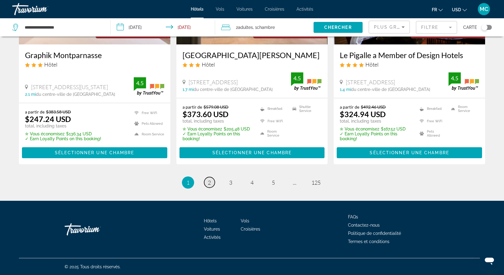
click at [212, 181] on link "page 2" at bounding box center [209, 182] width 11 height 11
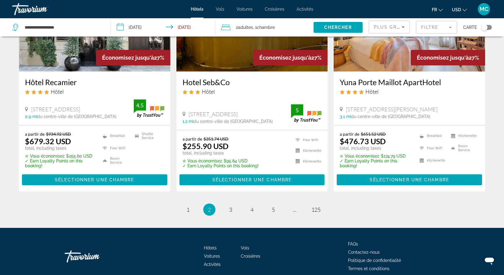
scroll to position [803, 0]
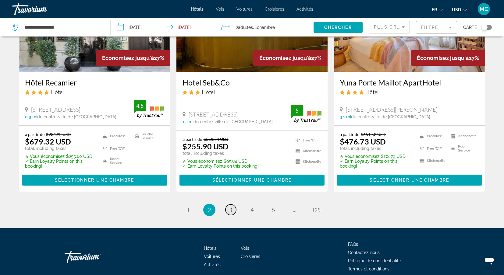
click at [232, 207] on span "3" at bounding box center [230, 210] width 3 height 7
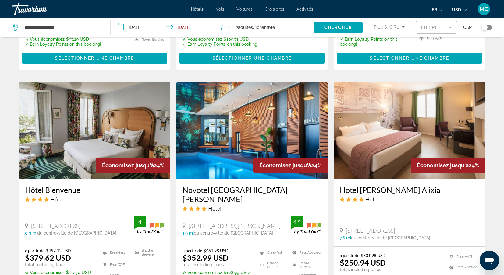
scroll to position [689, 0]
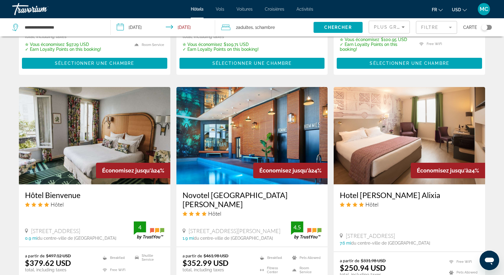
click at [218, 191] on h3 "Novotel [GEOGRAPHIC_DATA][PERSON_NAME]" at bounding box center [251, 200] width 139 height 18
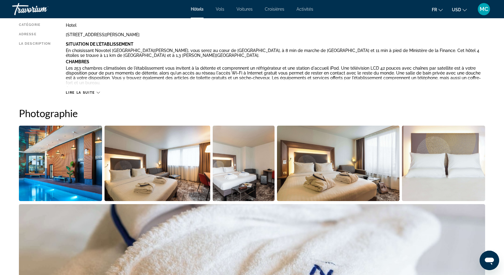
scroll to position [237, 0]
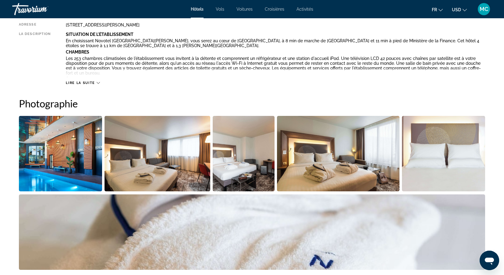
click at [62, 152] on img "Open full-screen image slider" at bounding box center [60, 154] width 83 height 76
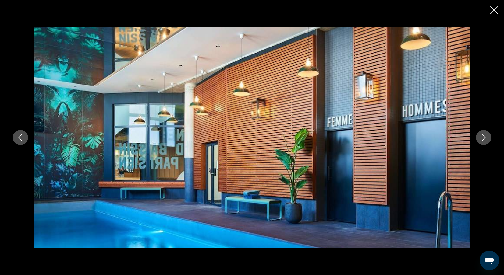
scroll to position [265, 0]
click at [482, 142] on button "Next image" at bounding box center [483, 137] width 15 height 15
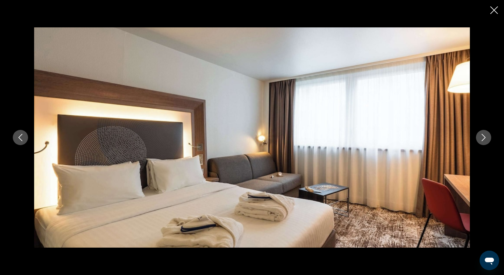
click at [481, 142] on button "Next image" at bounding box center [483, 137] width 15 height 15
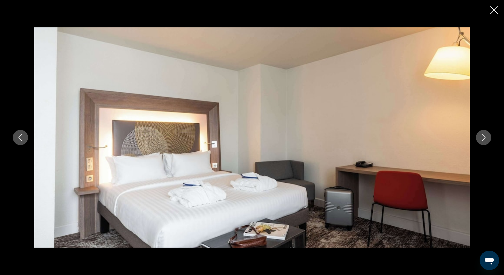
click at [481, 143] on button "Next image" at bounding box center [483, 137] width 15 height 15
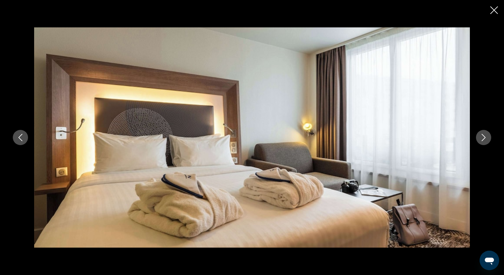
click at [481, 144] on button "Next image" at bounding box center [483, 137] width 15 height 15
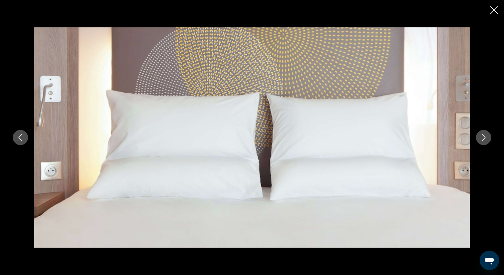
click at [483, 136] on icon "Next image" at bounding box center [483, 137] width 7 height 7
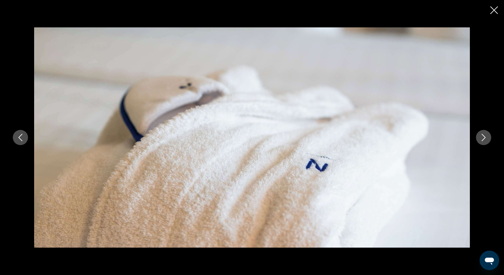
click at [483, 136] on icon "Next image" at bounding box center [483, 137] width 7 height 7
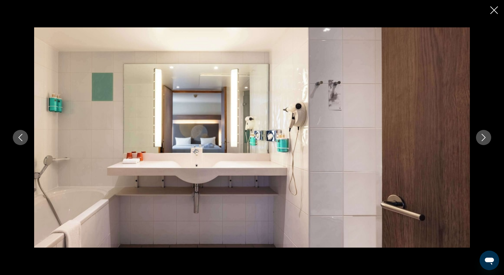
click at [483, 136] on icon "Next image" at bounding box center [483, 137] width 7 height 7
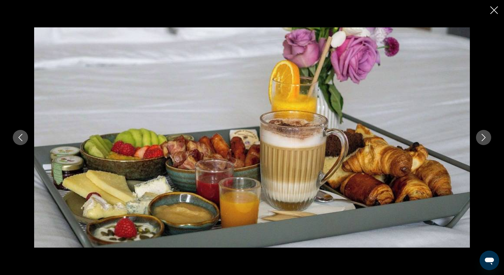
click at [483, 137] on icon "Next image" at bounding box center [483, 137] width 7 height 7
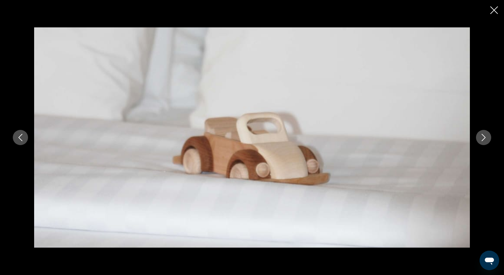
click at [483, 137] on icon "Next image" at bounding box center [483, 137] width 7 height 7
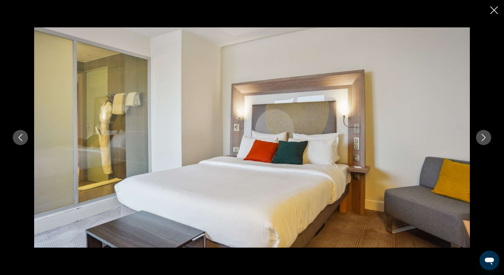
click at [483, 138] on icon "Next image" at bounding box center [483, 137] width 7 height 7
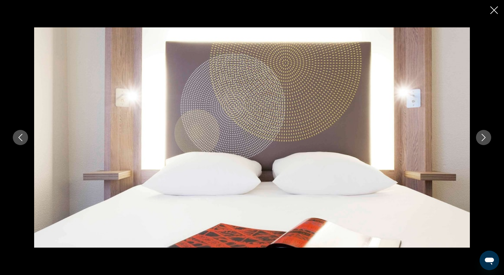
click at [481, 130] on div "prev next" at bounding box center [252, 137] width 490 height 220
click at [483, 136] on icon "Next image" at bounding box center [483, 137] width 4 height 7
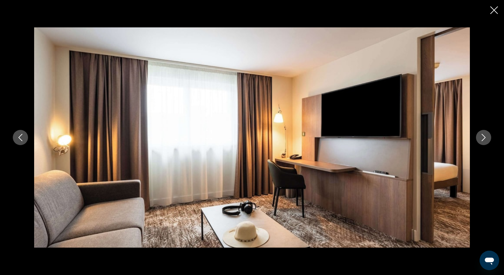
click at [482, 137] on icon "Next image" at bounding box center [483, 137] width 7 height 7
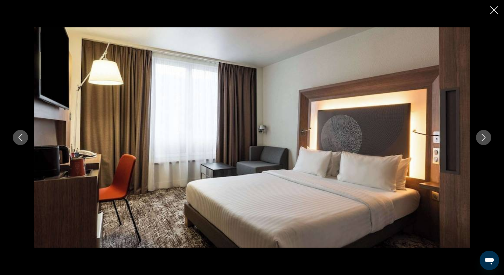
click at [482, 139] on icon "Next image" at bounding box center [483, 137] width 7 height 7
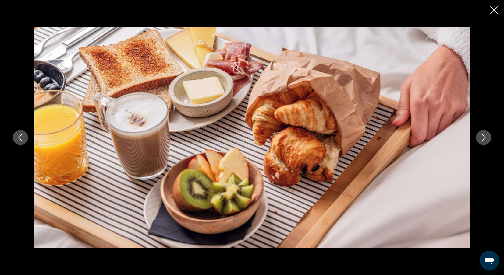
scroll to position [264, 0]
click at [480, 140] on icon "Next image" at bounding box center [483, 137] width 7 height 7
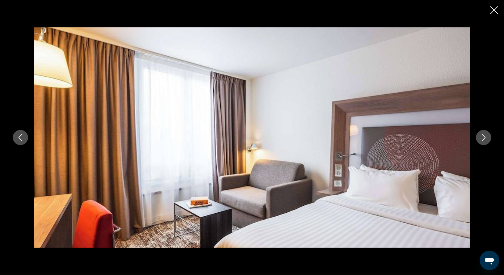
click at [483, 136] on icon "Next image" at bounding box center [483, 137] width 7 height 7
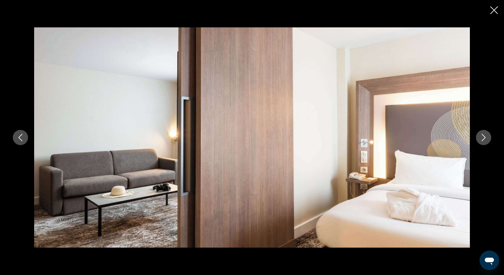
click at [483, 139] on icon "Next image" at bounding box center [483, 137] width 7 height 7
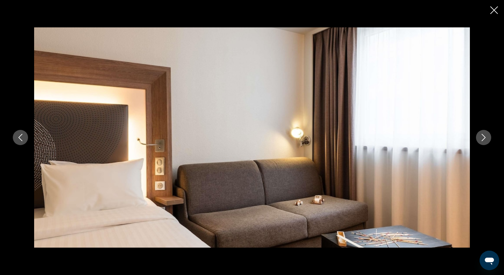
click at [483, 139] on icon "Next image" at bounding box center [483, 137] width 7 height 7
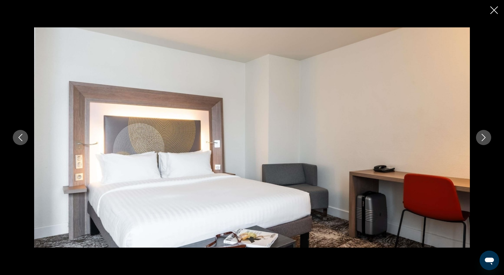
click at [483, 139] on icon "Next image" at bounding box center [483, 137] width 7 height 7
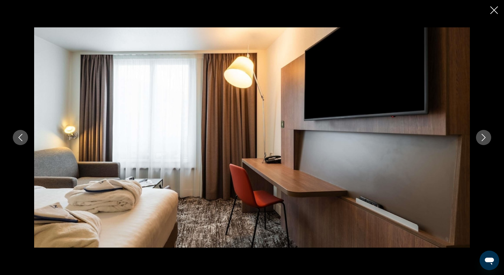
click at [483, 139] on icon "Next image" at bounding box center [483, 137] width 4 height 7
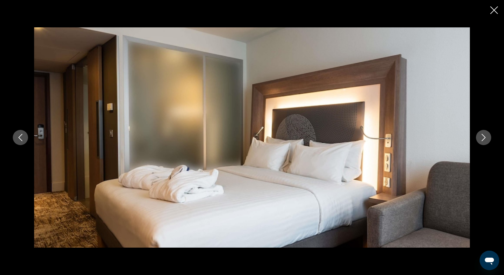
click at [483, 140] on icon "Next image" at bounding box center [483, 137] width 7 height 7
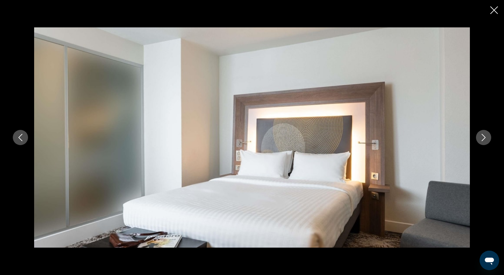
click at [483, 141] on icon "Next image" at bounding box center [483, 137] width 7 height 7
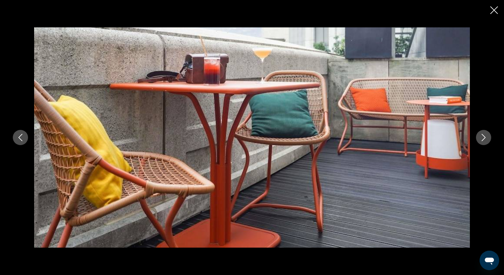
click at [483, 141] on icon "Next image" at bounding box center [483, 137] width 7 height 7
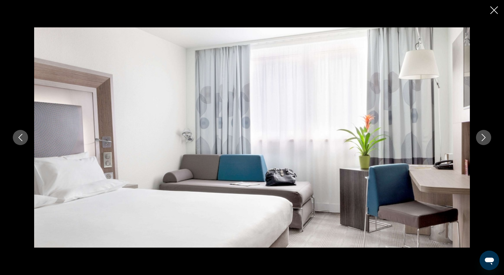
click at [483, 140] on icon "Next image" at bounding box center [483, 137] width 7 height 7
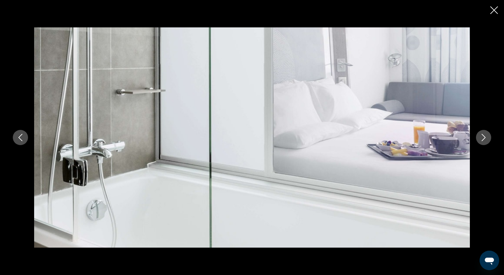
click at [483, 138] on icon "Next image" at bounding box center [483, 137] width 7 height 7
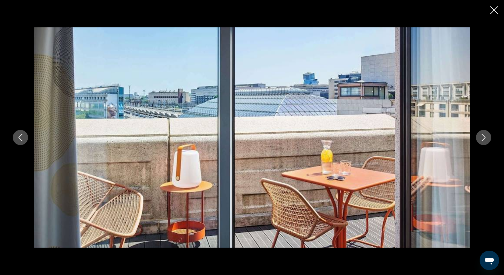
click at [483, 138] on icon "Next image" at bounding box center [483, 137] width 7 height 7
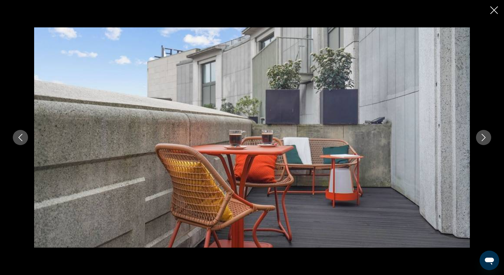
click at [483, 138] on icon "Next image" at bounding box center [483, 137] width 7 height 7
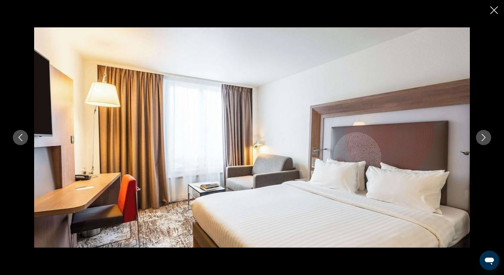
click at [483, 138] on icon "Next image" at bounding box center [483, 137] width 7 height 7
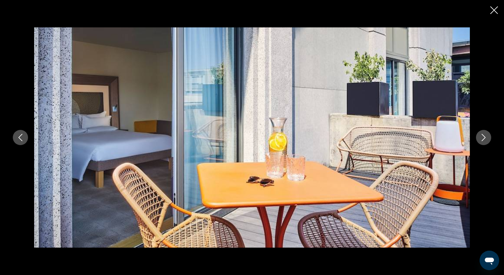
click at [492, 12] on icon "Close slideshow" at bounding box center [494, 10] width 8 height 8
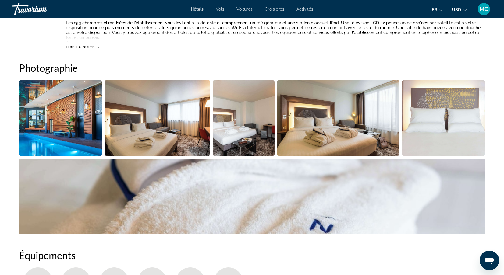
scroll to position [268, 0]
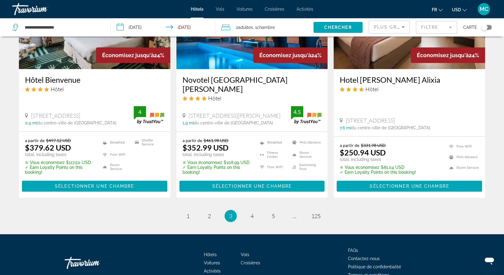
scroll to position [804, 0]
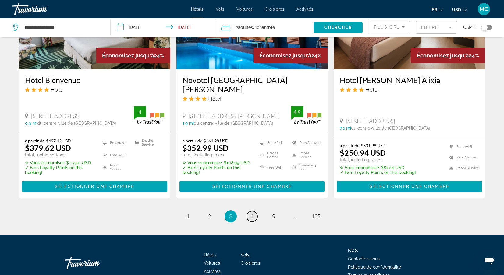
click at [251, 213] on span "4" at bounding box center [251, 216] width 3 height 7
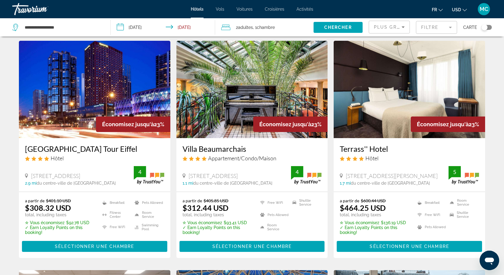
scroll to position [265, 0]
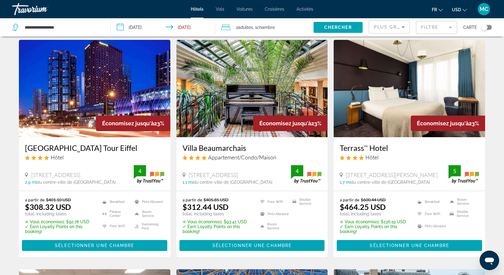
click at [88, 154] on div "Hôtel" at bounding box center [94, 157] width 139 height 7
click at [90, 143] on h3 "[GEOGRAPHIC_DATA] Tour Eiffel" at bounding box center [94, 147] width 139 height 9
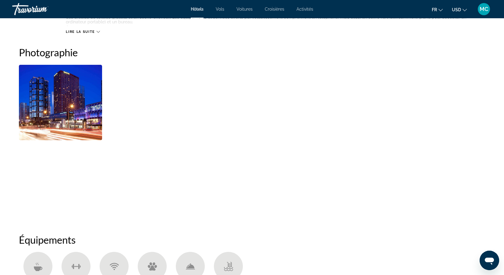
scroll to position [289, 0]
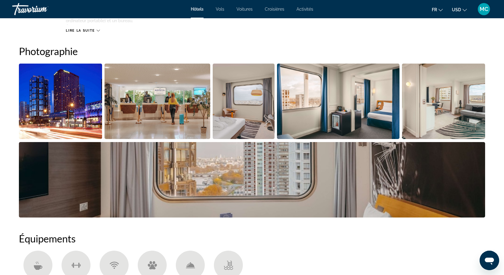
click at [85, 111] on img "Open full-screen image slider" at bounding box center [60, 102] width 83 height 76
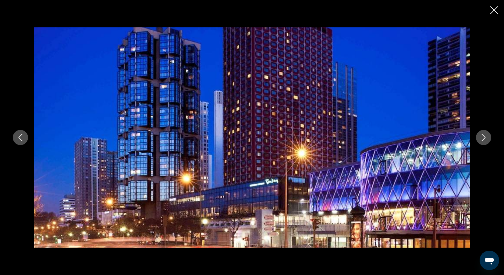
click at [482, 141] on button "Next image" at bounding box center [483, 137] width 15 height 15
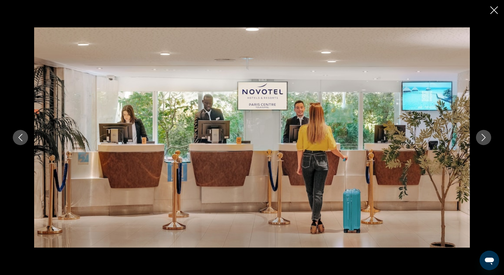
click at [482, 141] on button "Next image" at bounding box center [483, 137] width 15 height 15
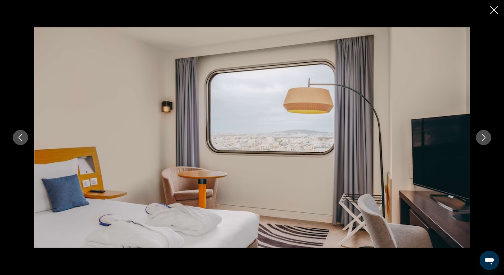
click at [482, 140] on icon "Next image" at bounding box center [483, 137] width 7 height 7
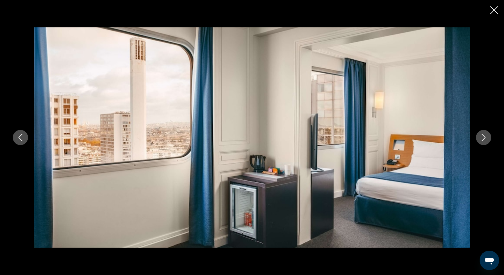
click at [482, 140] on icon "Next image" at bounding box center [483, 137] width 7 height 7
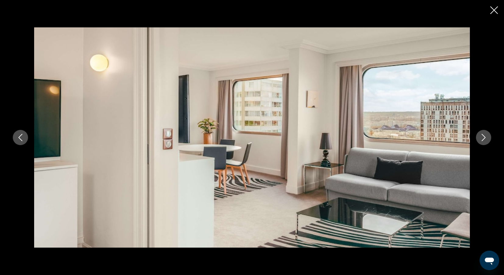
click at [482, 140] on icon "Next image" at bounding box center [483, 137] width 7 height 7
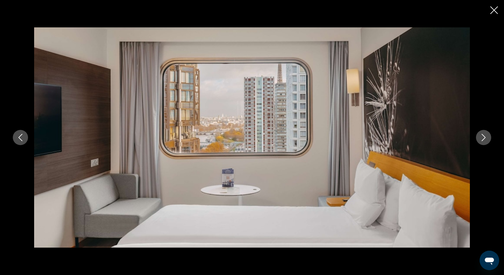
click at [482, 140] on icon "Next image" at bounding box center [483, 137] width 7 height 7
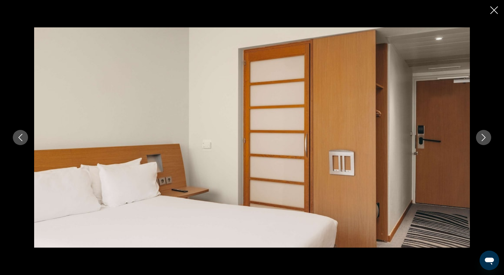
click at [482, 140] on icon "Next image" at bounding box center [483, 137] width 7 height 7
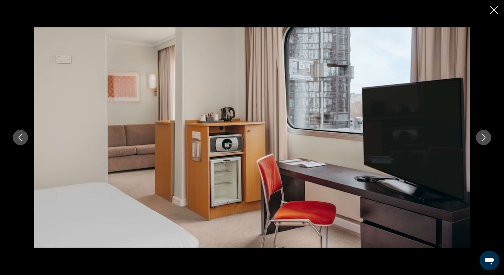
click at [482, 140] on icon "Next image" at bounding box center [483, 137] width 7 height 7
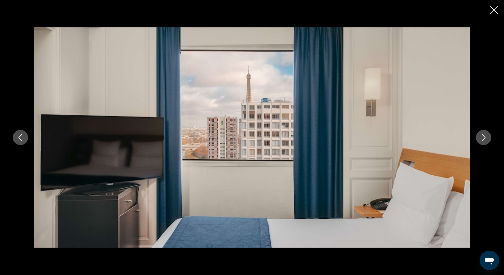
click at [482, 140] on icon "Next image" at bounding box center [483, 137] width 7 height 7
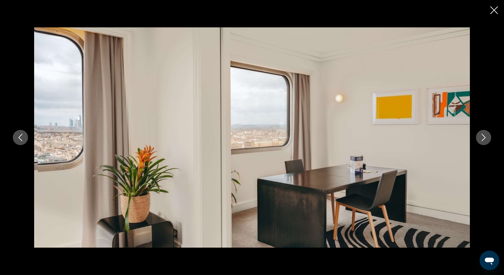
click at [482, 140] on icon "Next image" at bounding box center [483, 137] width 7 height 7
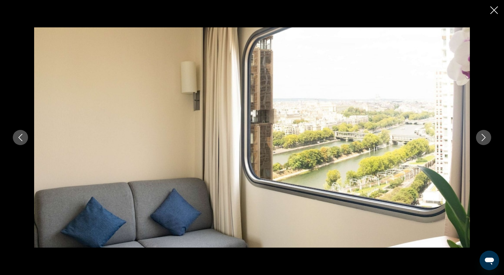
click at [482, 140] on icon "Next image" at bounding box center [483, 137] width 7 height 7
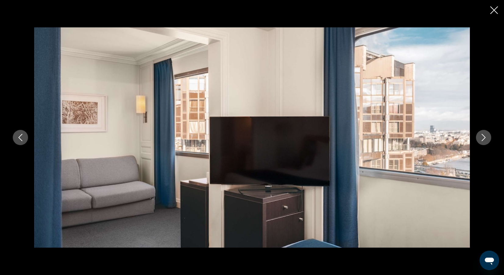
click at [482, 140] on icon "Next image" at bounding box center [483, 137] width 7 height 7
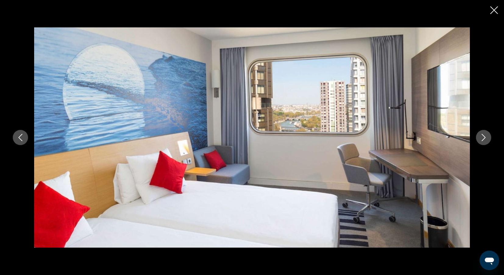
click at [482, 140] on icon "Next image" at bounding box center [483, 137] width 7 height 7
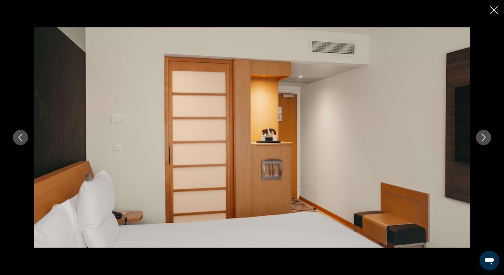
click at [482, 140] on icon "Next image" at bounding box center [483, 137] width 7 height 7
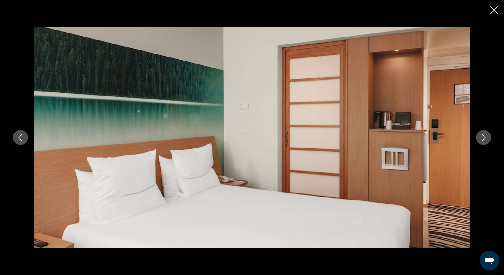
click at [482, 140] on icon "Next image" at bounding box center [483, 137] width 7 height 7
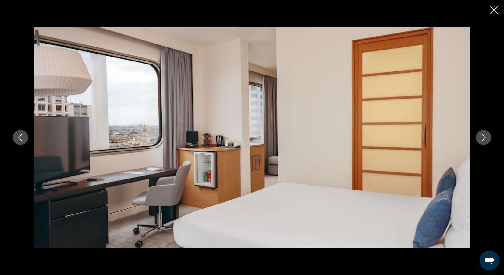
click at [482, 140] on icon "Next image" at bounding box center [483, 137] width 4 height 7
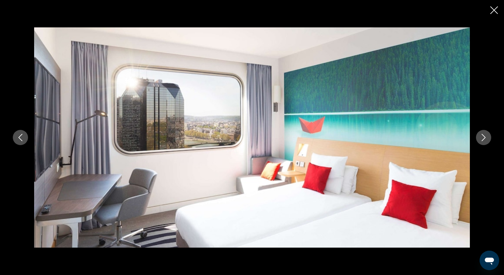
click at [482, 140] on icon "Next image" at bounding box center [483, 137] width 4 height 7
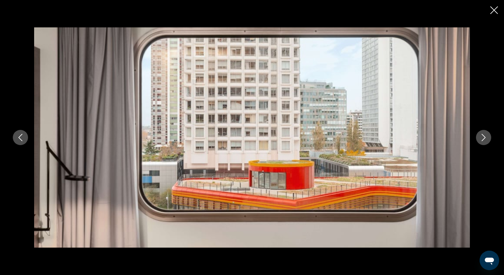
click at [482, 140] on icon "Next image" at bounding box center [483, 137] width 4 height 7
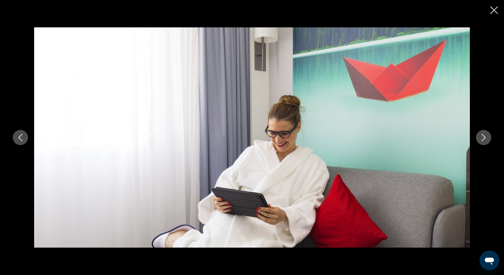
click at [482, 140] on icon "Next image" at bounding box center [483, 137] width 4 height 7
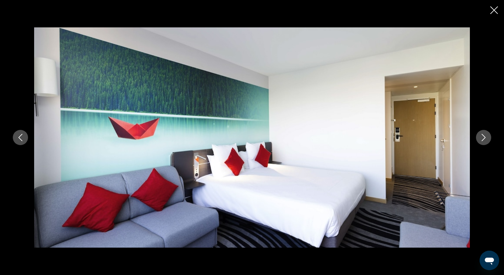
click at [482, 141] on icon "Next image" at bounding box center [483, 137] width 4 height 7
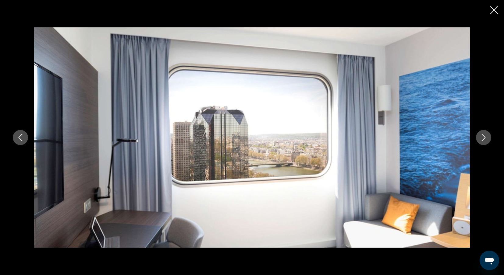
click at [482, 141] on icon "Next image" at bounding box center [483, 137] width 7 height 7
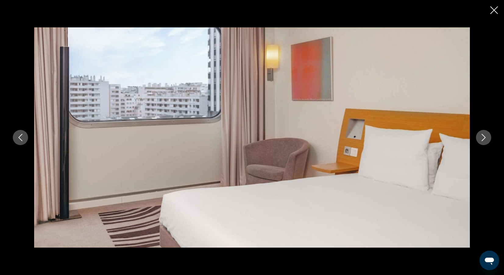
click at [494, 14] on icon "Close slideshow" at bounding box center [494, 10] width 8 height 8
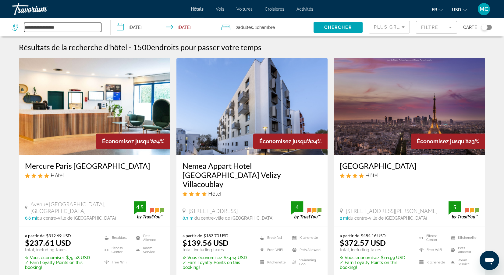
click at [62, 27] on input "**********" at bounding box center [62, 27] width 77 height 9
type input "*"
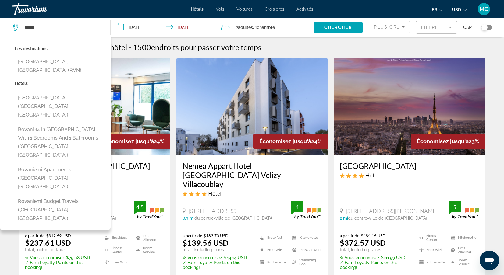
click at [37, 62] on button "[GEOGRAPHIC_DATA], [GEOGRAPHIC_DATA] (RVN)" at bounding box center [60, 66] width 90 height 20
type input "**********"
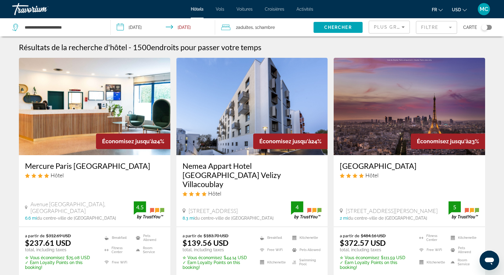
click at [194, 29] on input "**********" at bounding box center [164, 28] width 107 height 20
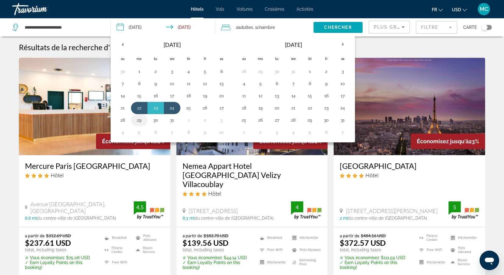
click at [137, 119] on button "29" at bounding box center [139, 120] width 10 height 9
click at [138, 104] on button "22" at bounding box center [139, 108] width 10 height 9
type input "**********"
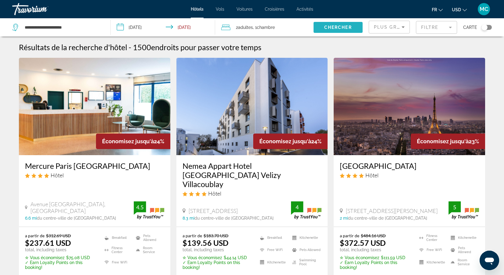
click at [329, 25] on span "Chercher" at bounding box center [338, 27] width 28 height 5
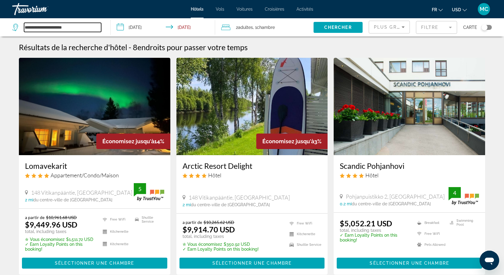
click at [79, 27] on input "**********" at bounding box center [62, 27] width 77 height 9
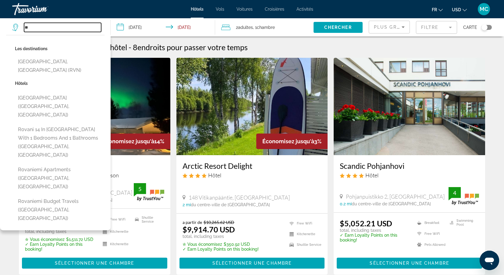
type input "*"
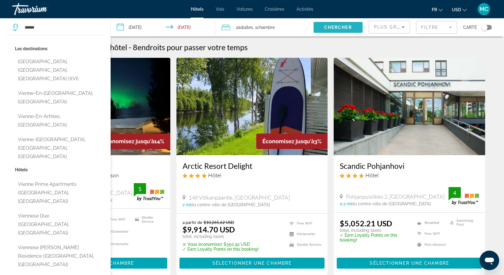
click at [328, 28] on span "Chercher" at bounding box center [338, 27] width 28 height 5
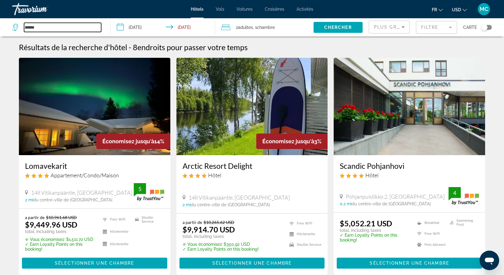
click at [48, 23] on input "******" at bounding box center [62, 27] width 77 height 9
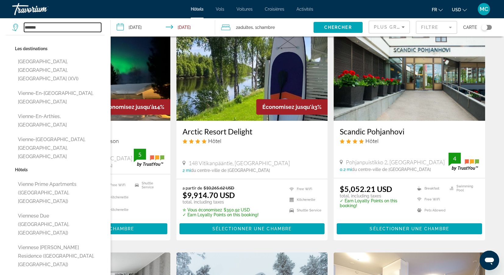
scroll to position [31, 0]
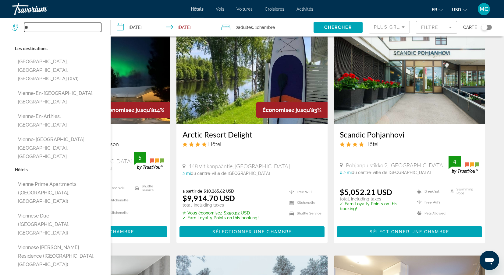
type input "*"
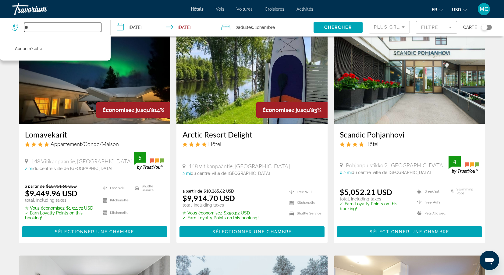
type input "*"
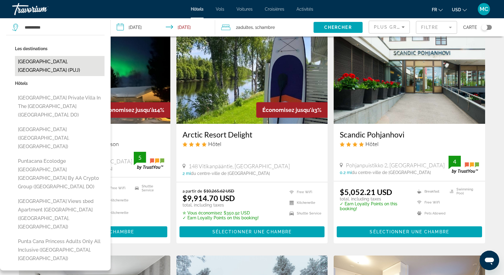
click at [34, 60] on button "[GEOGRAPHIC_DATA], [GEOGRAPHIC_DATA] (PUJ)" at bounding box center [60, 66] width 90 height 20
type input "**********"
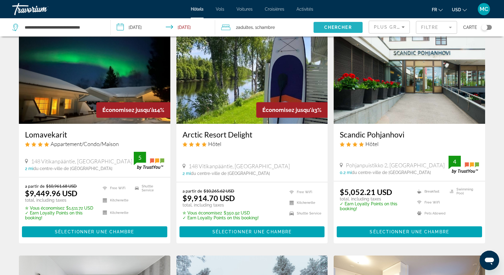
click at [340, 23] on span "Search widget" at bounding box center [337, 27] width 49 height 15
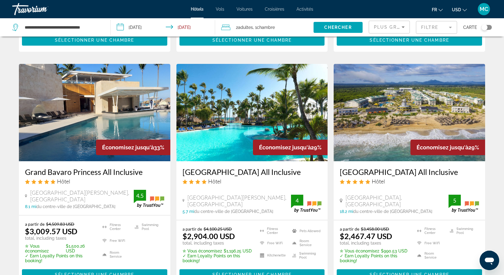
scroll to position [490, 0]
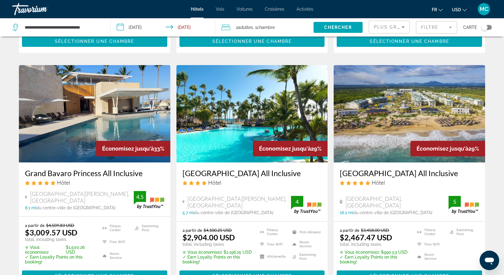
click at [227, 169] on h3 "[GEOGRAPHIC_DATA] All Inclusive" at bounding box center [251, 173] width 139 height 9
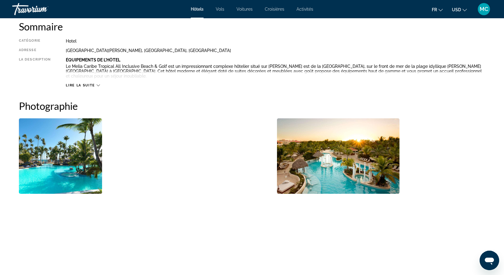
scroll to position [211, 0]
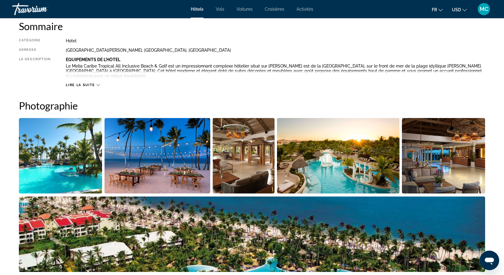
click at [167, 160] on img "Open full-screen image slider" at bounding box center [157, 156] width 106 height 76
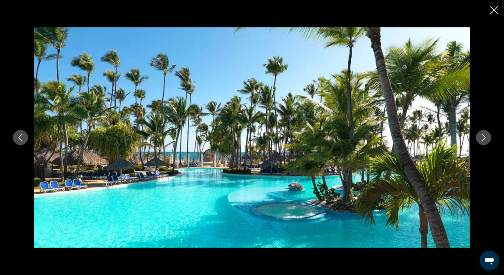
click at [483, 138] on icon "Next image" at bounding box center [483, 137] width 7 height 7
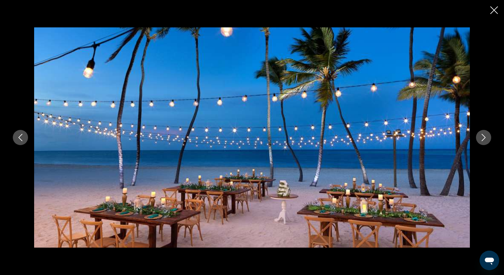
click at [483, 139] on icon "Next image" at bounding box center [483, 137] width 7 height 7
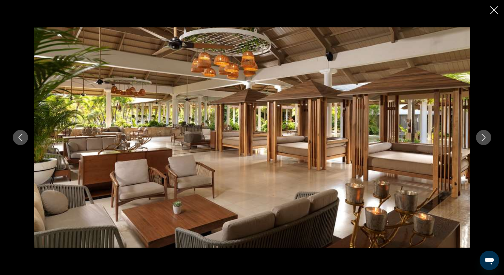
click at [483, 139] on icon "Next image" at bounding box center [483, 137] width 7 height 7
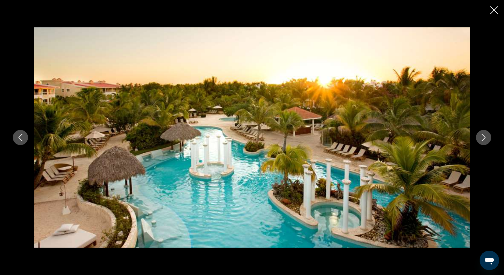
click at [483, 139] on icon "Next image" at bounding box center [483, 137] width 4 height 7
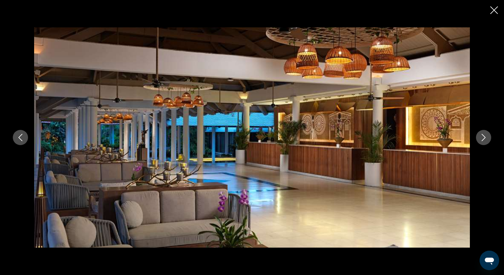
click at [483, 139] on icon "Next image" at bounding box center [483, 137] width 4 height 7
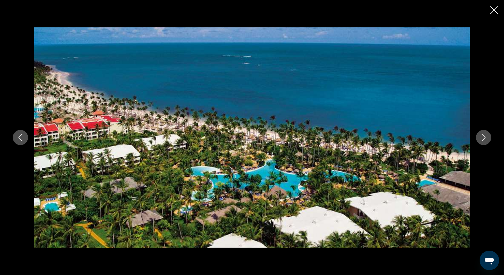
click at [483, 139] on icon "Next image" at bounding box center [483, 137] width 4 height 7
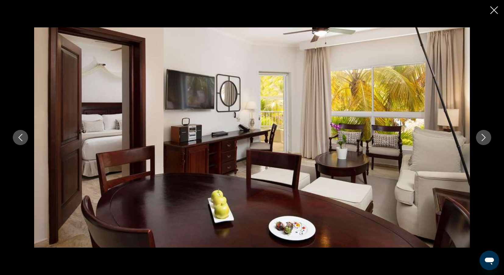
click at [483, 139] on icon "Next image" at bounding box center [483, 137] width 4 height 7
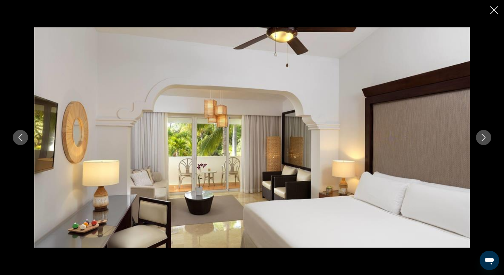
click at [483, 139] on icon "Next image" at bounding box center [483, 137] width 4 height 7
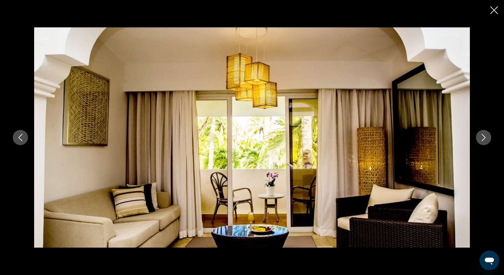
click at [483, 139] on icon "Next image" at bounding box center [483, 137] width 4 height 7
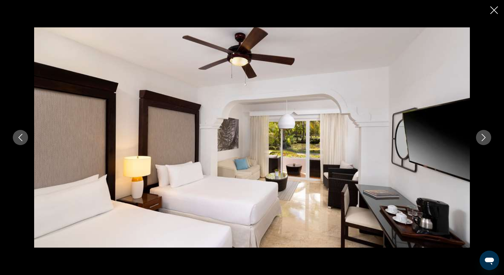
click at [483, 139] on icon "Next image" at bounding box center [483, 137] width 4 height 7
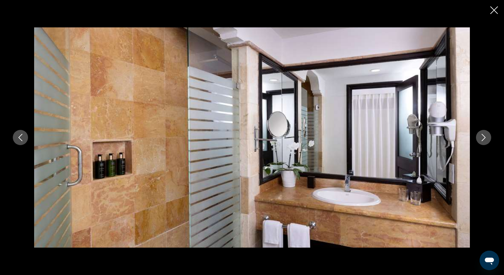
click at [483, 139] on icon "Next image" at bounding box center [483, 137] width 4 height 7
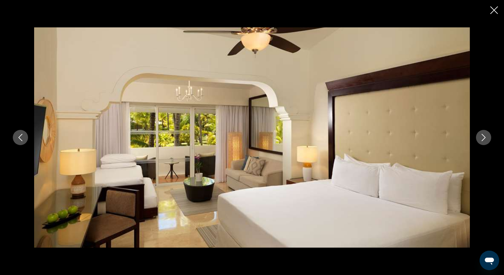
click at [483, 139] on icon "Next image" at bounding box center [483, 137] width 4 height 7
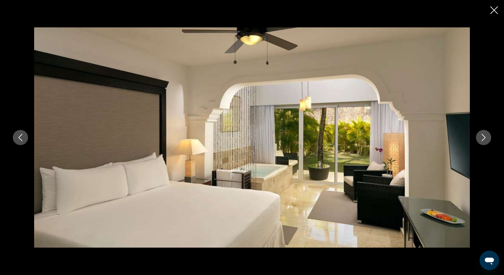
click at [483, 139] on icon "Next image" at bounding box center [483, 137] width 4 height 7
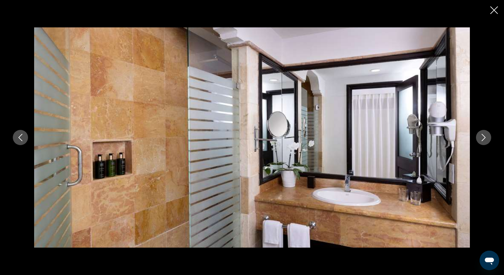
click at [483, 139] on icon "Next image" at bounding box center [483, 137] width 4 height 7
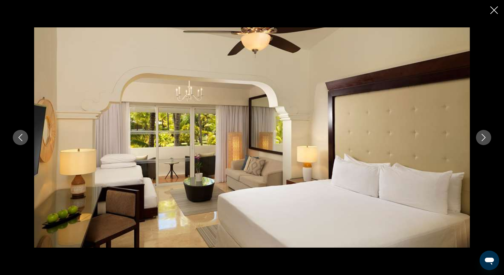
click at [483, 139] on icon "Next image" at bounding box center [483, 137] width 4 height 7
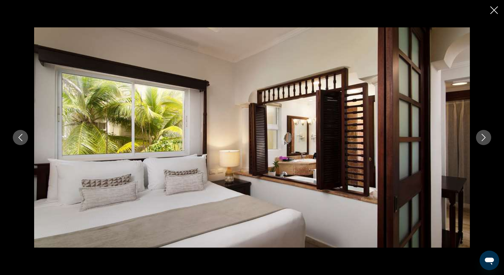
click at [483, 139] on icon "Next image" at bounding box center [483, 137] width 4 height 7
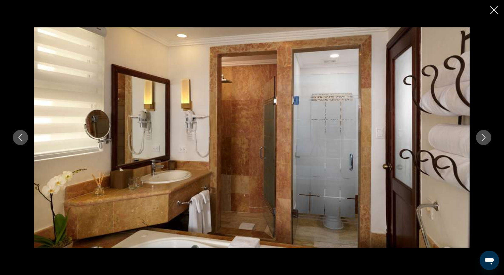
click at [483, 140] on icon "Next image" at bounding box center [483, 137] width 4 height 7
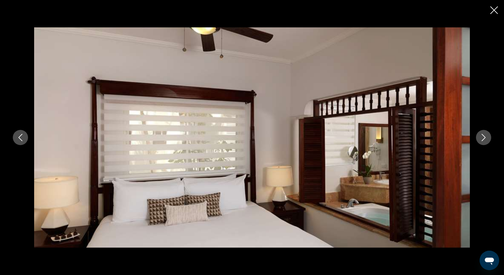
click at [483, 140] on icon "Next image" at bounding box center [483, 137] width 4 height 7
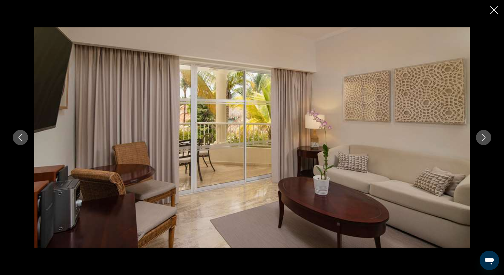
click at [483, 140] on icon "Next image" at bounding box center [483, 137] width 4 height 7
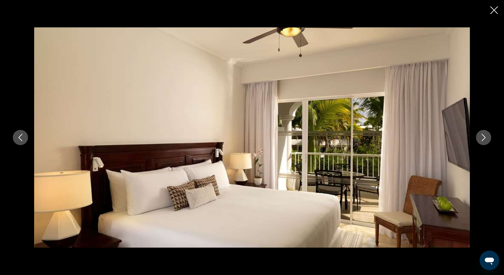
click at [483, 140] on icon "Next image" at bounding box center [483, 137] width 7 height 7
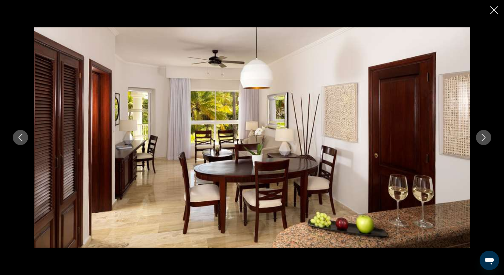
click at [483, 140] on icon "Next image" at bounding box center [483, 137] width 7 height 7
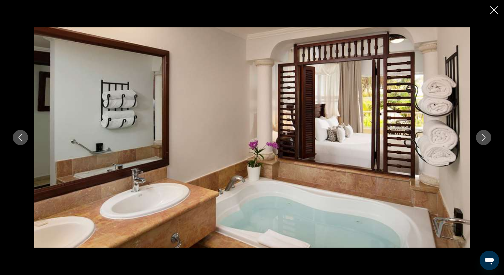
click at [482, 140] on icon "Next image" at bounding box center [483, 137] width 4 height 7
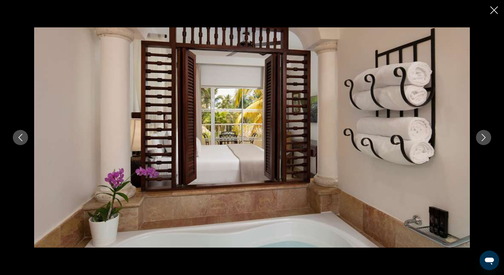
click at [482, 140] on icon "Next image" at bounding box center [483, 137] width 4 height 7
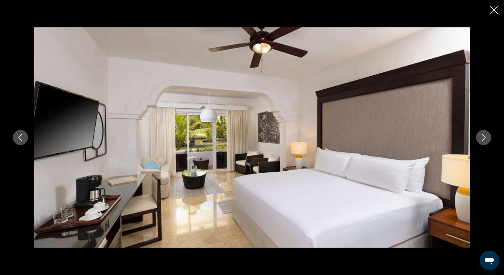
click at [482, 140] on icon "Next image" at bounding box center [483, 137] width 4 height 7
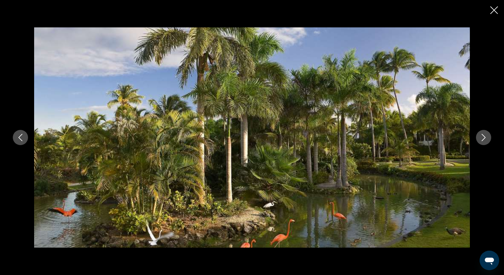
click at [482, 141] on icon "Next image" at bounding box center [483, 137] width 4 height 7
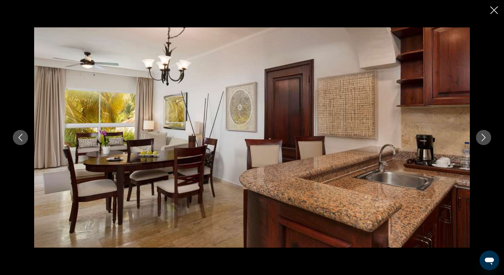
click at [482, 141] on icon "Next image" at bounding box center [483, 137] width 4 height 7
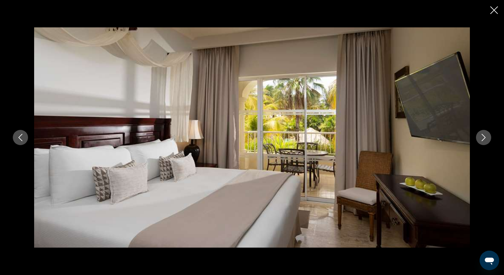
click at [482, 141] on icon "Next image" at bounding box center [483, 137] width 4 height 7
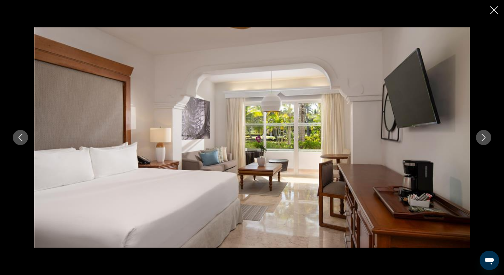
click at [482, 141] on icon "Next image" at bounding box center [483, 137] width 7 height 7
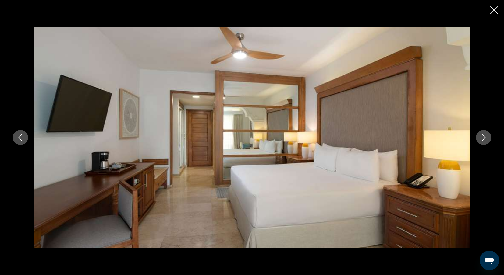
click at [482, 141] on icon "Next image" at bounding box center [483, 137] width 4 height 7
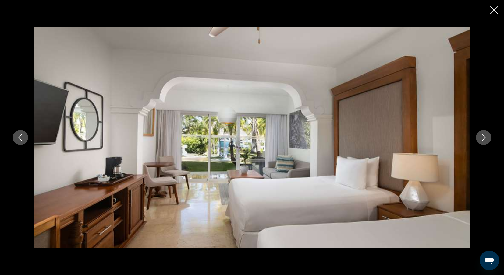
click at [482, 141] on icon "Next image" at bounding box center [483, 137] width 7 height 7
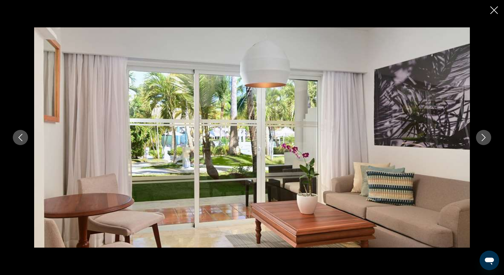
click at [494, 12] on icon "Close slideshow" at bounding box center [494, 10] width 8 height 8
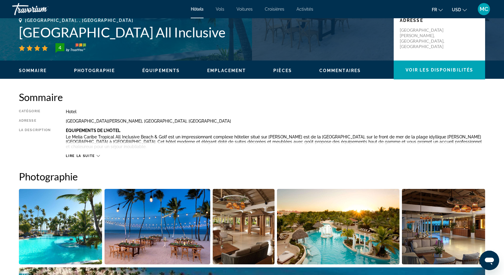
scroll to position [142, 0]
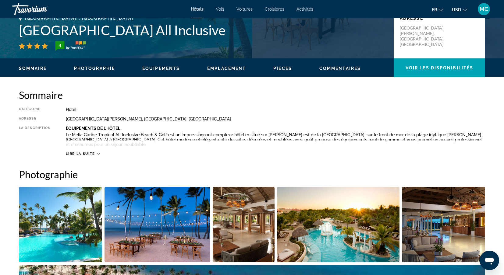
click at [97, 153] on icon "Main content" at bounding box center [98, 154] width 3 height 2
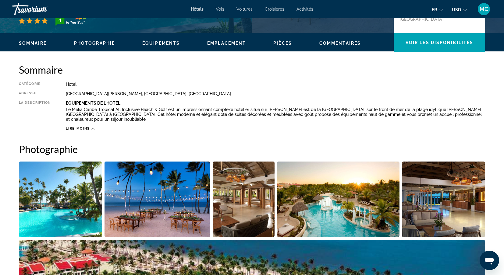
scroll to position [163, 0]
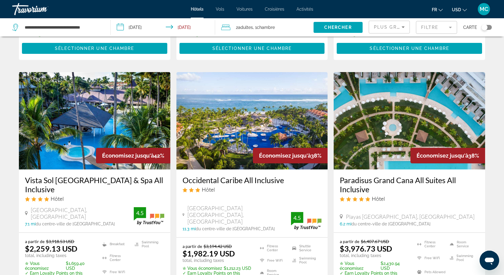
scroll to position [239, 0]
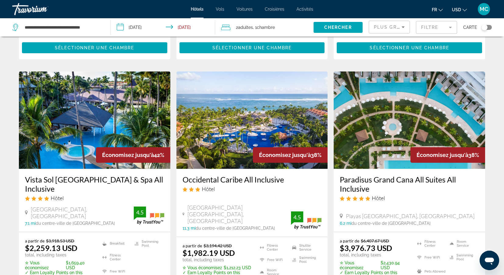
click at [230, 133] on img "Main content" at bounding box center [251, 120] width 151 height 97
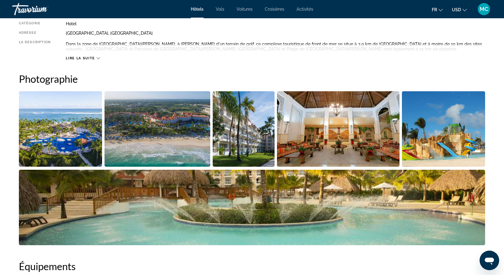
scroll to position [233, 0]
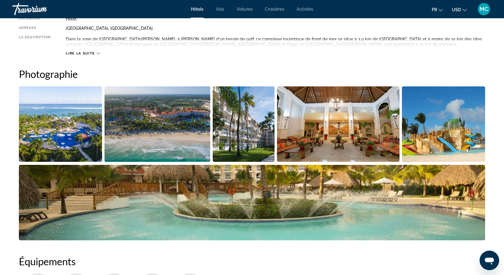
click at [188, 141] on img "Open full-screen image slider" at bounding box center [157, 124] width 106 height 76
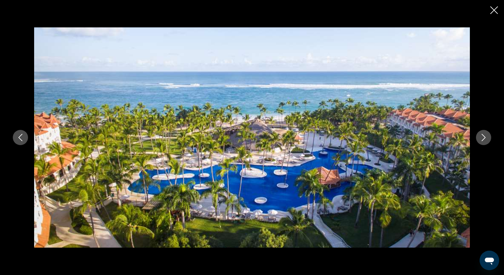
click at [480, 137] on icon "Next image" at bounding box center [483, 137] width 7 height 7
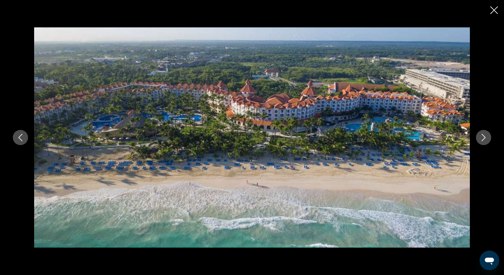
click at [480, 137] on icon "Next image" at bounding box center [483, 137] width 7 height 7
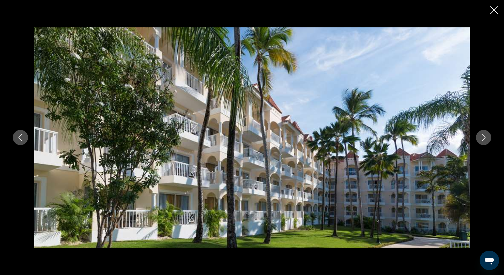
click at [480, 138] on icon "Next image" at bounding box center [483, 137] width 7 height 7
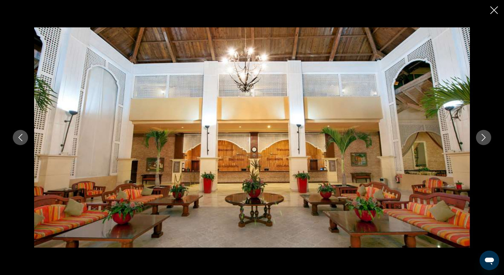
click at [480, 138] on icon "Next image" at bounding box center [483, 137] width 7 height 7
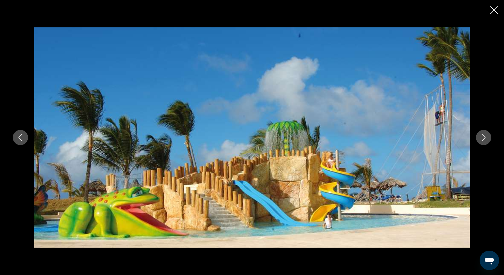
click at [480, 138] on icon "Next image" at bounding box center [483, 137] width 7 height 7
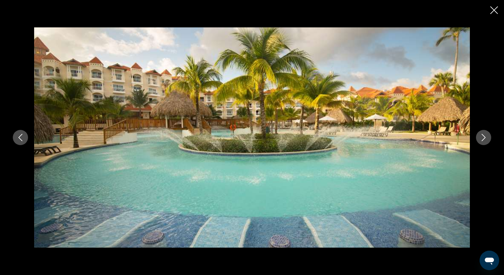
click at [480, 138] on icon "Next image" at bounding box center [483, 137] width 7 height 7
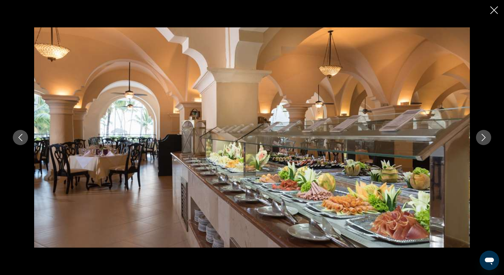
click at [480, 138] on icon "Next image" at bounding box center [483, 137] width 7 height 7
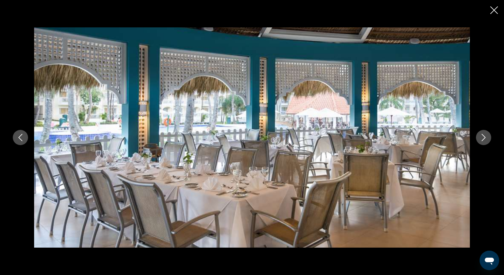
click at [480, 138] on icon "Next image" at bounding box center [483, 137] width 7 height 7
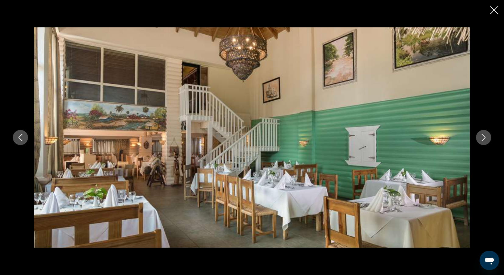
click at [480, 138] on icon "Next image" at bounding box center [483, 137] width 7 height 7
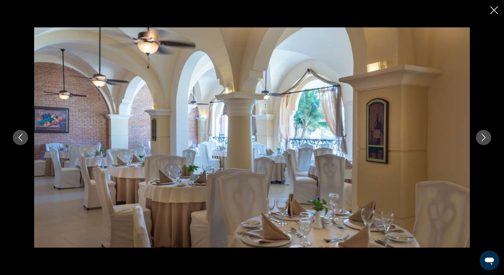
click at [480, 138] on icon "Next image" at bounding box center [483, 137] width 7 height 7
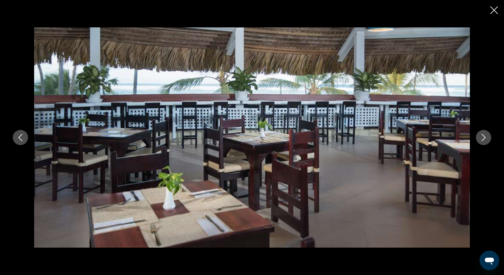
click at [480, 138] on icon "Next image" at bounding box center [483, 137] width 7 height 7
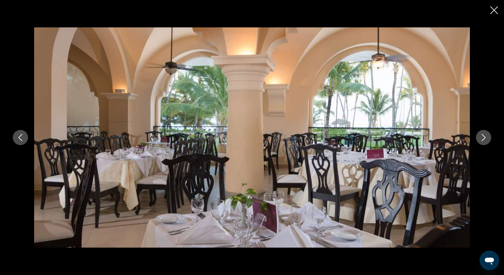
click at [480, 138] on icon "Next image" at bounding box center [483, 137] width 7 height 7
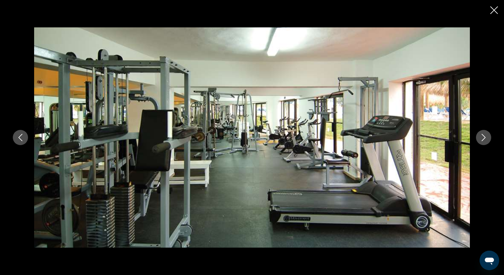
click at [480, 138] on icon "Next image" at bounding box center [483, 137] width 7 height 7
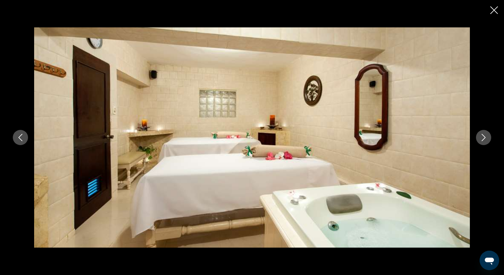
click at [480, 138] on icon "Next image" at bounding box center [483, 137] width 7 height 7
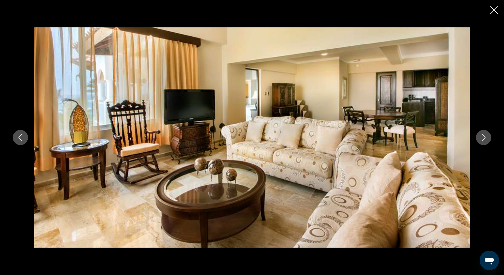
click at [480, 139] on icon "Next image" at bounding box center [483, 137] width 7 height 7
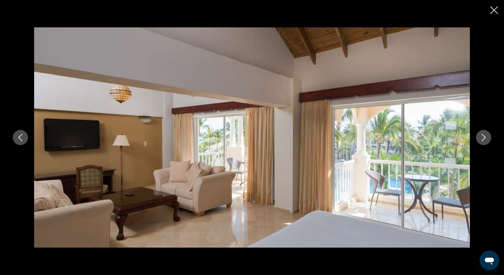
click at [480, 139] on icon "Next image" at bounding box center [483, 137] width 7 height 7
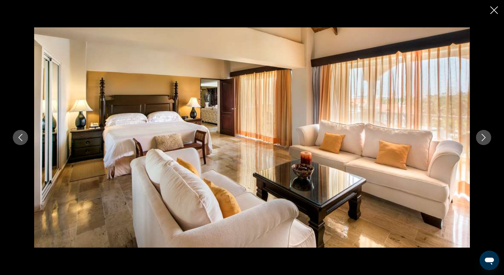
click at [480, 140] on icon "Next image" at bounding box center [483, 137] width 7 height 7
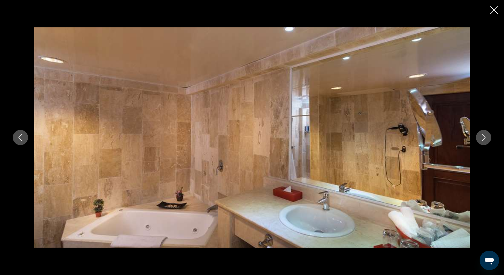
click at [480, 140] on icon "Next image" at bounding box center [483, 137] width 7 height 7
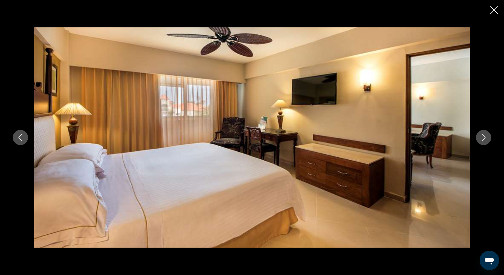
click at [480, 141] on icon "Next image" at bounding box center [483, 137] width 7 height 7
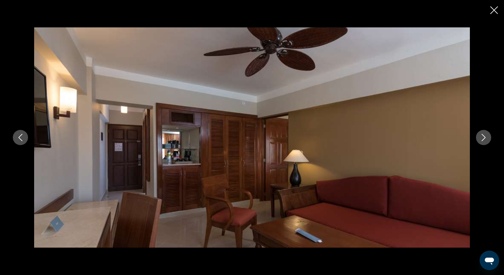
click at [480, 142] on button "Next image" at bounding box center [483, 137] width 15 height 15
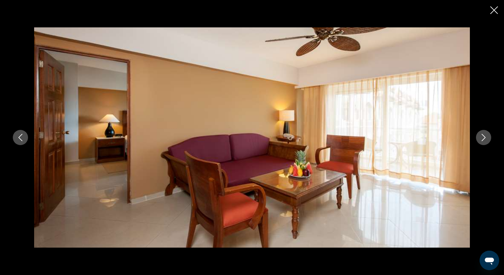
click at [480, 142] on button "Next image" at bounding box center [483, 137] width 15 height 15
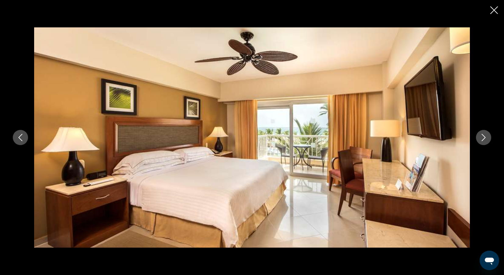
click at [480, 142] on button "Next image" at bounding box center [483, 137] width 15 height 15
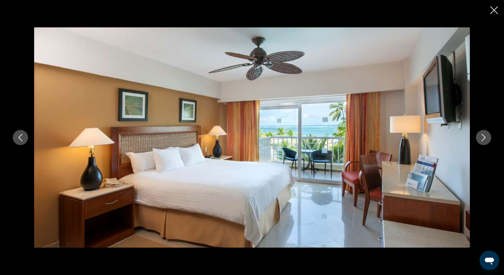
click at [480, 143] on button "Next image" at bounding box center [483, 137] width 15 height 15
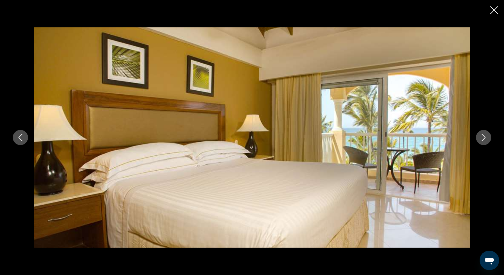
click at [480, 143] on button "Next image" at bounding box center [483, 137] width 15 height 15
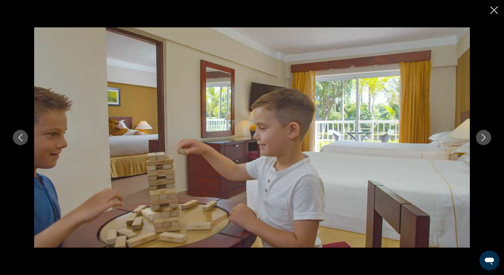
click at [480, 143] on button "Next image" at bounding box center [483, 137] width 15 height 15
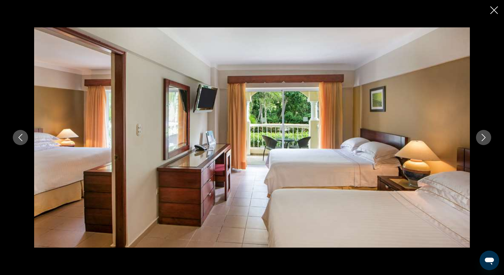
click at [480, 144] on button "Next image" at bounding box center [483, 137] width 15 height 15
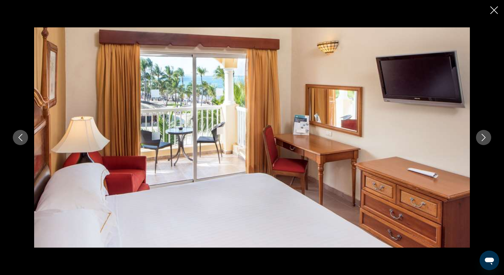
click at [480, 144] on button "Next image" at bounding box center [483, 137] width 15 height 15
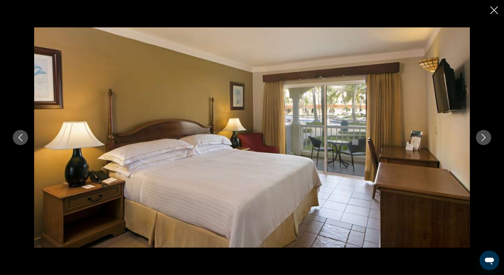
click at [473, 144] on div "prev next" at bounding box center [252, 137] width 490 height 220
click at [488, 140] on button "Next image" at bounding box center [483, 137] width 15 height 15
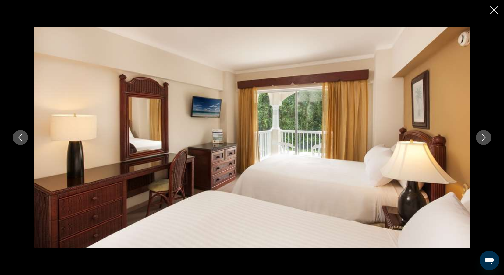
click at [483, 136] on icon "Next image" at bounding box center [483, 137] width 4 height 7
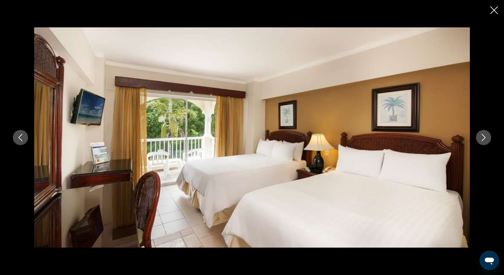
click at [483, 136] on icon "Next image" at bounding box center [483, 137] width 4 height 7
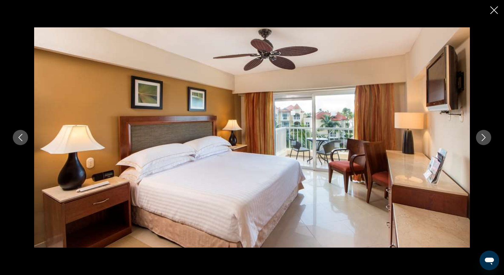
click at [483, 136] on icon "Next image" at bounding box center [483, 137] width 4 height 7
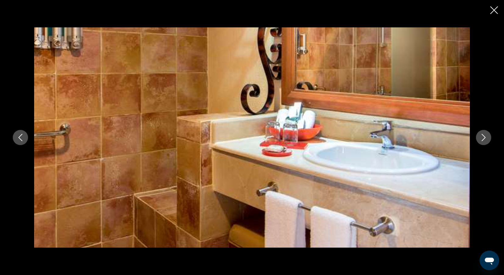
click at [483, 136] on icon "Next image" at bounding box center [483, 137] width 4 height 7
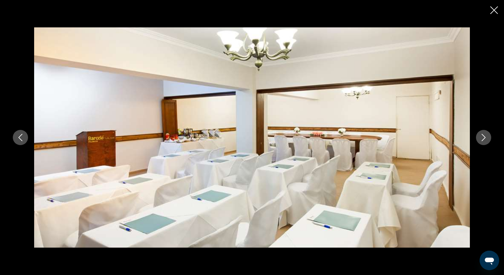
click at [494, 11] on icon "Close slideshow" at bounding box center [494, 10] width 8 height 8
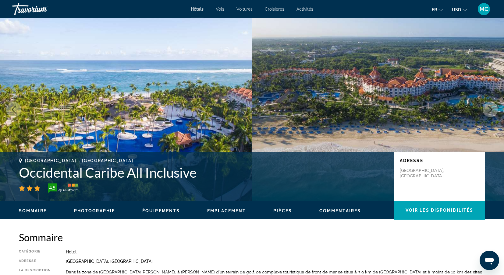
scroll to position [0, 0]
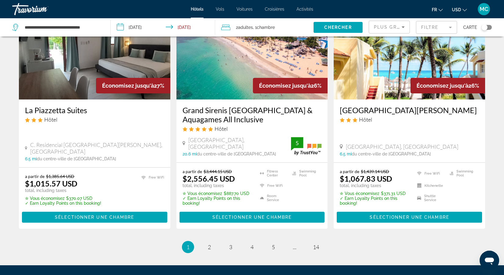
scroll to position [784, 0]
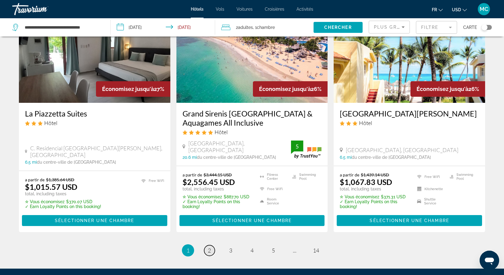
click at [208, 247] on span "2" at bounding box center [209, 250] width 3 height 7
